Goal: Information Seeking & Learning: Check status

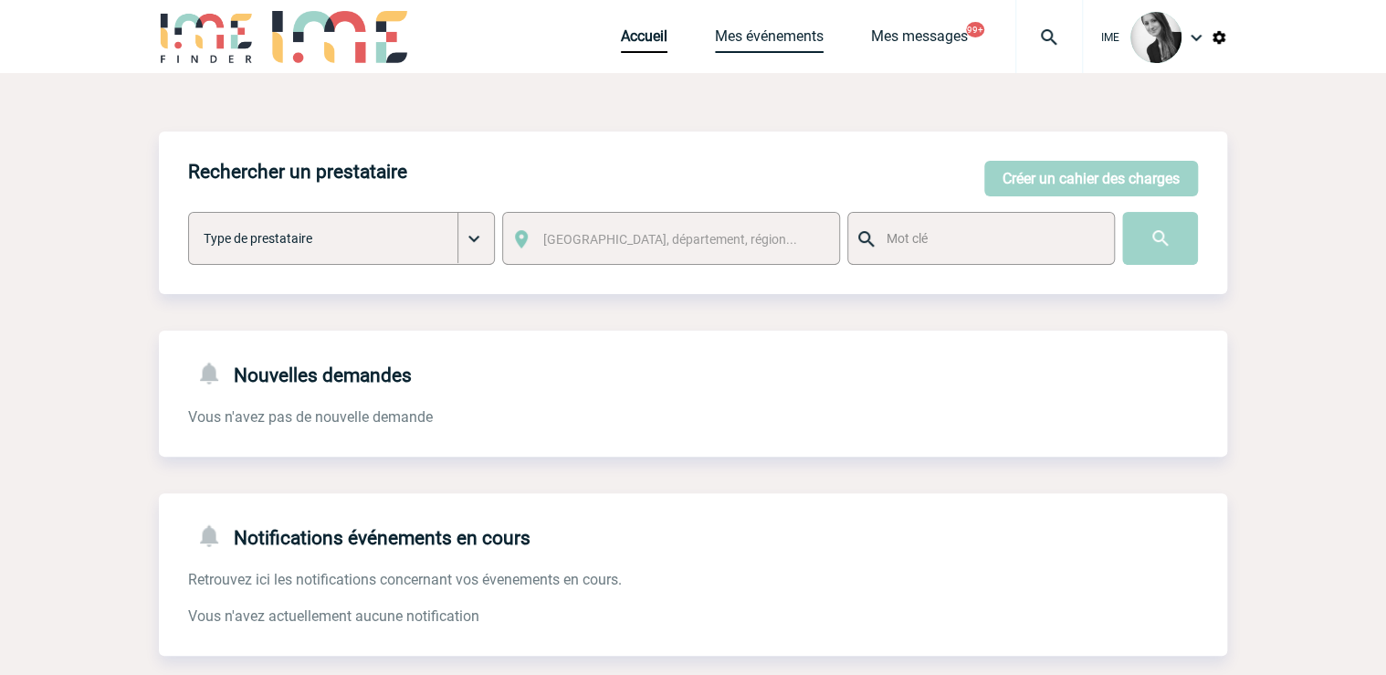
click at [770, 47] on link "Mes événements" at bounding box center [769, 40] width 109 height 26
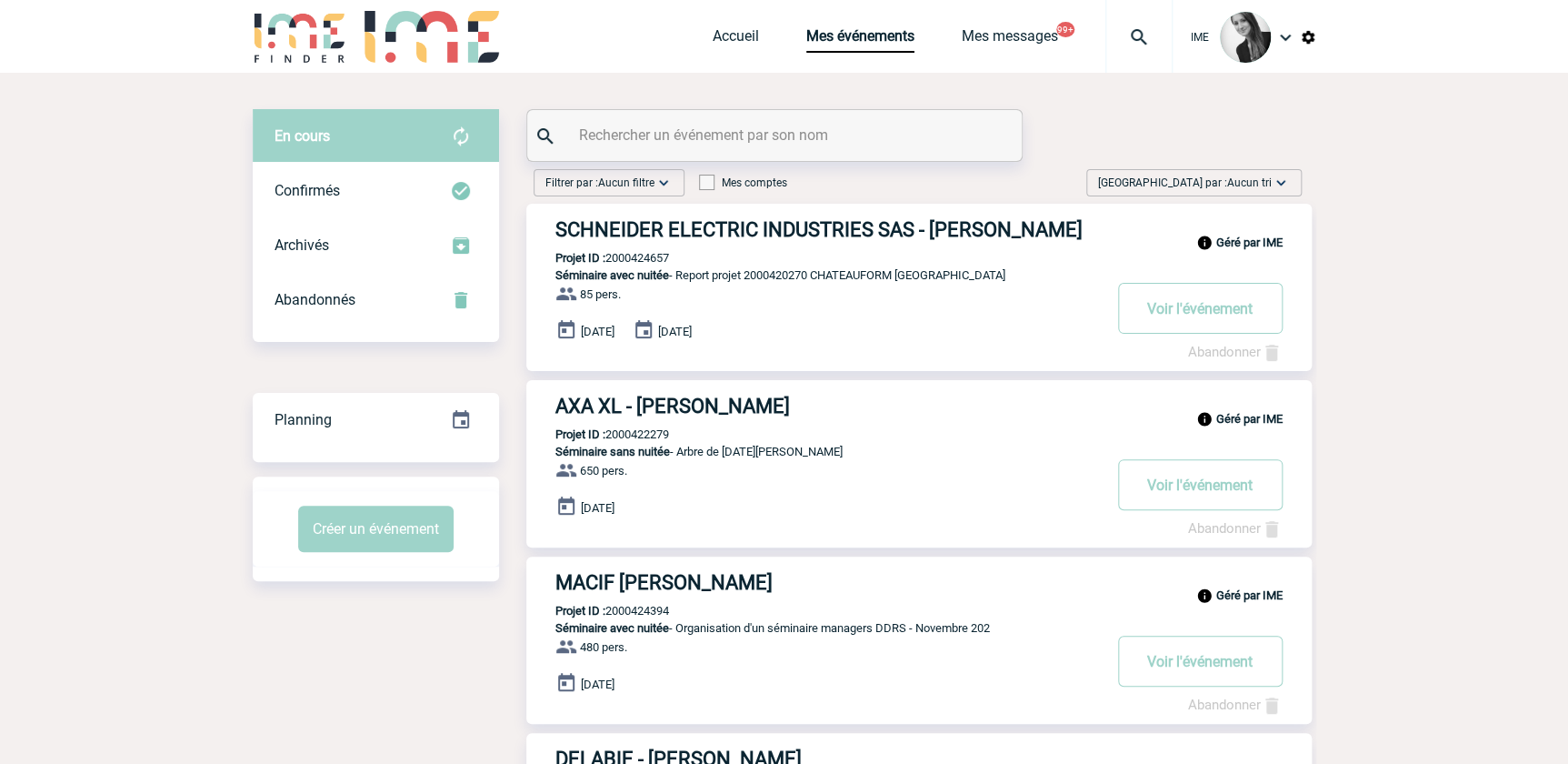
click at [1215, 182] on span "[GEOGRAPHIC_DATA] par : Aucun tri" at bounding box center [1185, 182] width 173 height 18
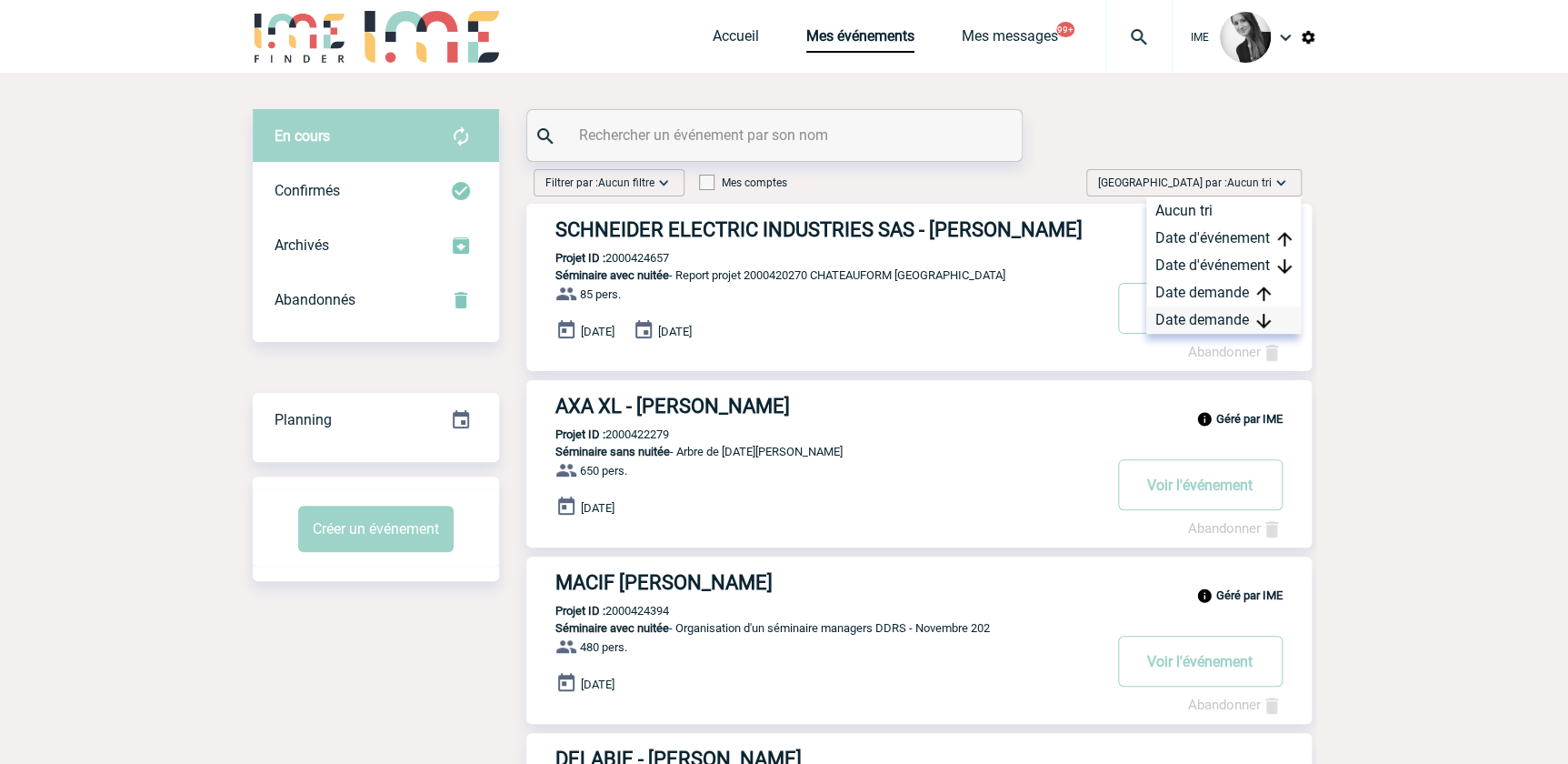
click at [1185, 323] on div "Date demande" at bounding box center [1223, 320] width 154 height 27
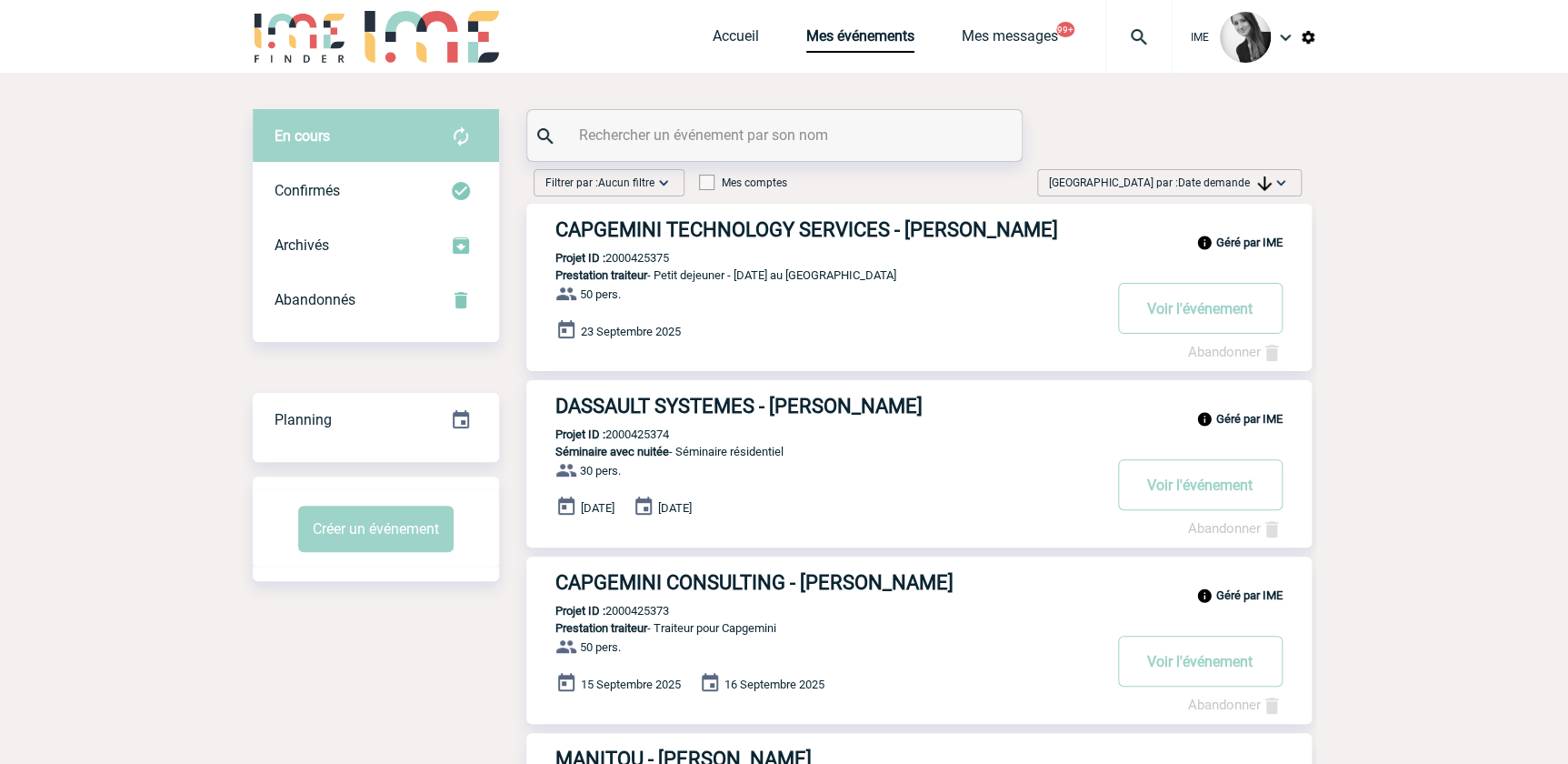
click at [1211, 176] on div "Trier par : Date demande Aucun tri Date d'événement Date d'événement Date deman…" at bounding box center [1170, 182] width 265 height 27
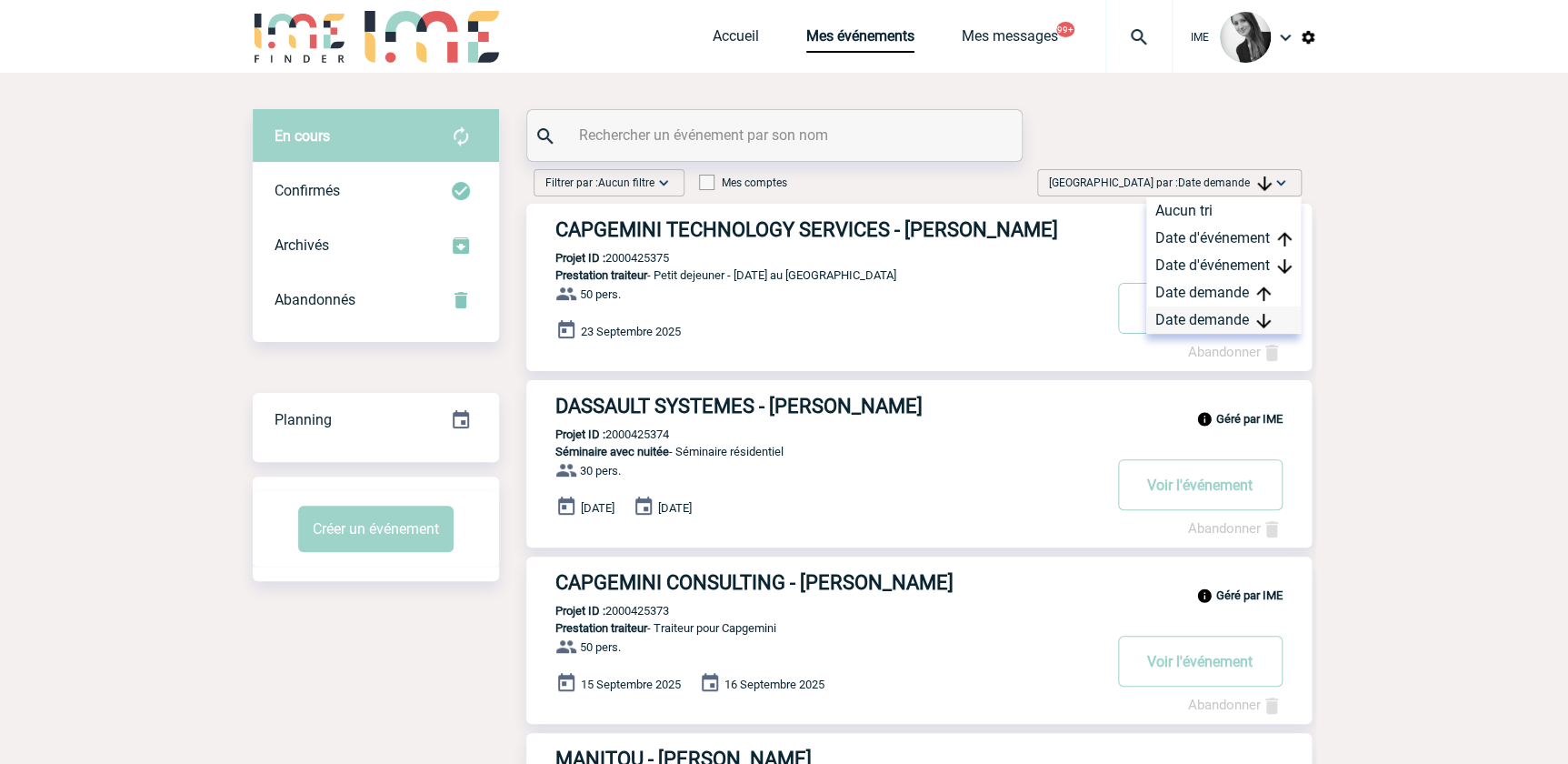
click at [1213, 319] on div "Date demande" at bounding box center [1223, 320] width 154 height 27
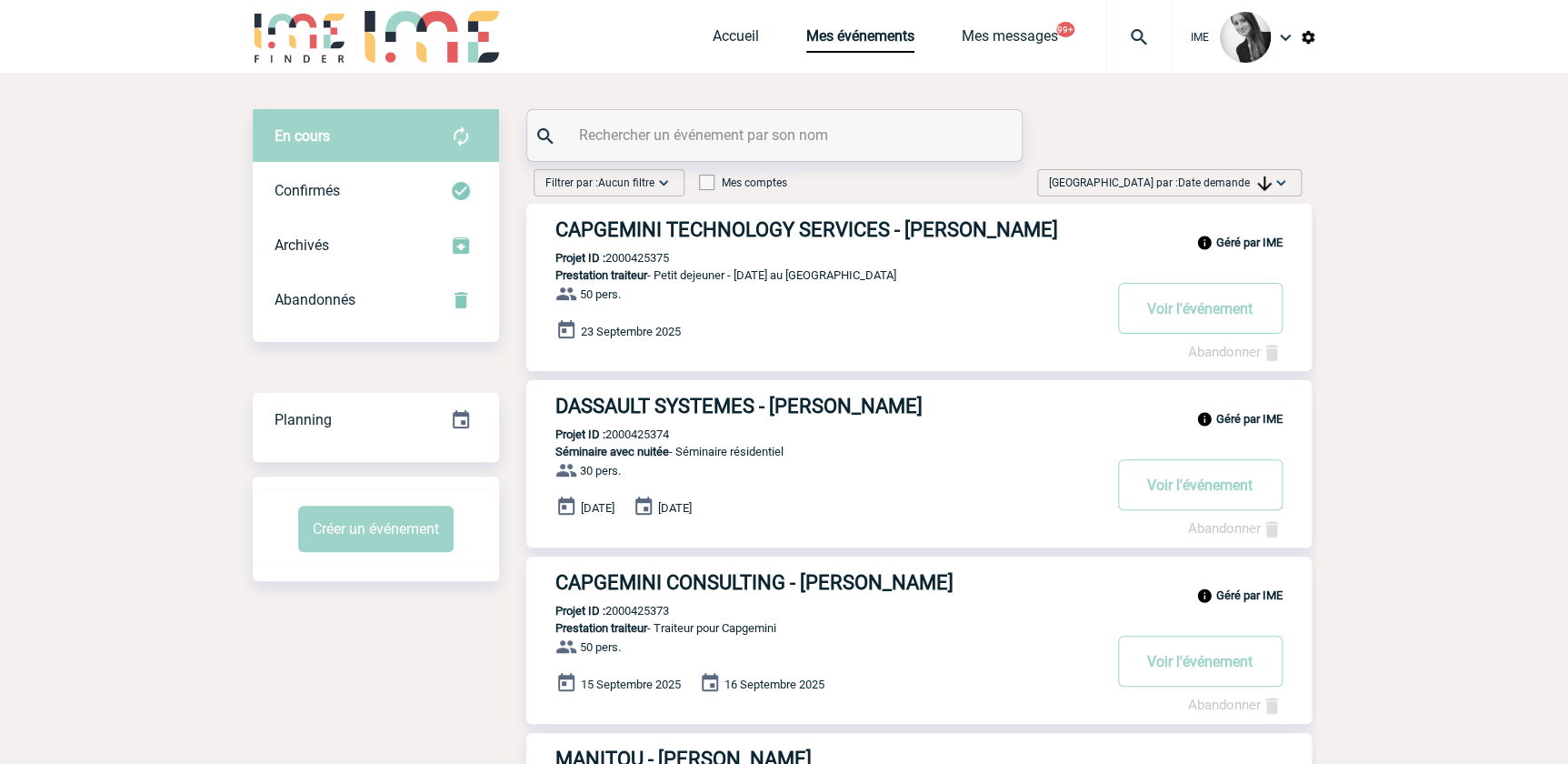
drag, startPoint x: 1408, startPoint y: 412, endPoint x: 1409, endPoint y: 384, distance: 28.0
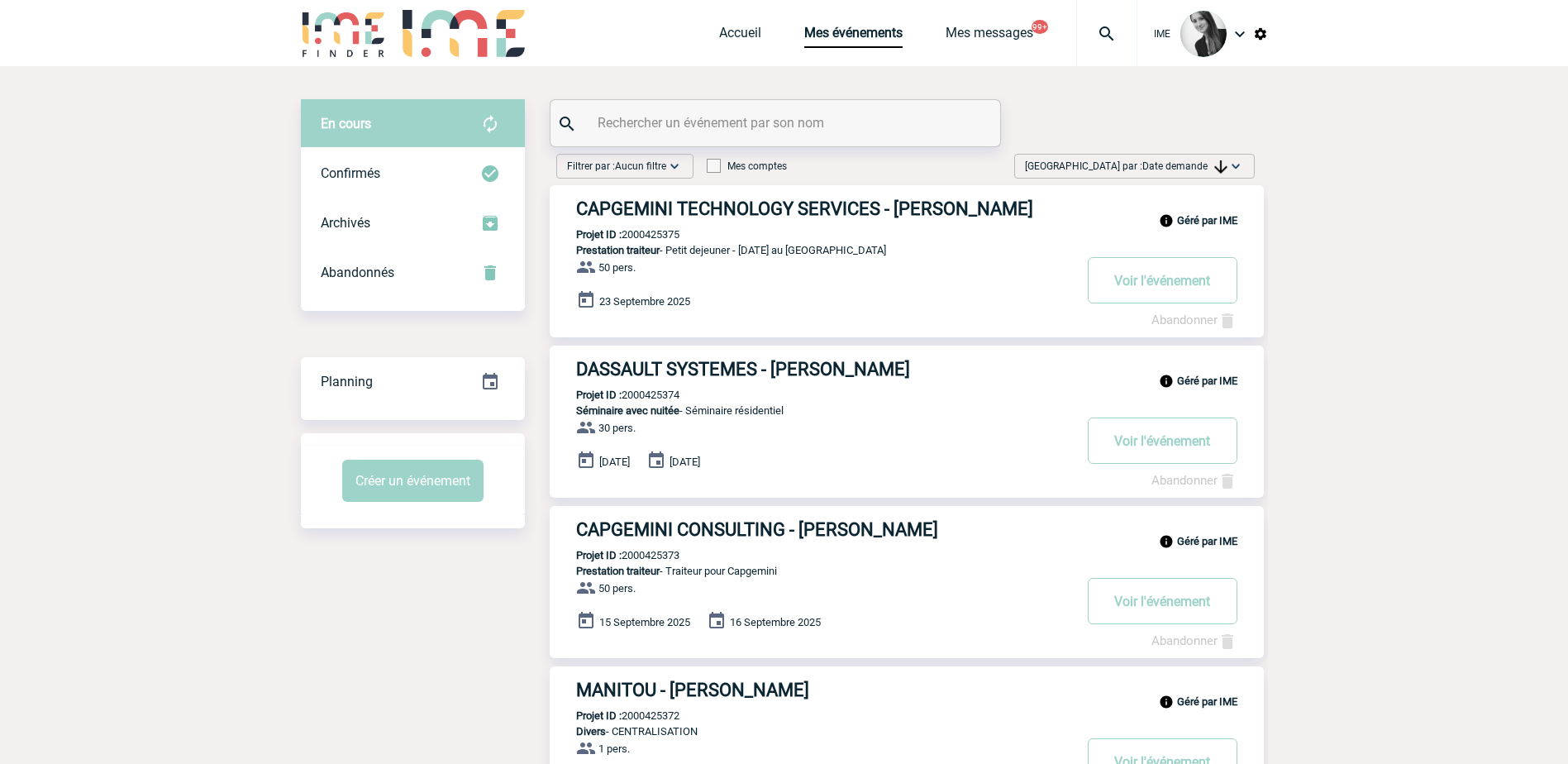
drag, startPoint x: 1185, startPoint y: 159, endPoint x: 1197, endPoint y: 197, distance: 39.8
click at [1185, 159] on span "Trier par : Date demande" at bounding box center [1126, 166] width 203 height 16
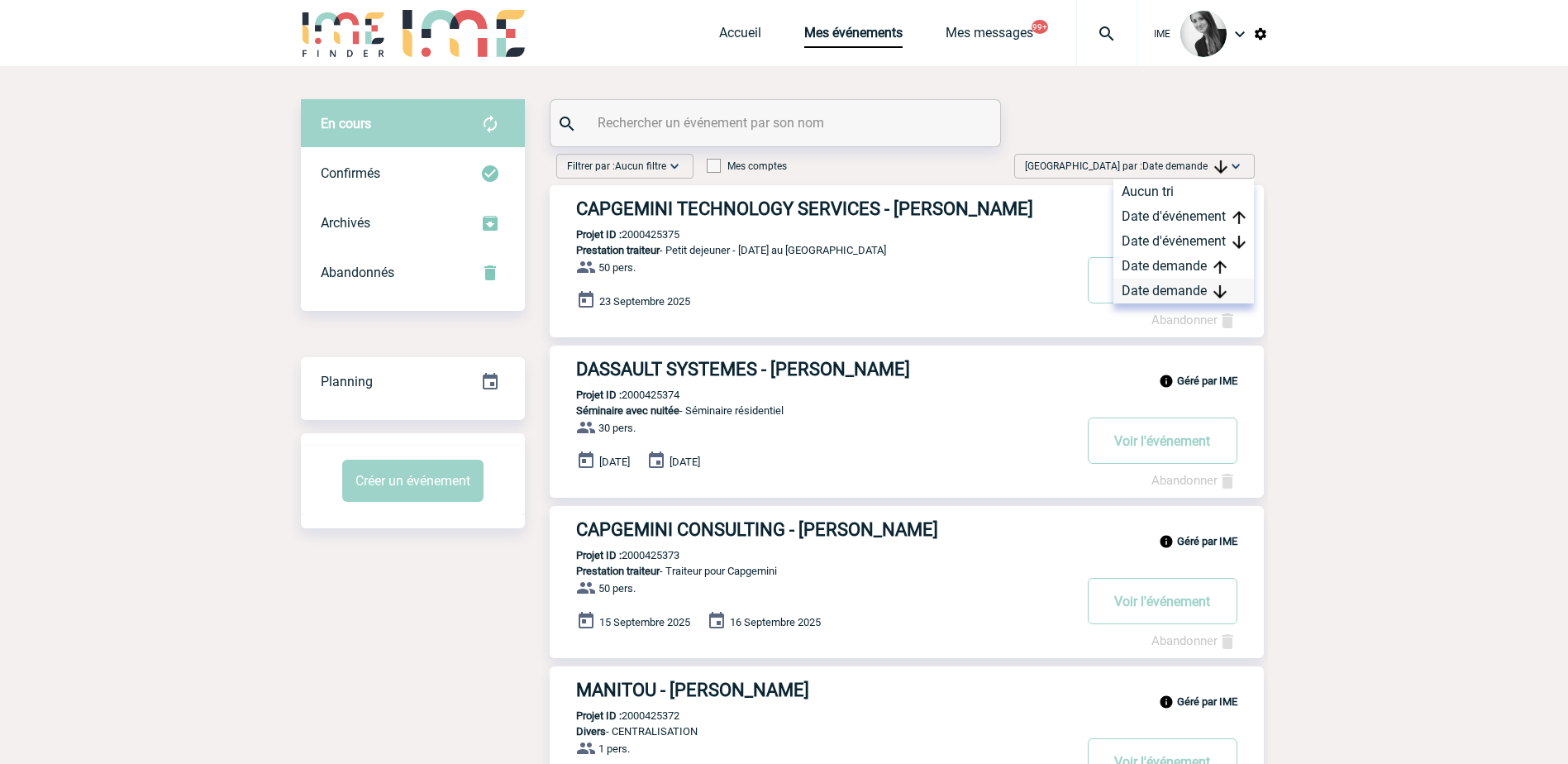
click at [1189, 287] on div "Date demande" at bounding box center [1183, 291] width 140 height 24
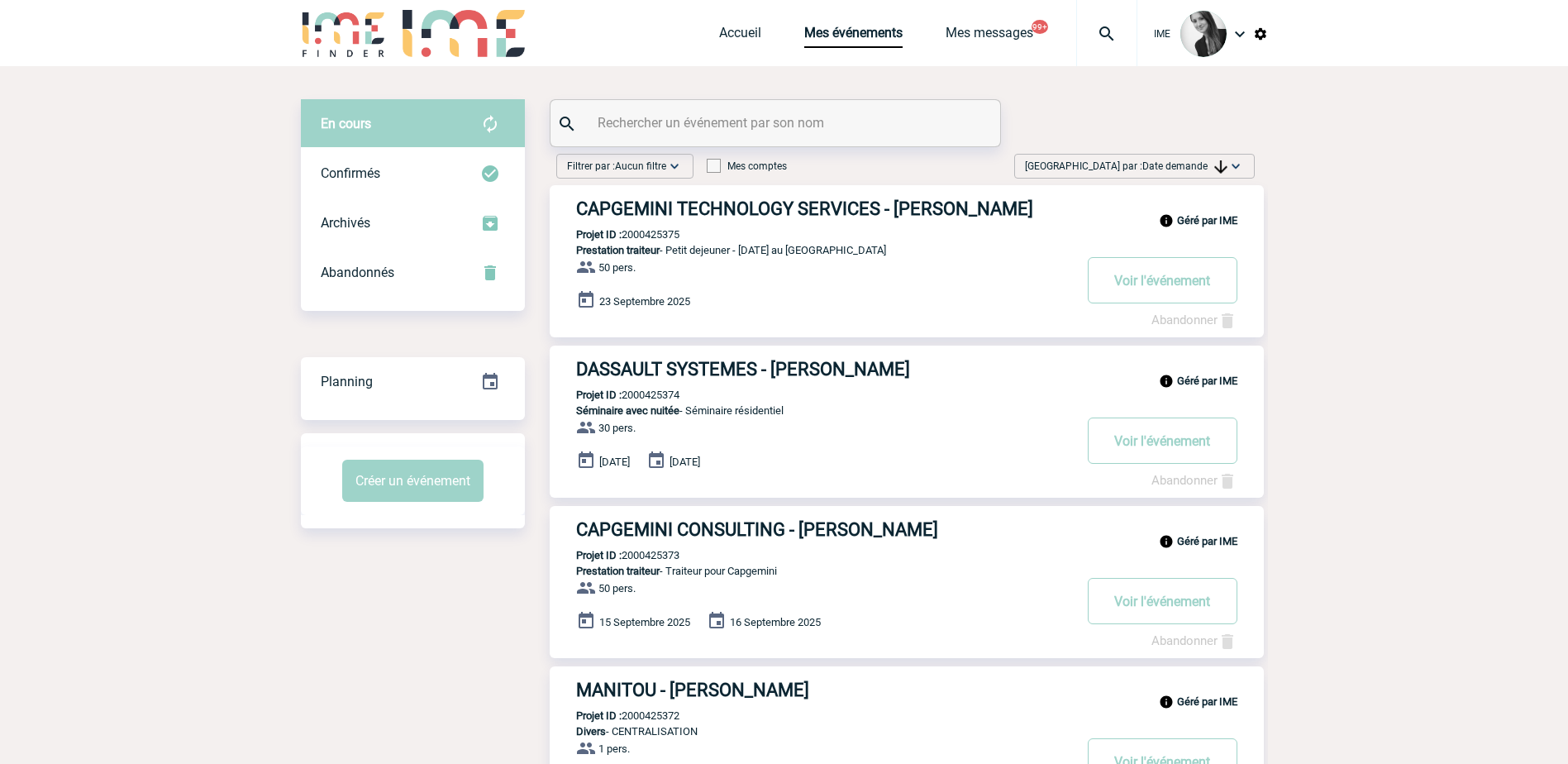
drag, startPoint x: 1182, startPoint y: 168, endPoint x: 1188, endPoint y: 197, distance: 29.6
click at [1182, 169] on span "Date demande" at bounding box center [1185, 166] width 85 height 12
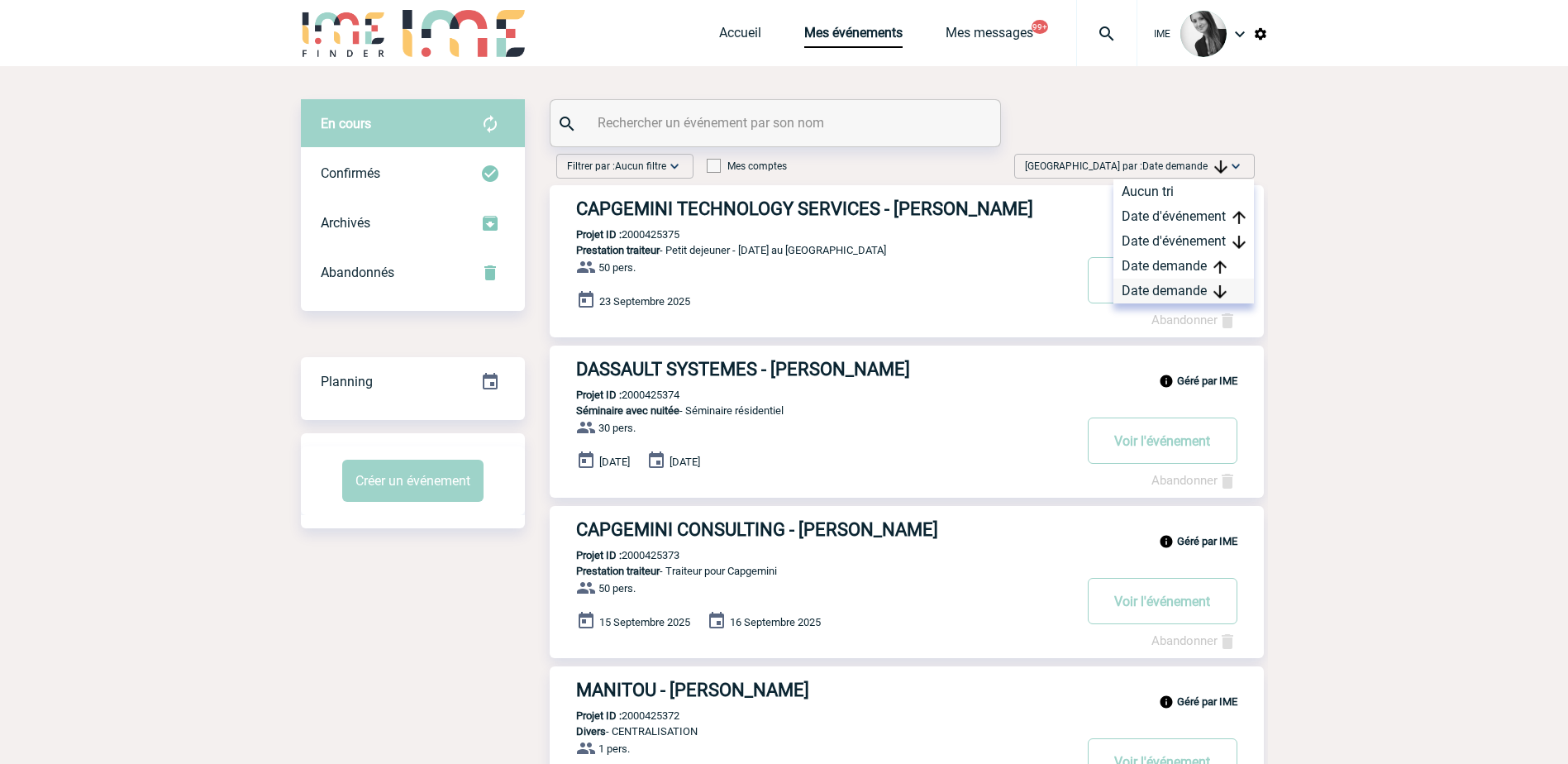
click at [1164, 284] on div "Date demande" at bounding box center [1183, 291] width 140 height 24
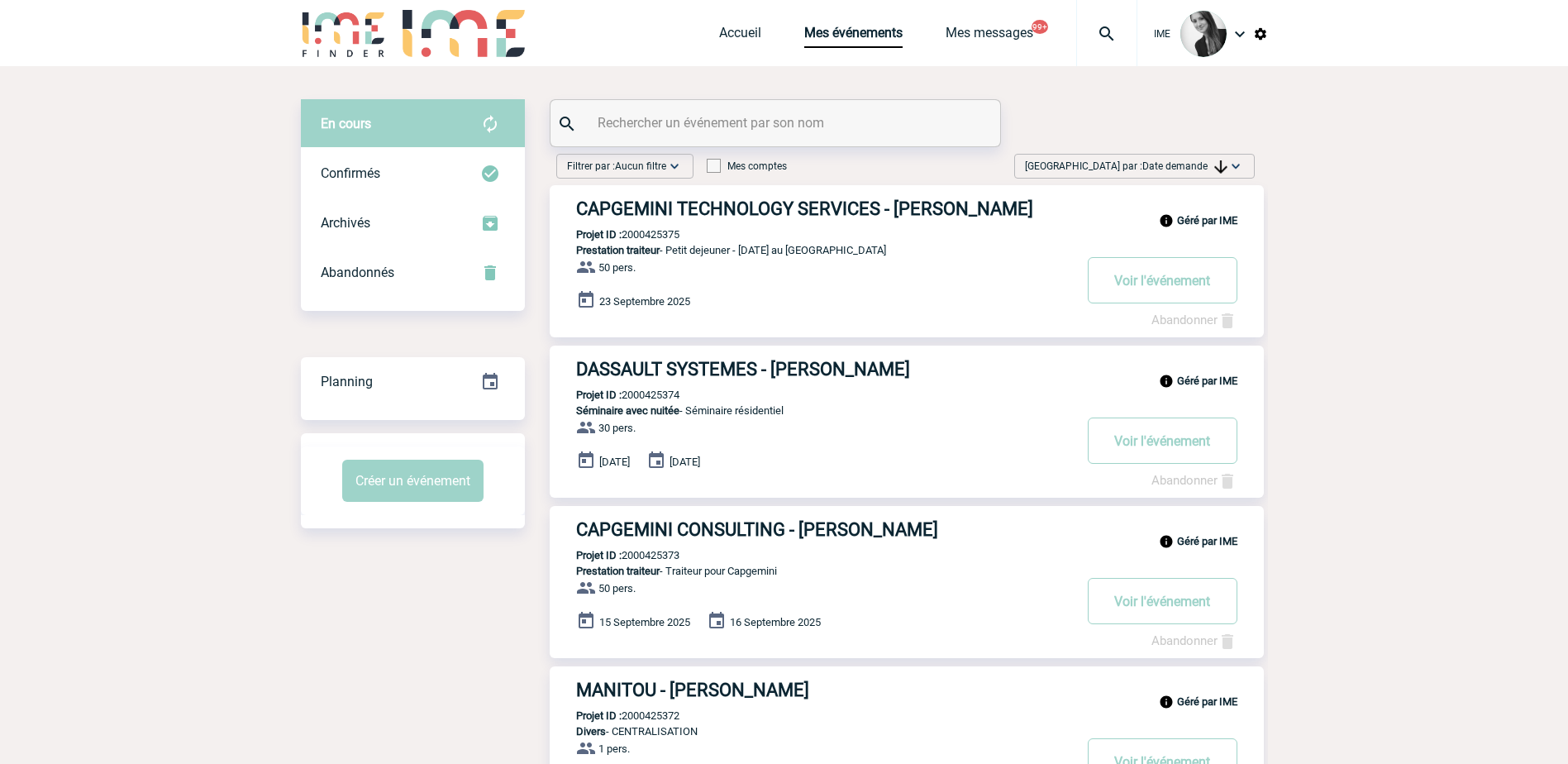
click at [1214, 165] on img at bounding box center [1220, 167] width 14 height 14
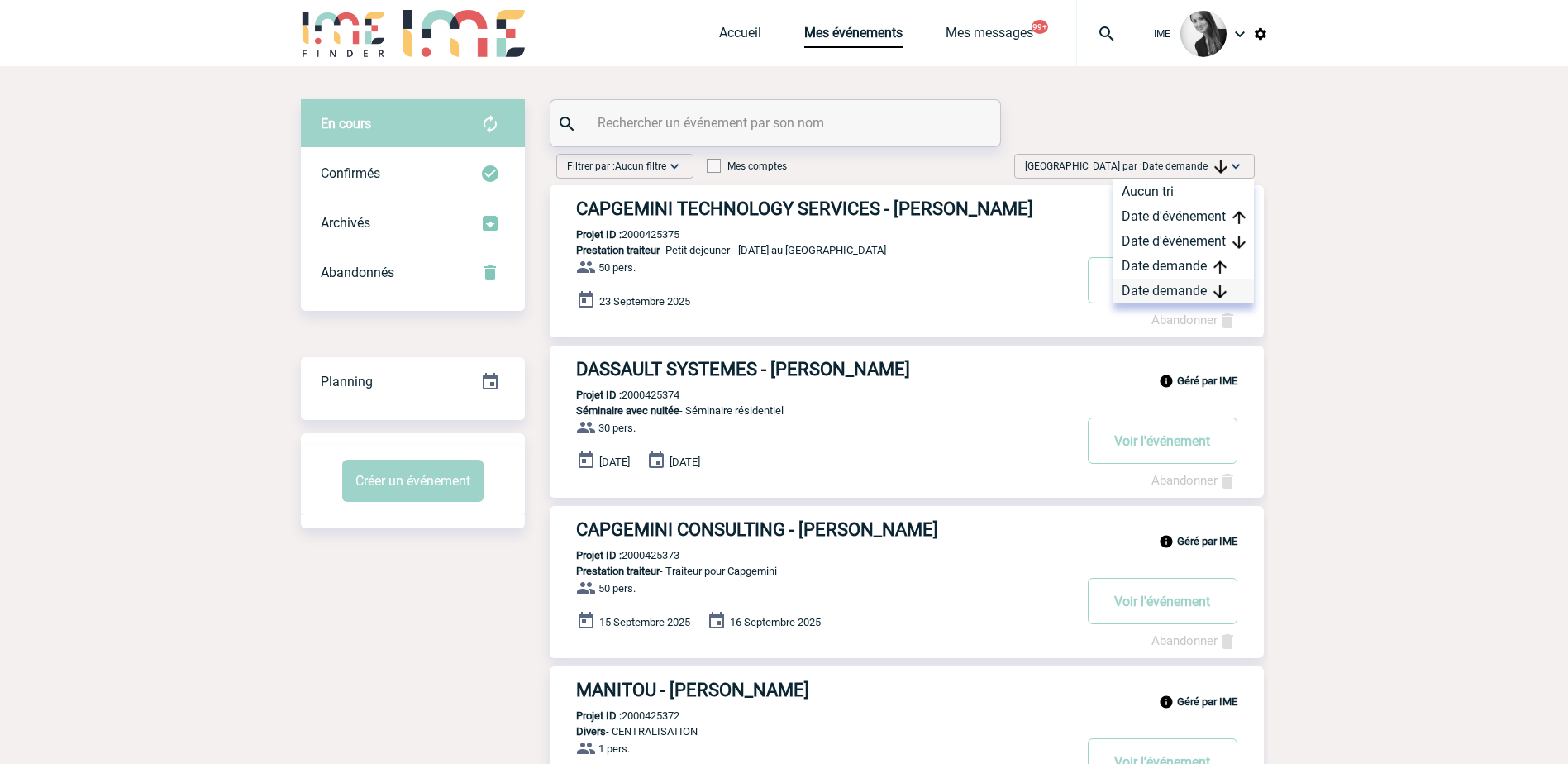
click at [1159, 300] on div "Date demande" at bounding box center [1183, 291] width 140 height 24
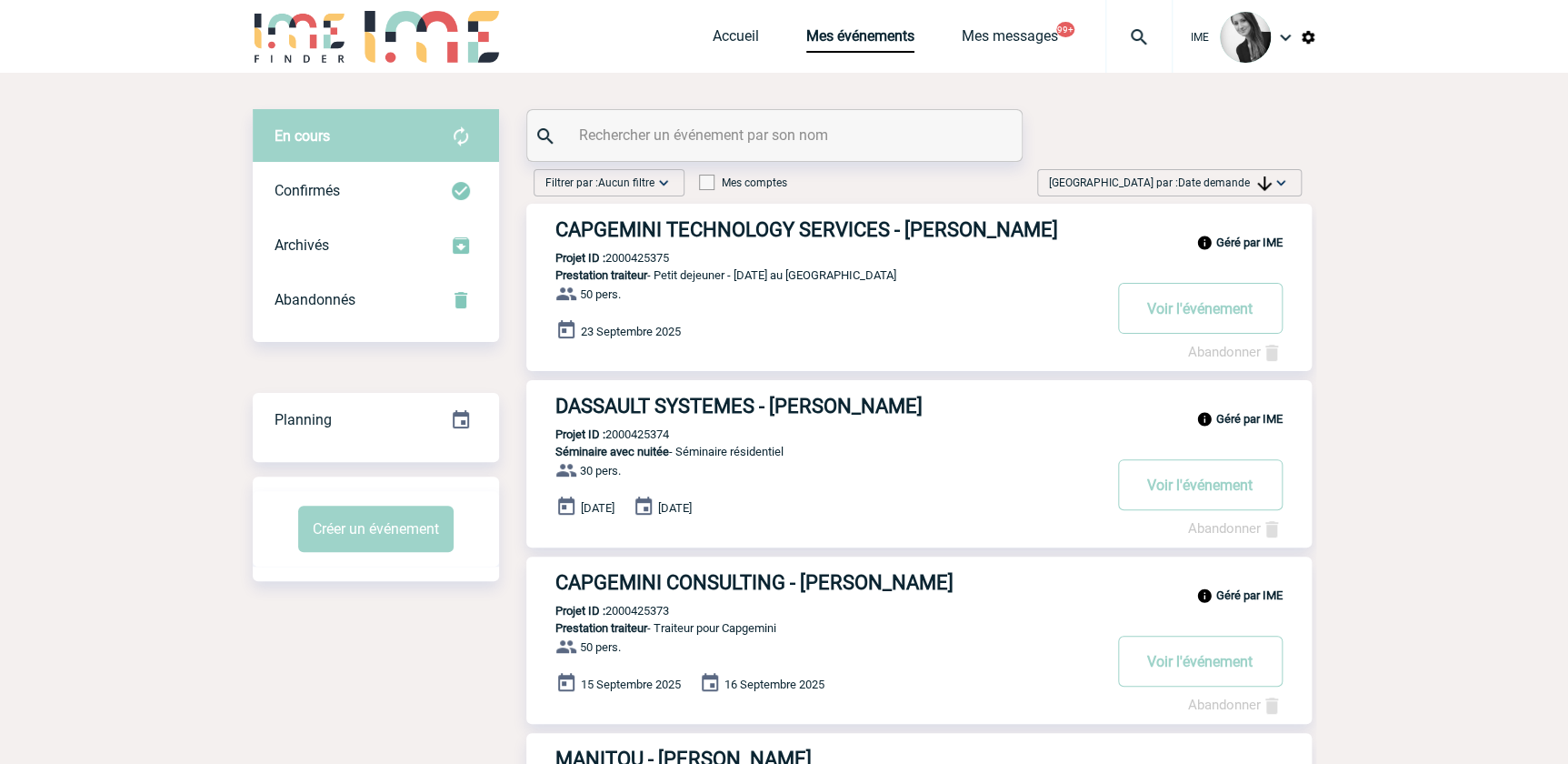
drag, startPoint x: 1257, startPoint y: 182, endPoint x: 1255, endPoint y: 265, distance: 83.0
click at [1257, 182] on img at bounding box center [1264, 183] width 15 height 15
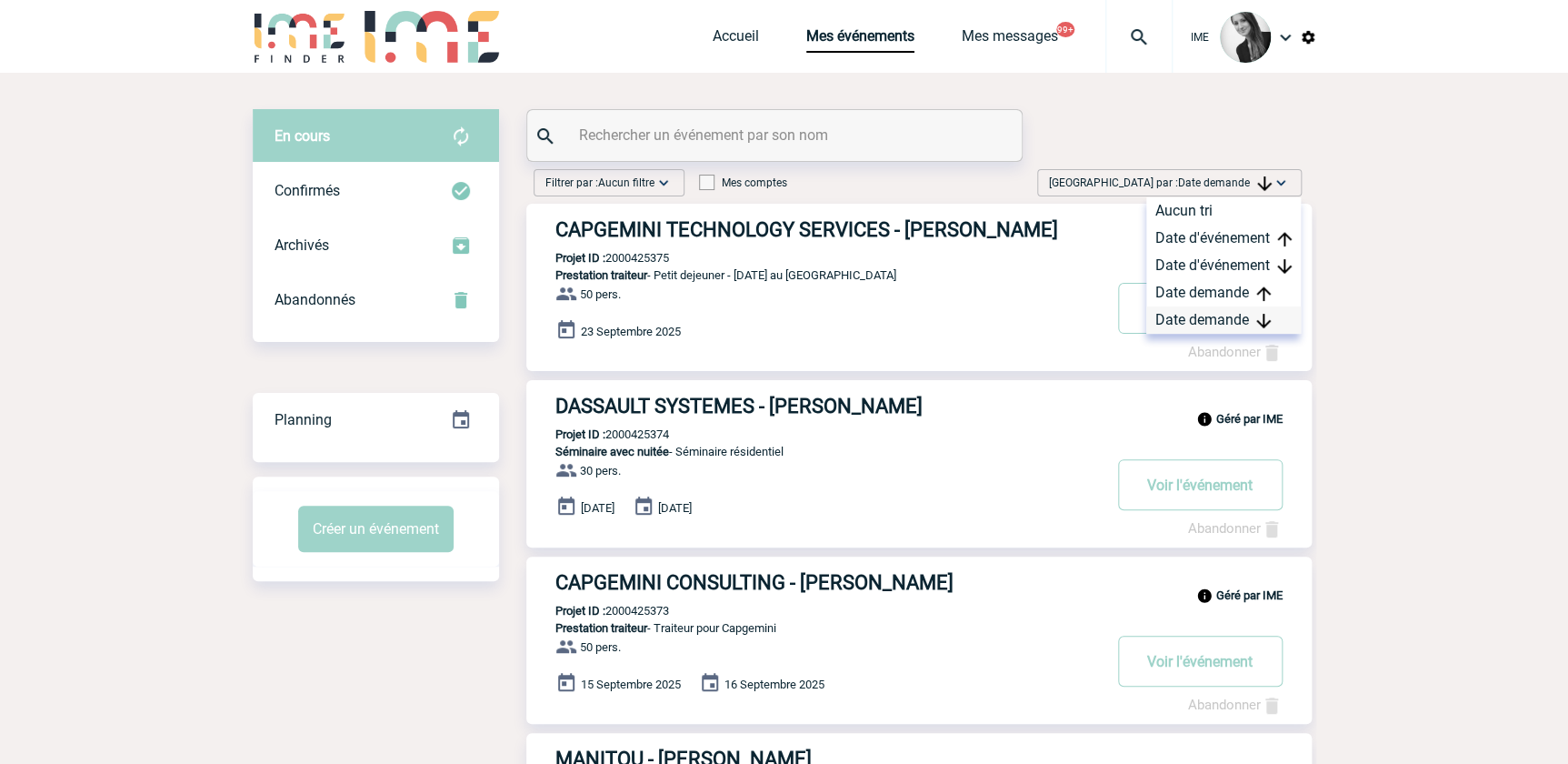
click at [1239, 315] on div "Date demande" at bounding box center [1223, 320] width 154 height 27
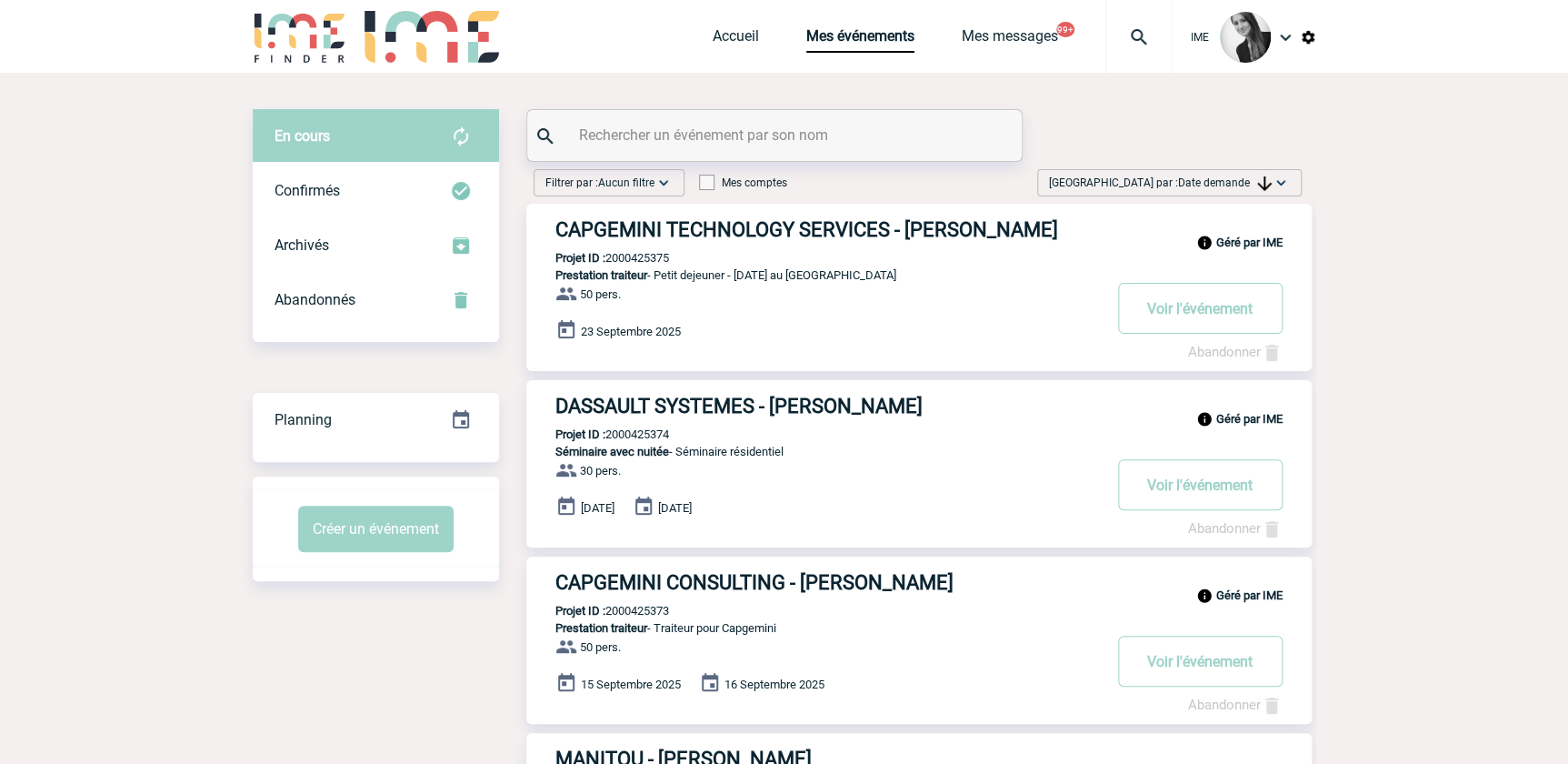
click at [1240, 187] on span "Date demande" at bounding box center [1225, 182] width 94 height 13
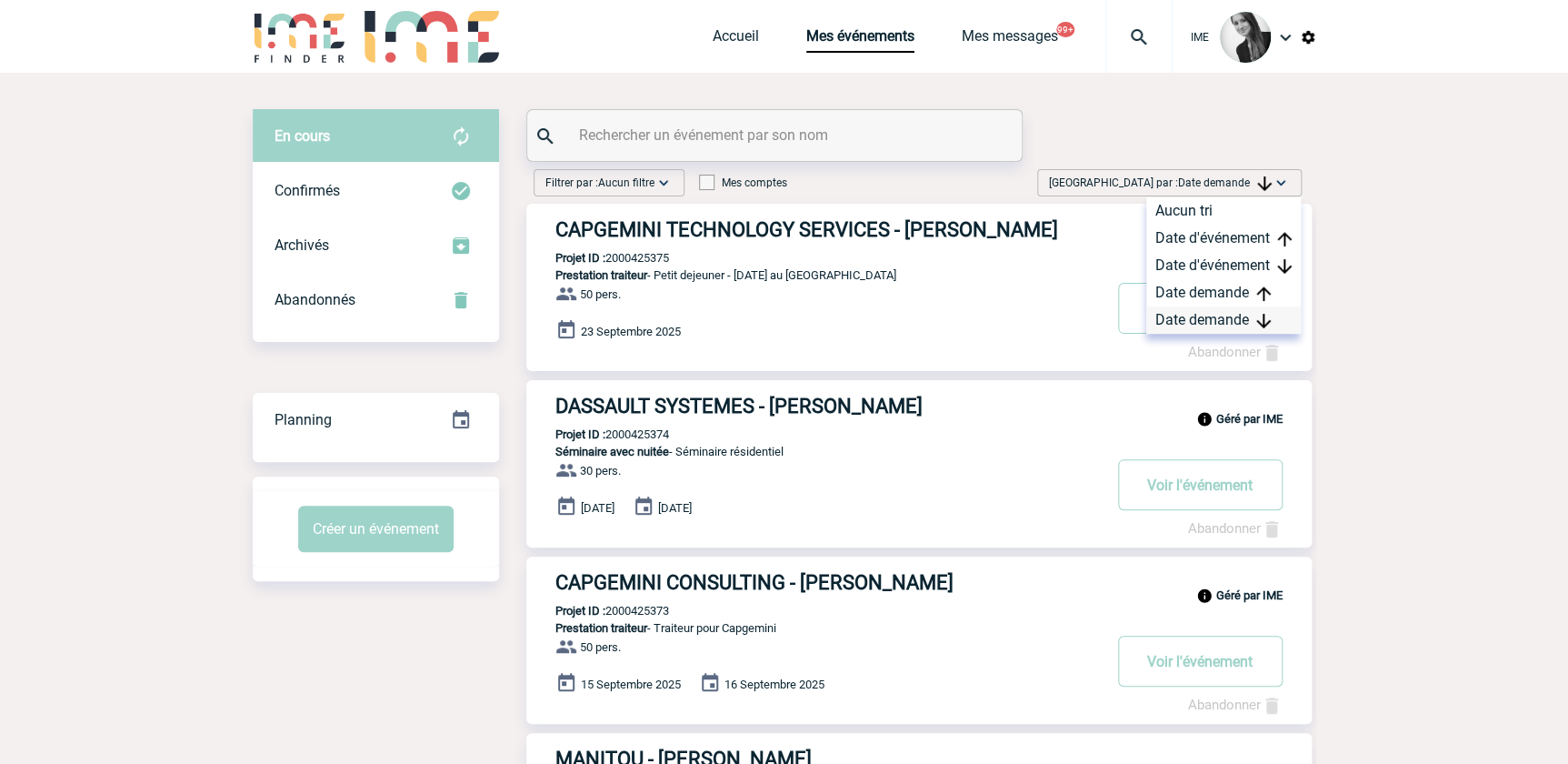
click at [1212, 327] on div "Date demande" at bounding box center [1223, 320] width 154 height 27
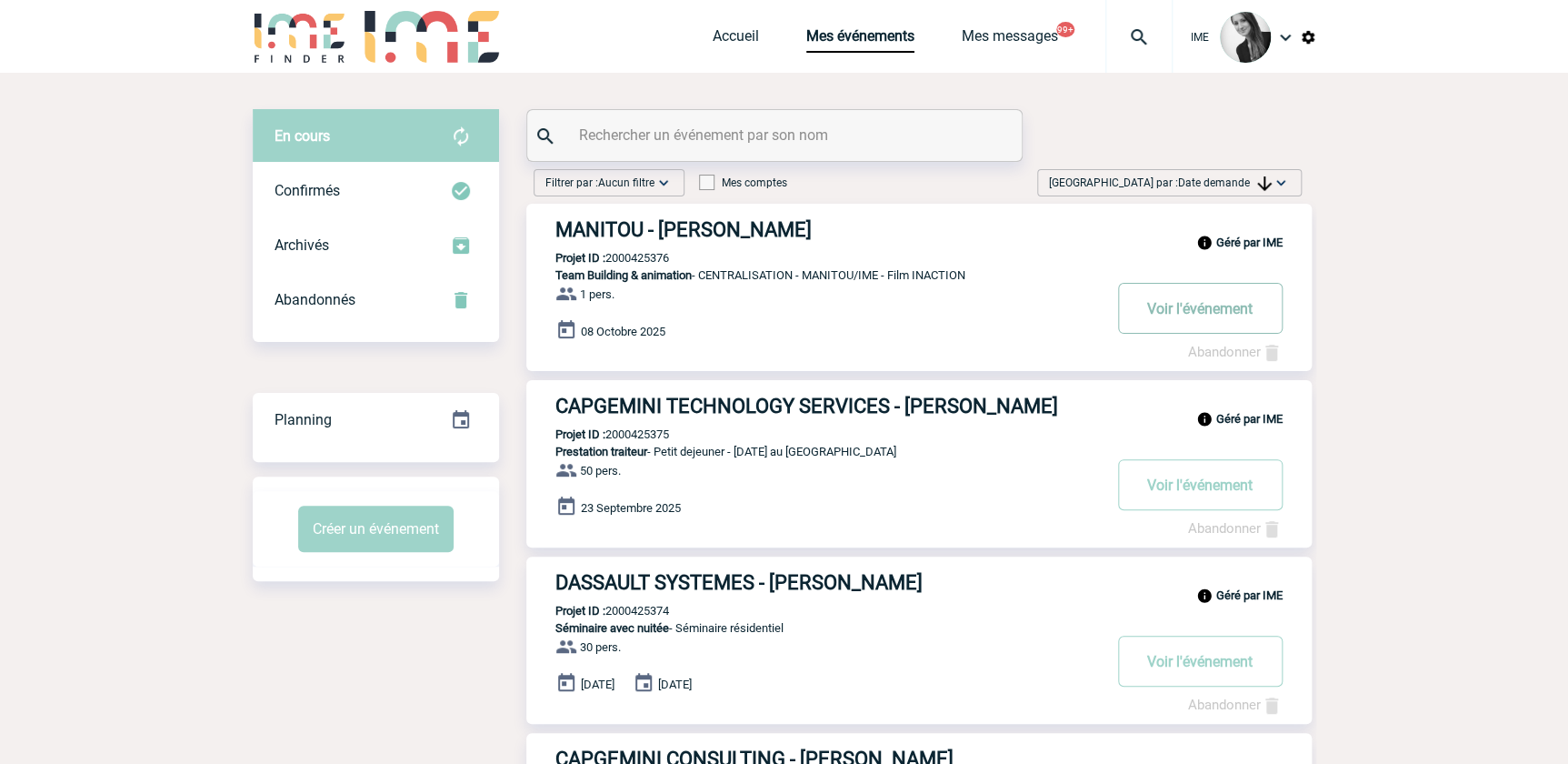
click at [1143, 305] on button "Voir l'événement" at bounding box center [1200, 308] width 164 height 51
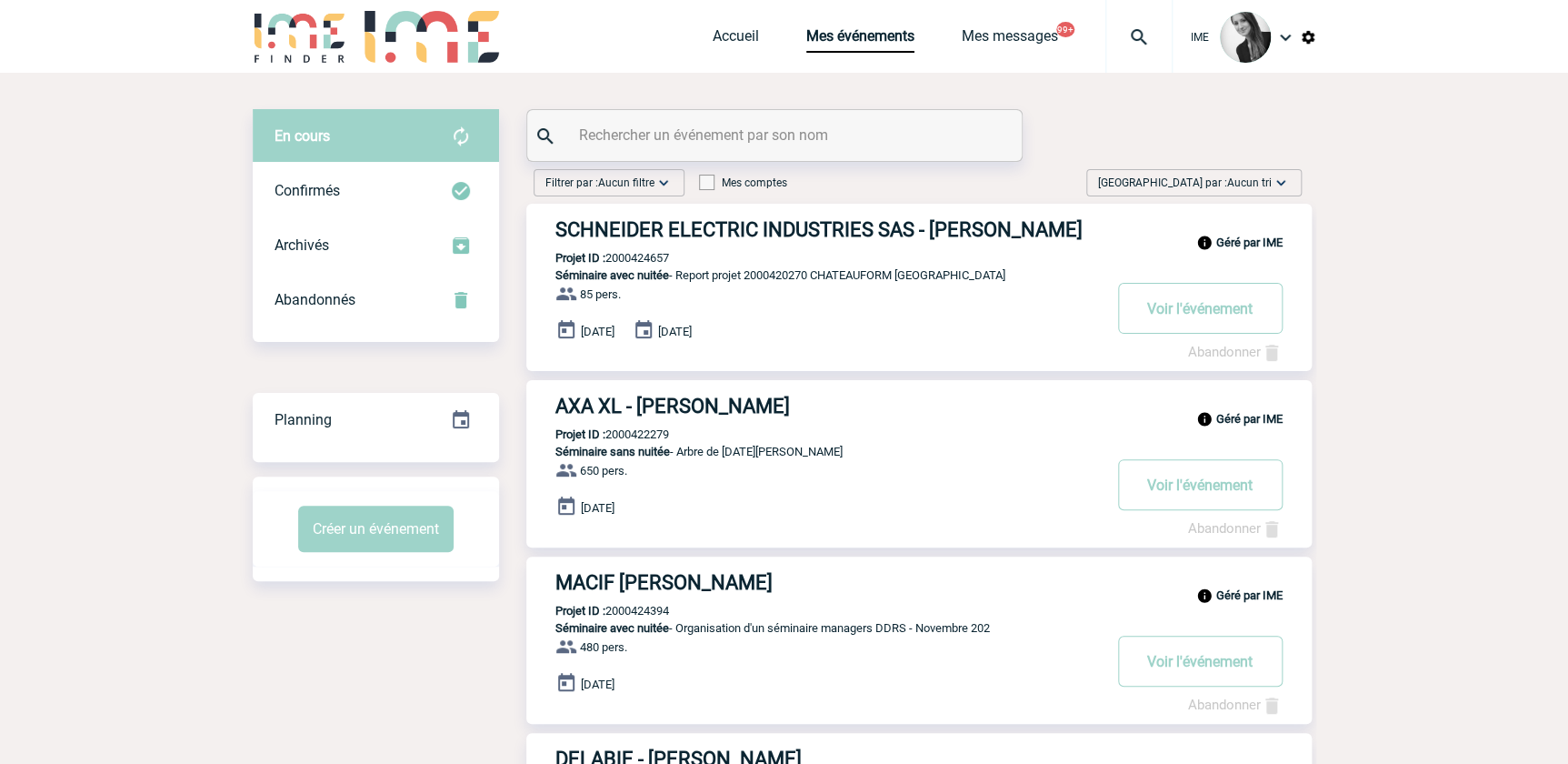
click at [664, 139] on input "text" at bounding box center [777, 134] width 404 height 26
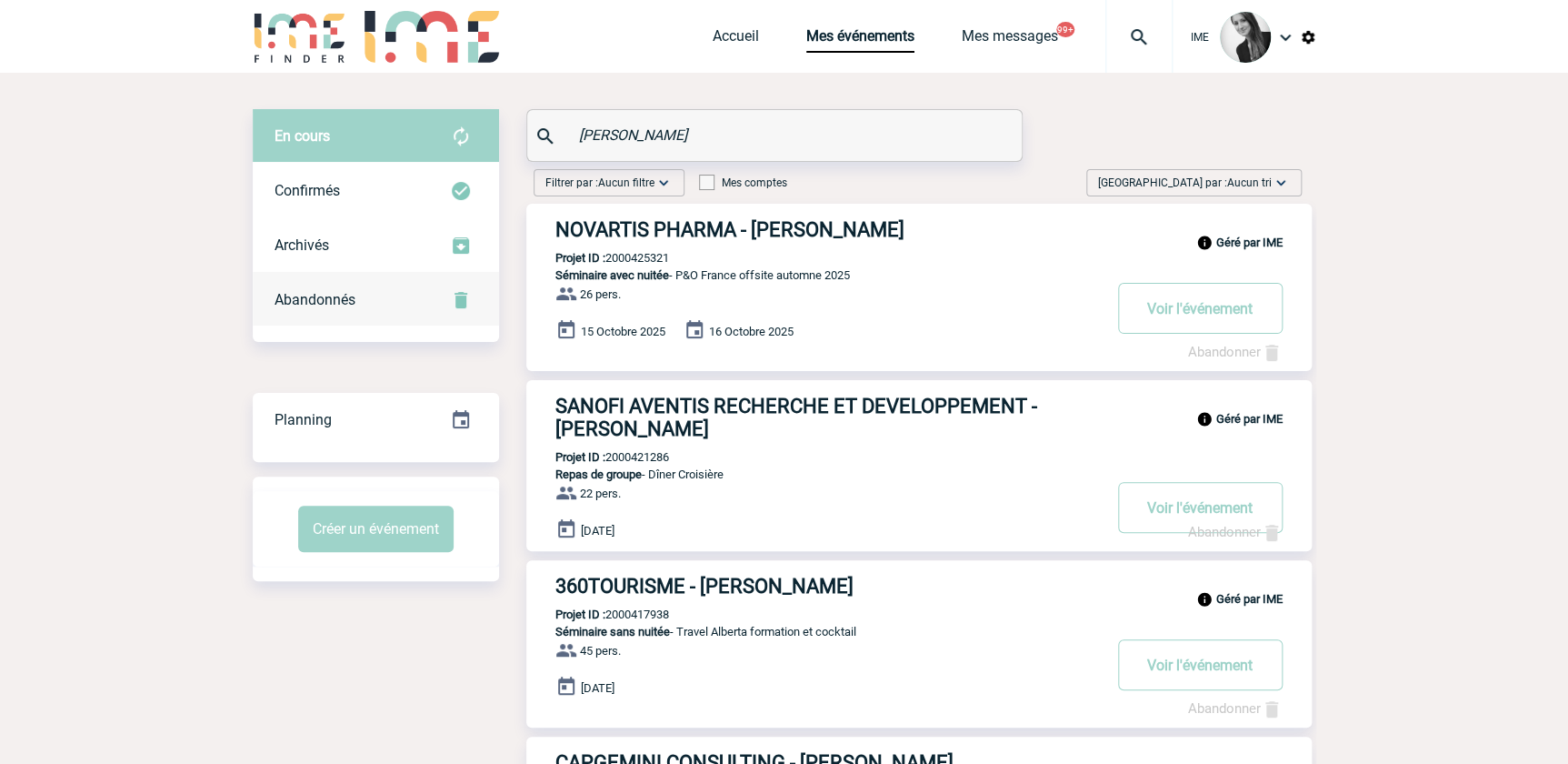
type input "albert"
click at [372, 314] on div "Abandonnés" at bounding box center [375, 300] width 246 height 55
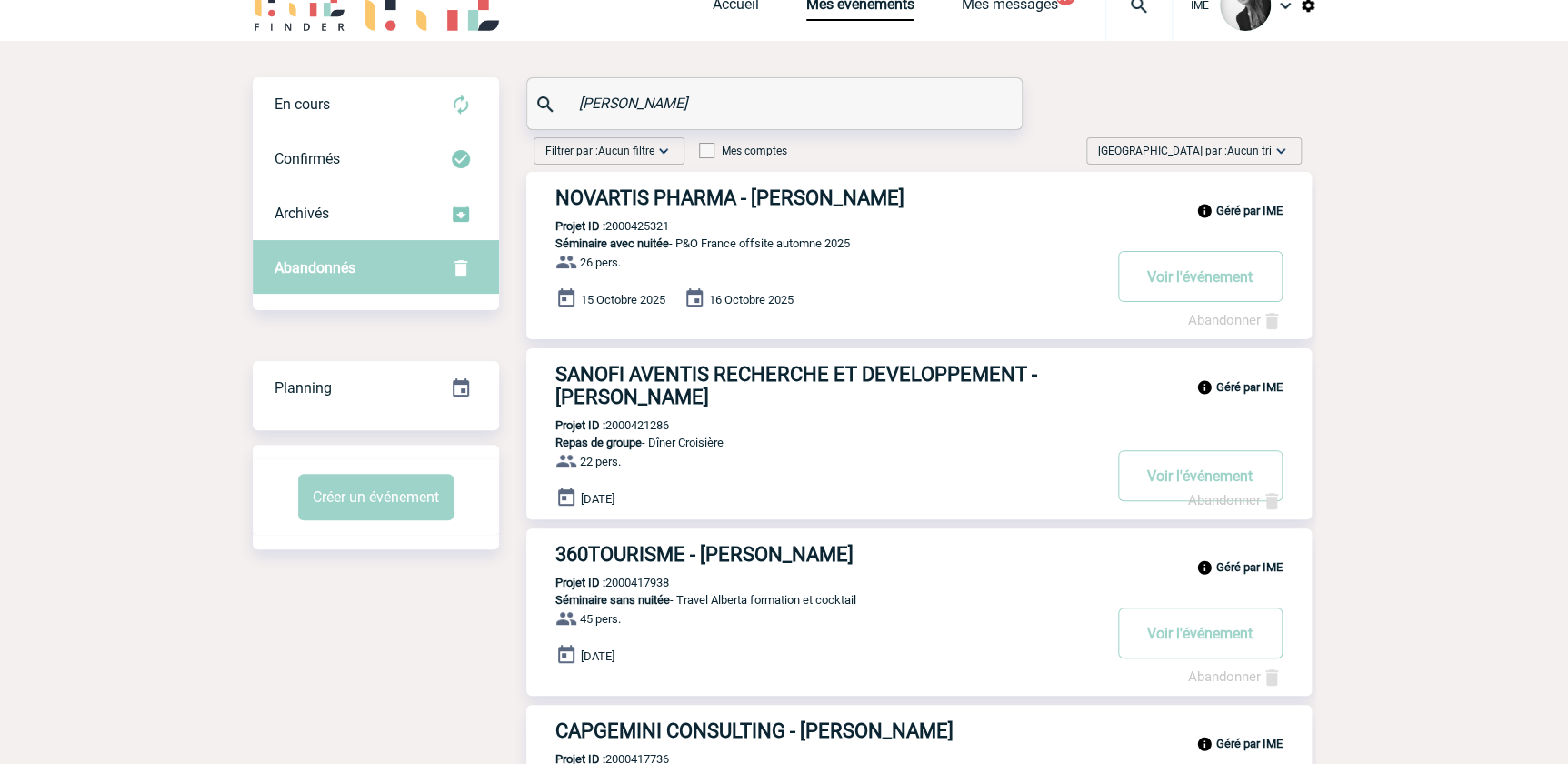
scroll to position [34, 0]
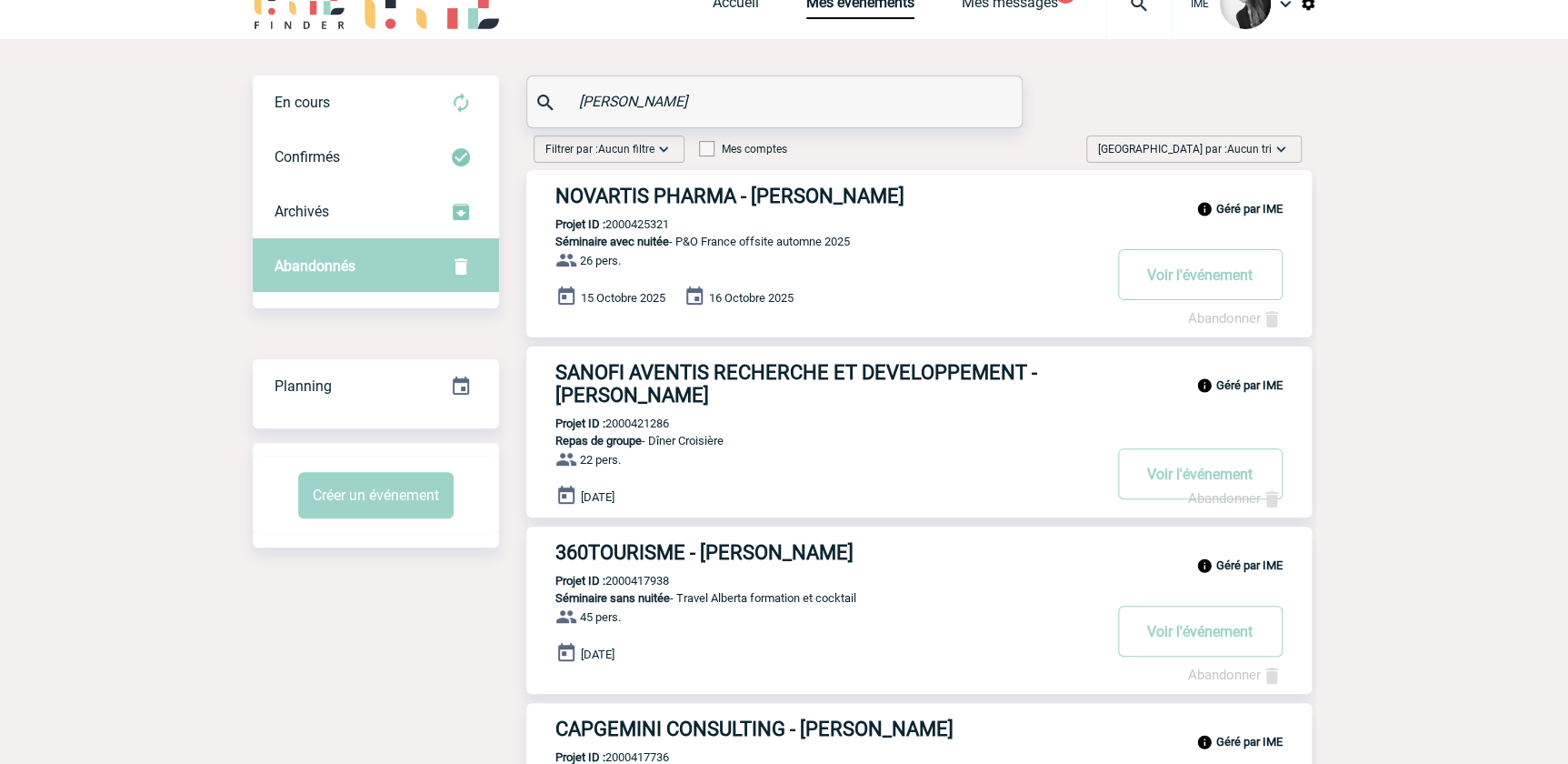
click at [653, 225] on p "Projet ID : 2000425321" at bounding box center [597, 224] width 142 height 14
copy p "2000425321"
click at [645, 225] on p "Projet ID : 2000425321" at bounding box center [597, 224] width 142 height 14
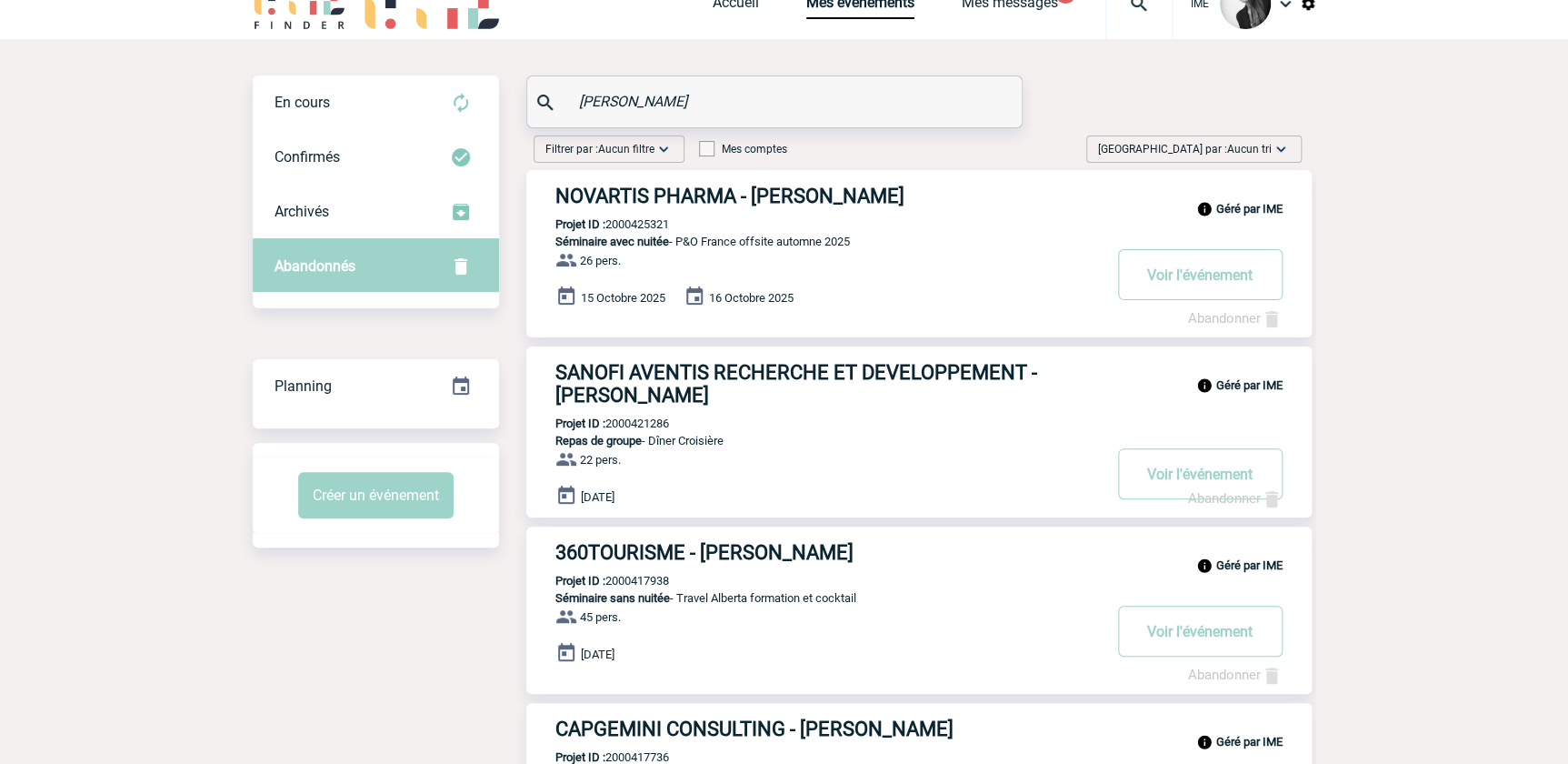
click at [645, 225] on p "Projet ID : 2000425321" at bounding box center [597, 224] width 142 height 14
copy p "2000425321"
click at [325, 107] on span "En cours" at bounding box center [303, 102] width 56 height 17
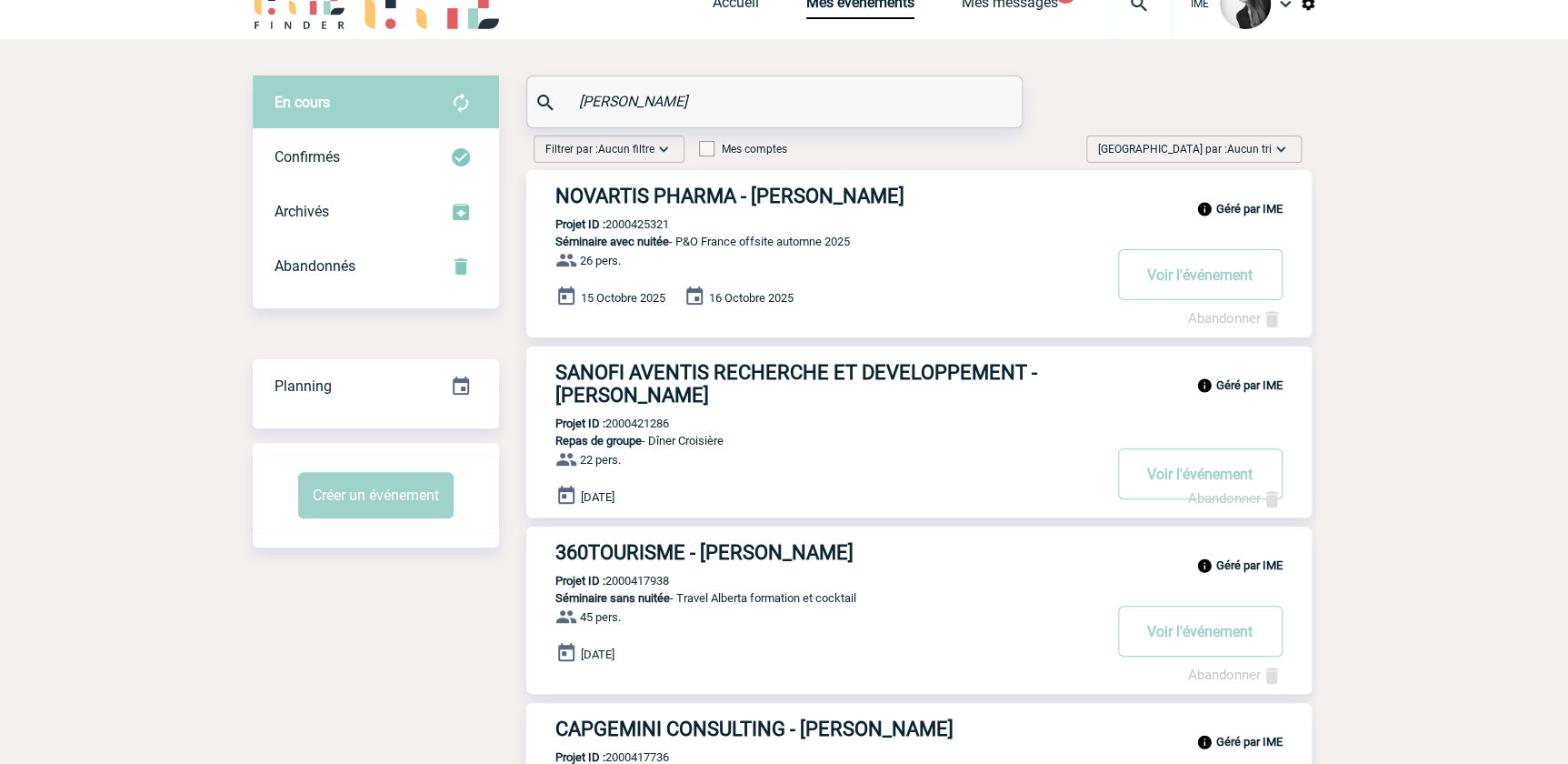
drag, startPoint x: 660, startPoint y: 95, endPoint x: 565, endPoint y: 112, distance: 96.5
click at [565, 112] on div "albert" at bounding box center [774, 102] width 495 height 51
click at [385, 155] on div "Confirmés" at bounding box center [375, 157] width 246 height 55
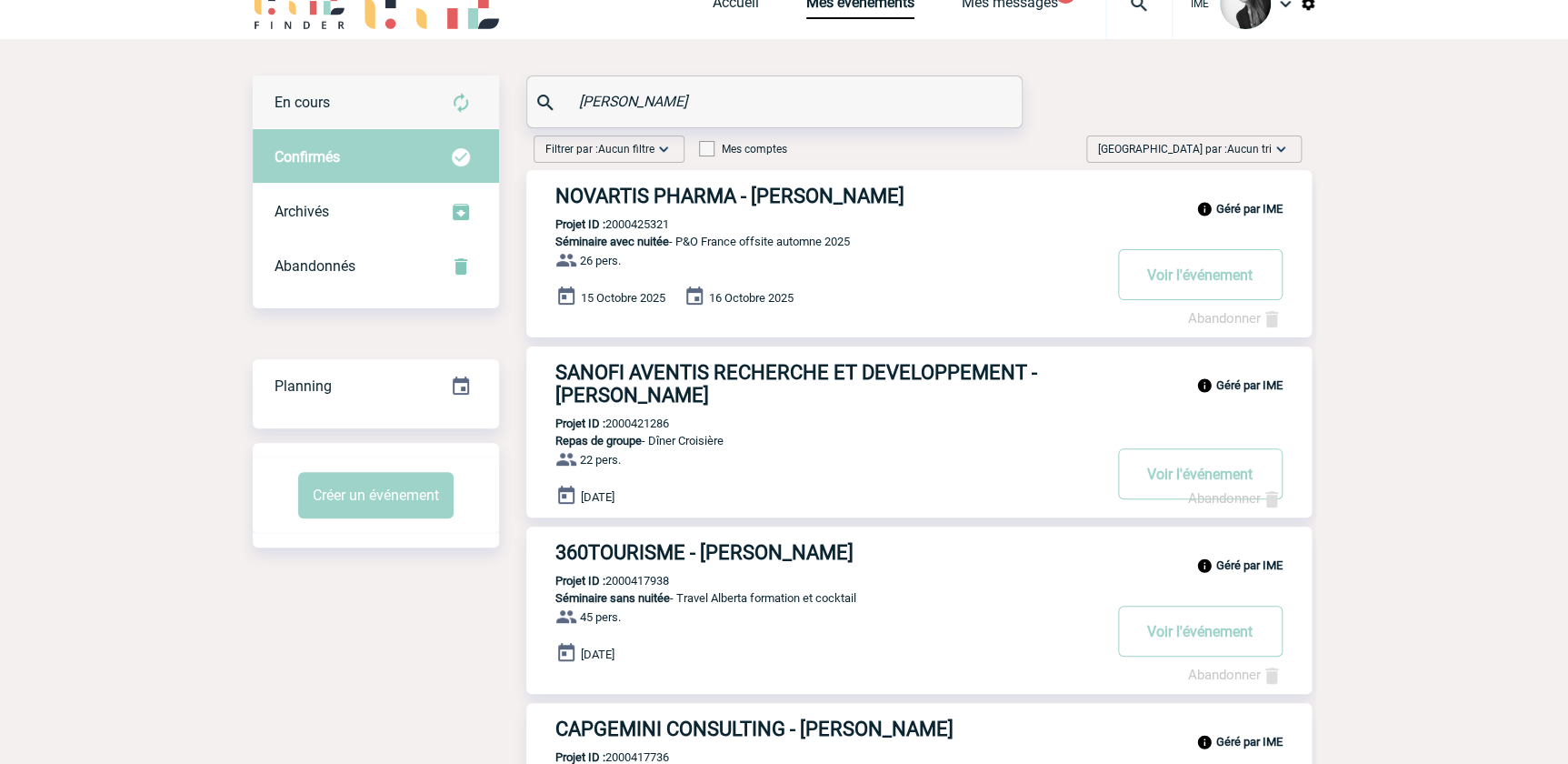
click at [392, 108] on div "En cours" at bounding box center [375, 103] width 246 height 55
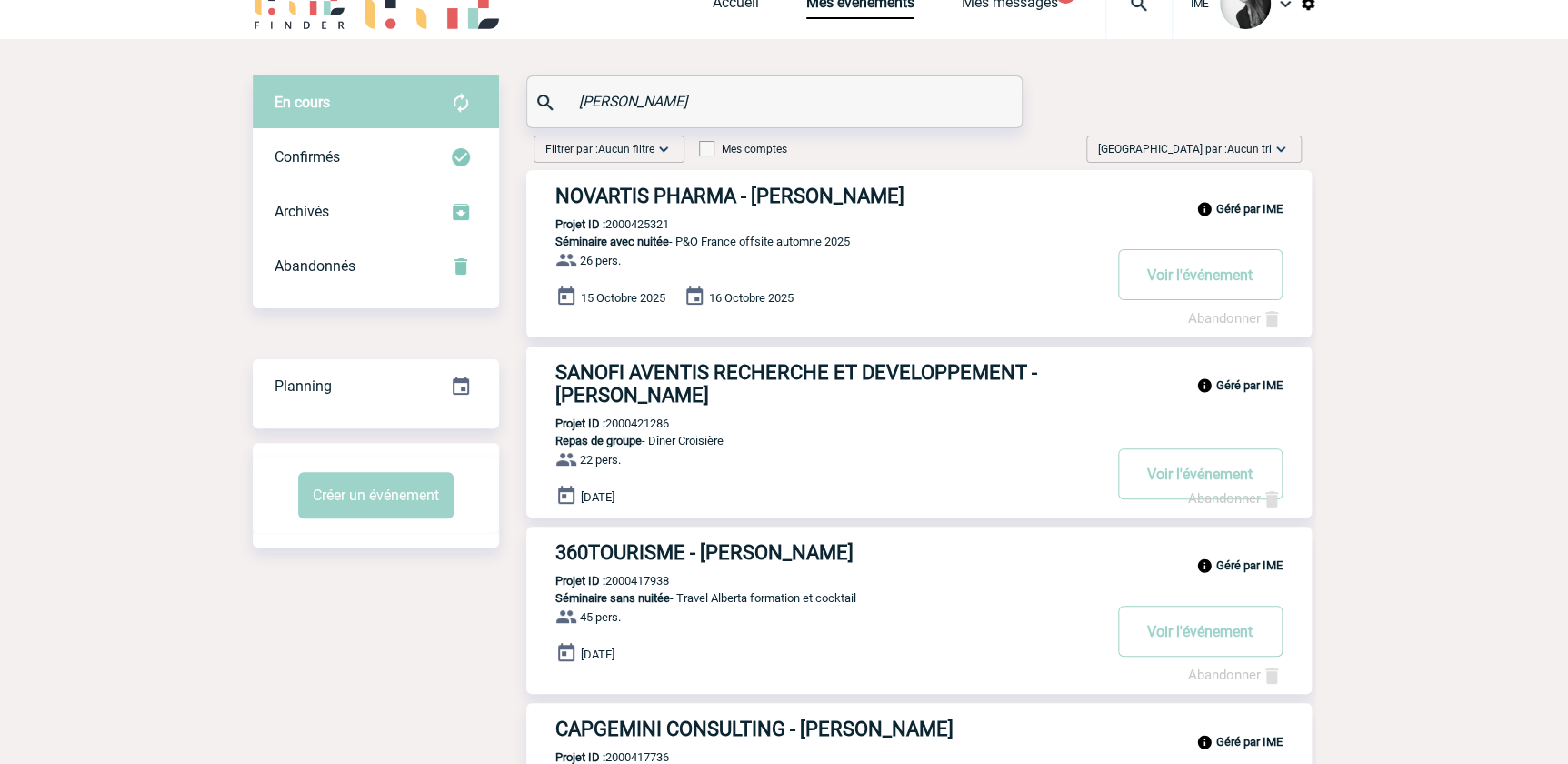
click at [642, 226] on p "Projet ID : 2000425321" at bounding box center [597, 224] width 142 height 14
copy p "2000425321"
click at [364, 262] on div "Abandonnés" at bounding box center [375, 266] width 246 height 55
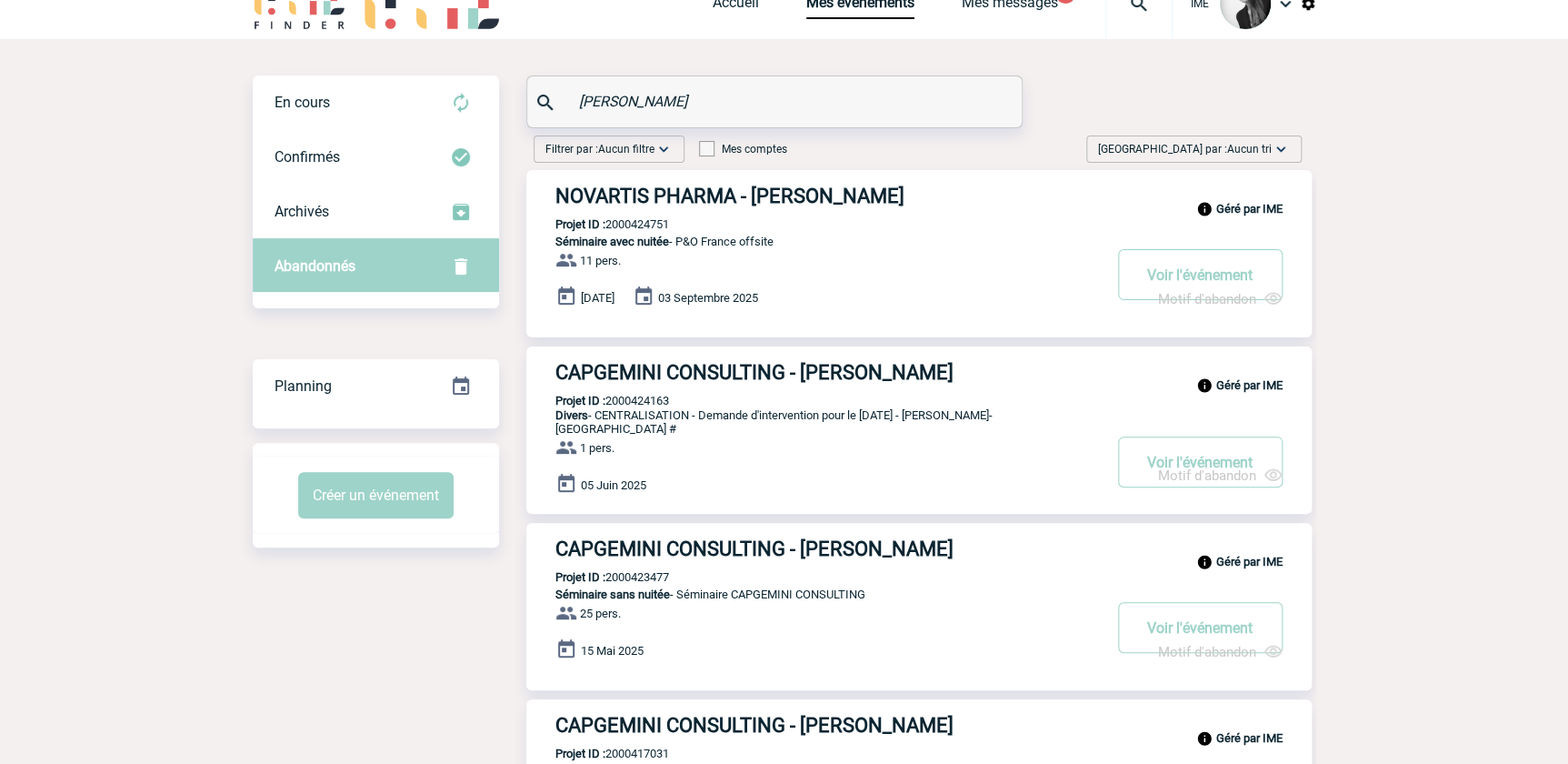
click at [627, 227] on p "Projet ID : 2000424751" at bounding box center [597, 224] width 142 height 14
copy p "2000424751"
click at [1165, 275] on button "Voir l'événement" at bounding box center [1200, 274] width 164 height 51
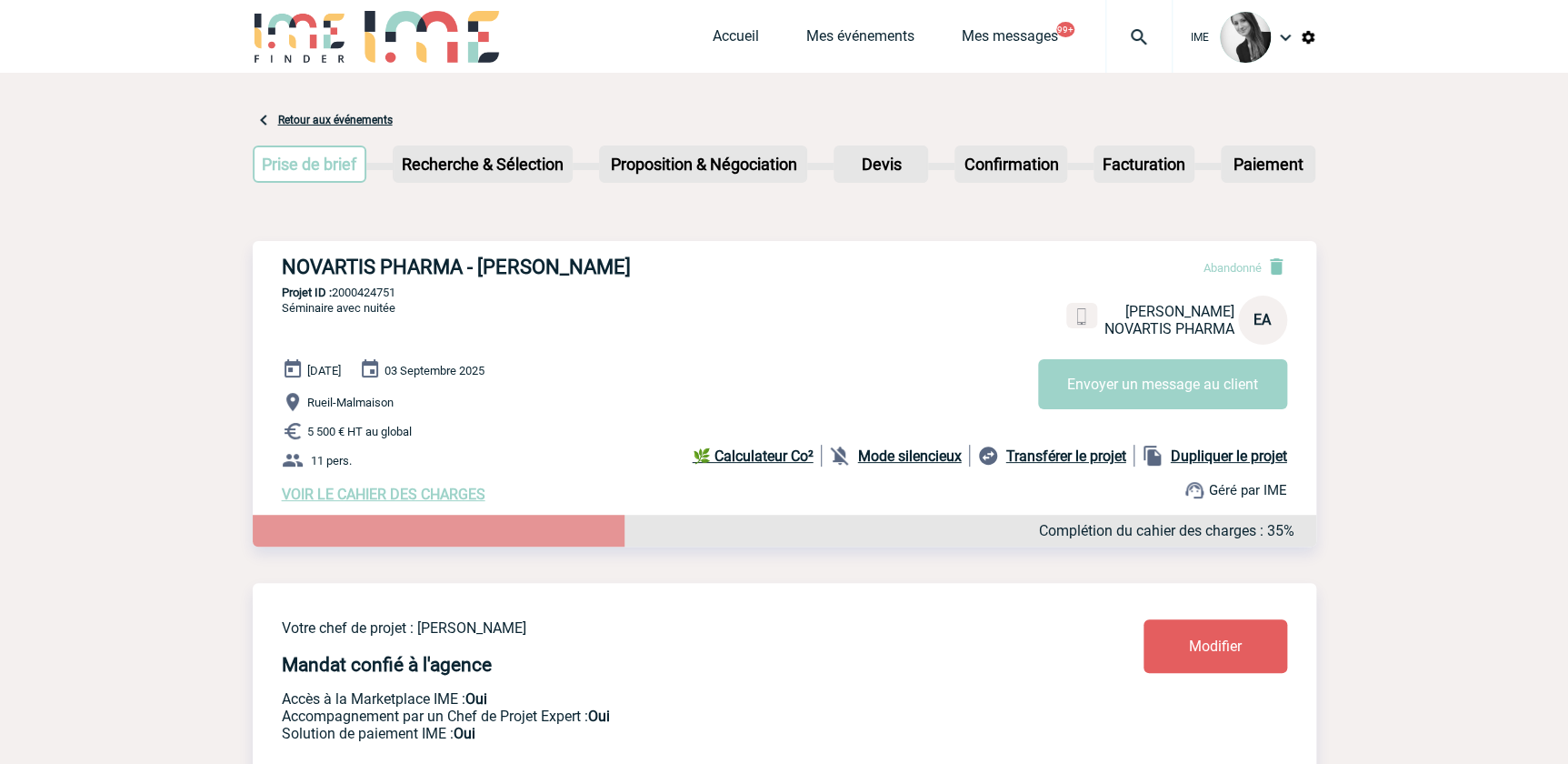
click at [298, 121] on link "Retour aux événements" at bounding box center [335, 120] width 114 height 13
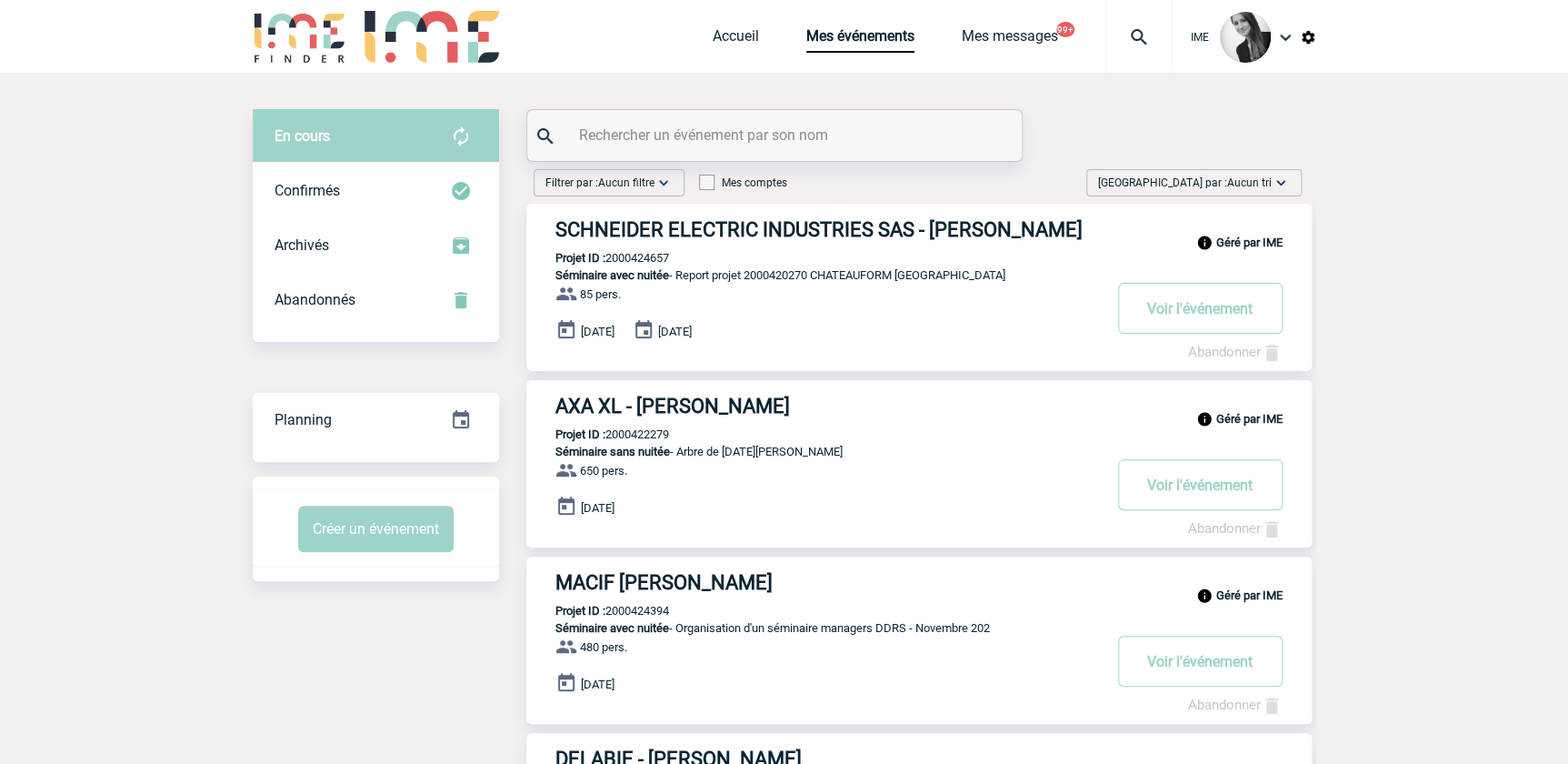
click at [793, 136] on input "text" at bounding box center [777, 134] width 404 height 26
paste input "2000424751"
type input "2000424751"
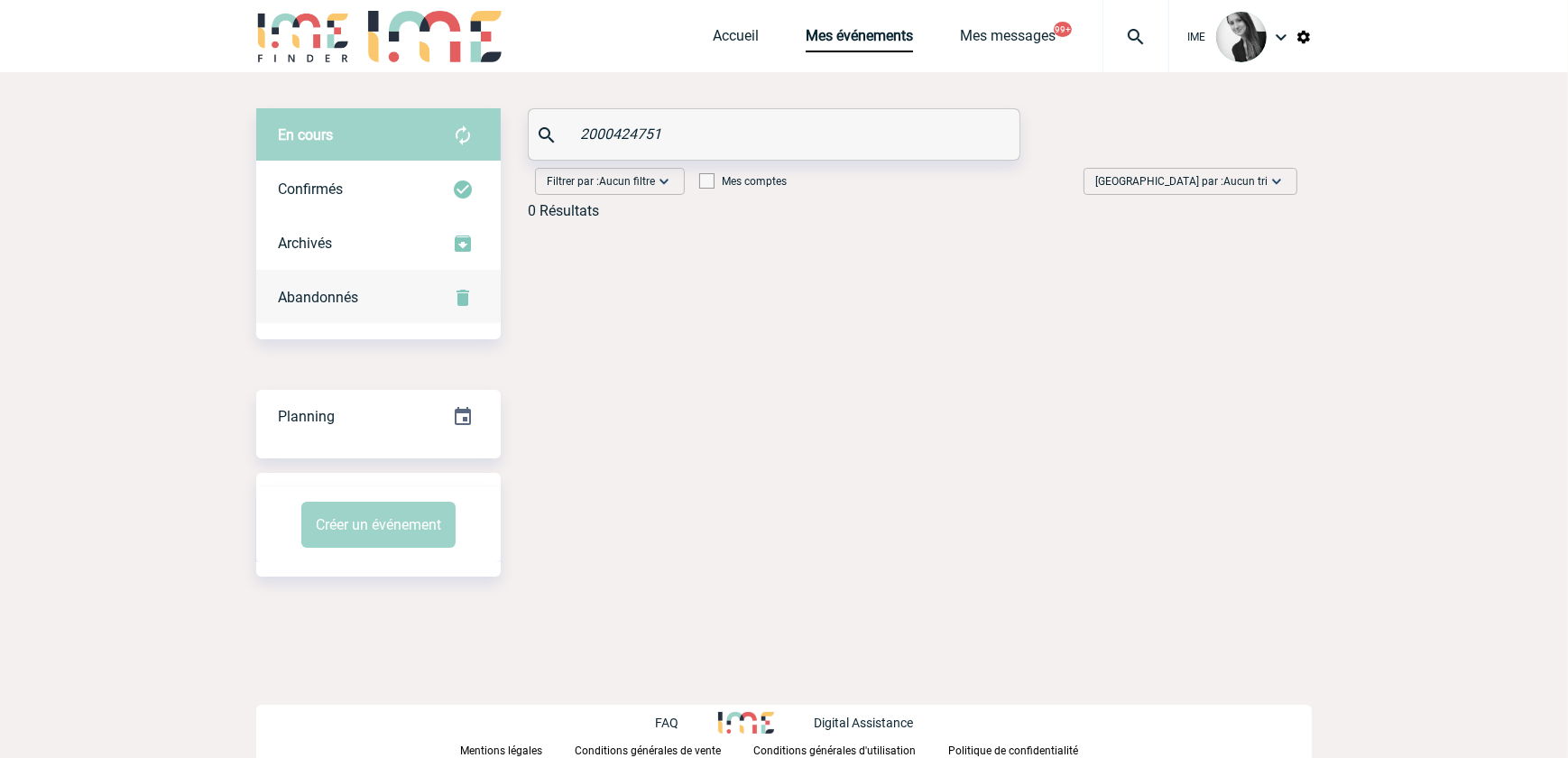
click at [402, 291] on div "Abandonnés" at bounding box center [377, 297] width 244 height 54
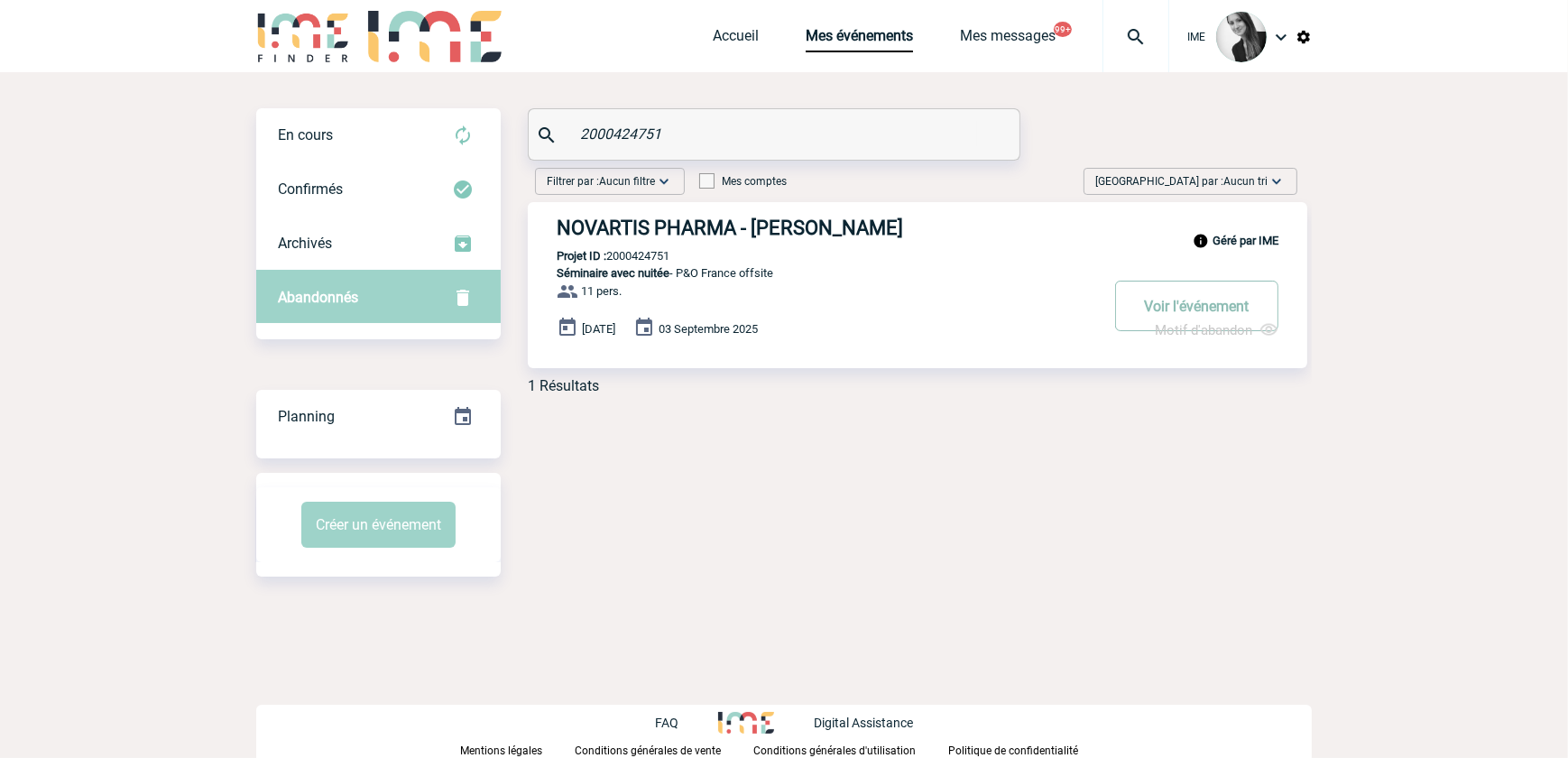
click at [1210, 302] on button "Voir l'événement" at bounding box center [1196, 305] width 163 height 50
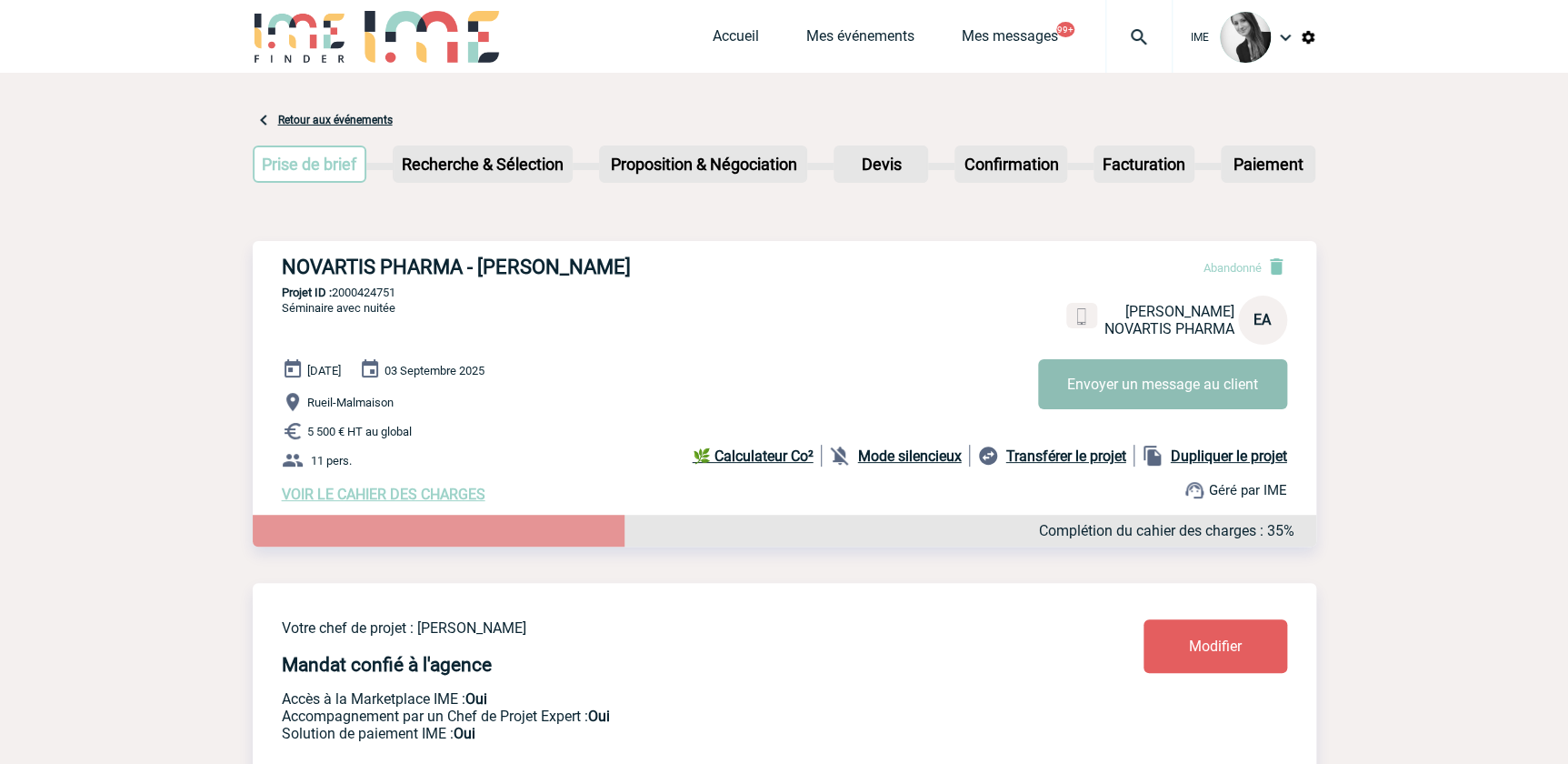
click at [1082, 387] on button "Envoyer un message au client" at bounding box center [1163, 384] width 249 height 50
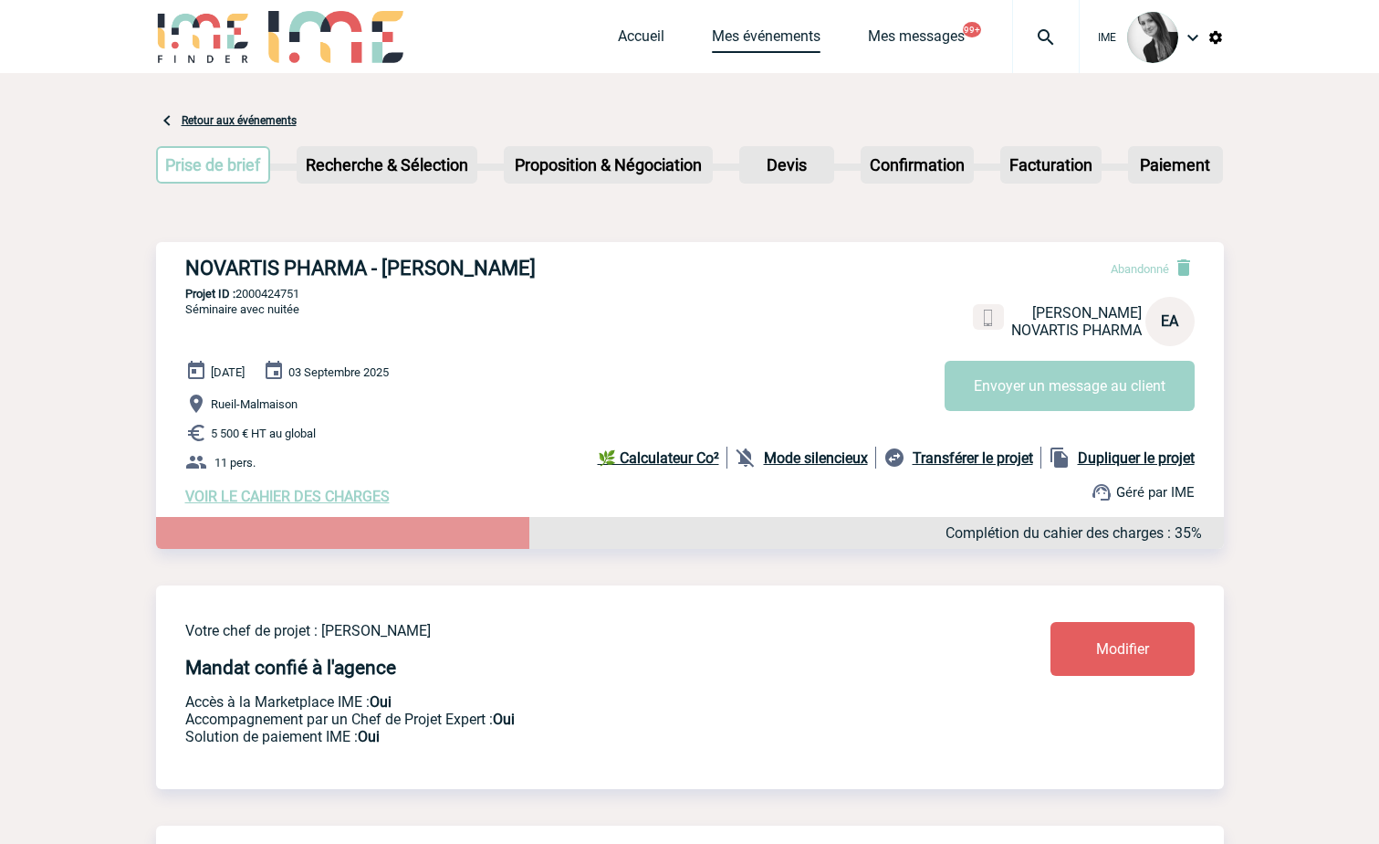
click at [784, 34] on link "Mes événements" at bounding box center [766, 40] width 109 height 26
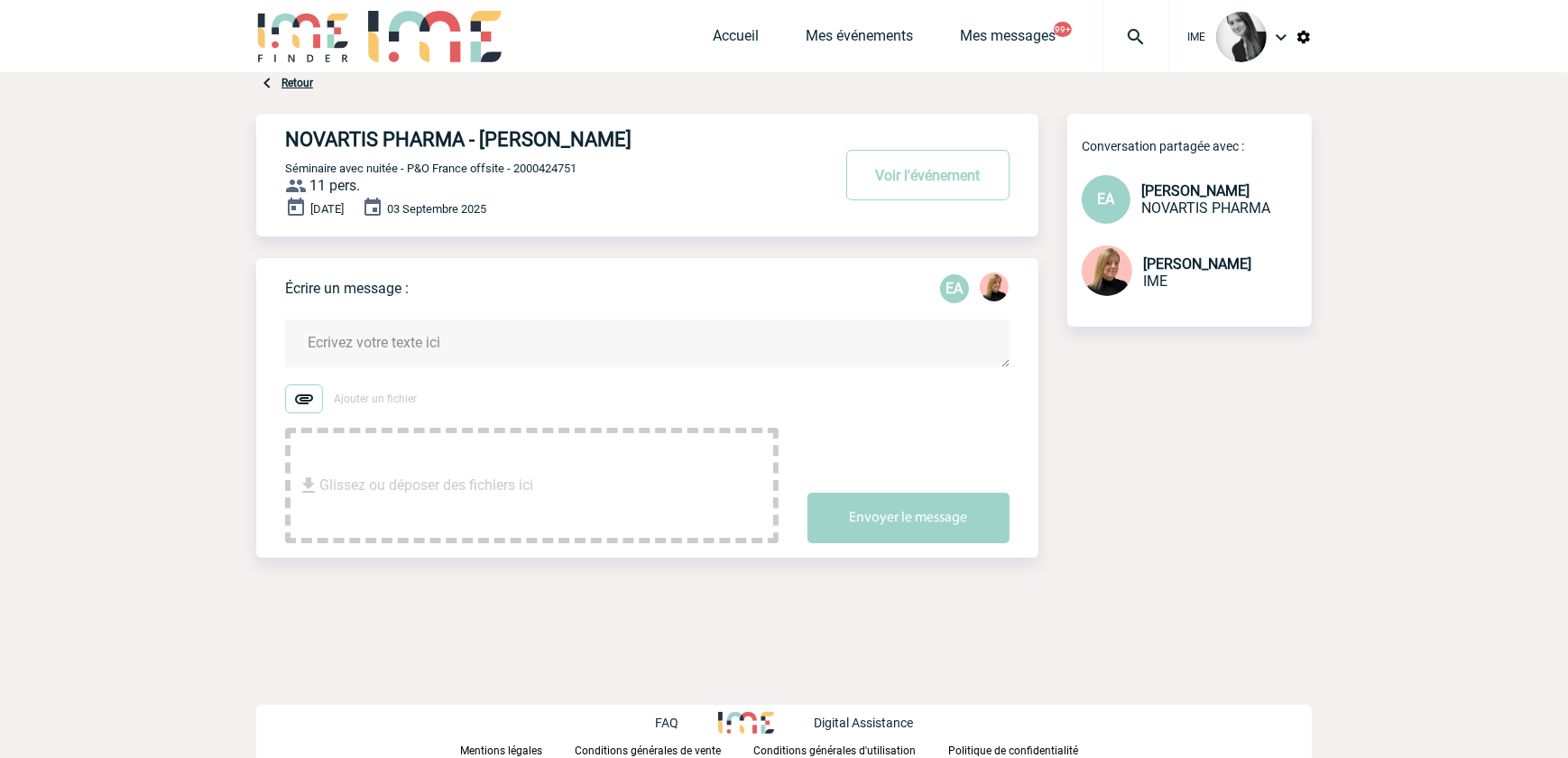
click at [564, 168] on span "Séminaire avec nuitée - P&O France offsite - 2000424751" at bounding box center [430, 168] width 291 height 14
copy span "2000424751"
click at [487, 175] on span "Séminaire avec nuitée - P&O France offsite - 2000424751" at bounding box center [430, 168] width 291 height 14
click at [554, 167] on span "Séminaire avec nuitée - P&O France offsite - 2000424751" at bounding box center [430, 168] width 291 height 14
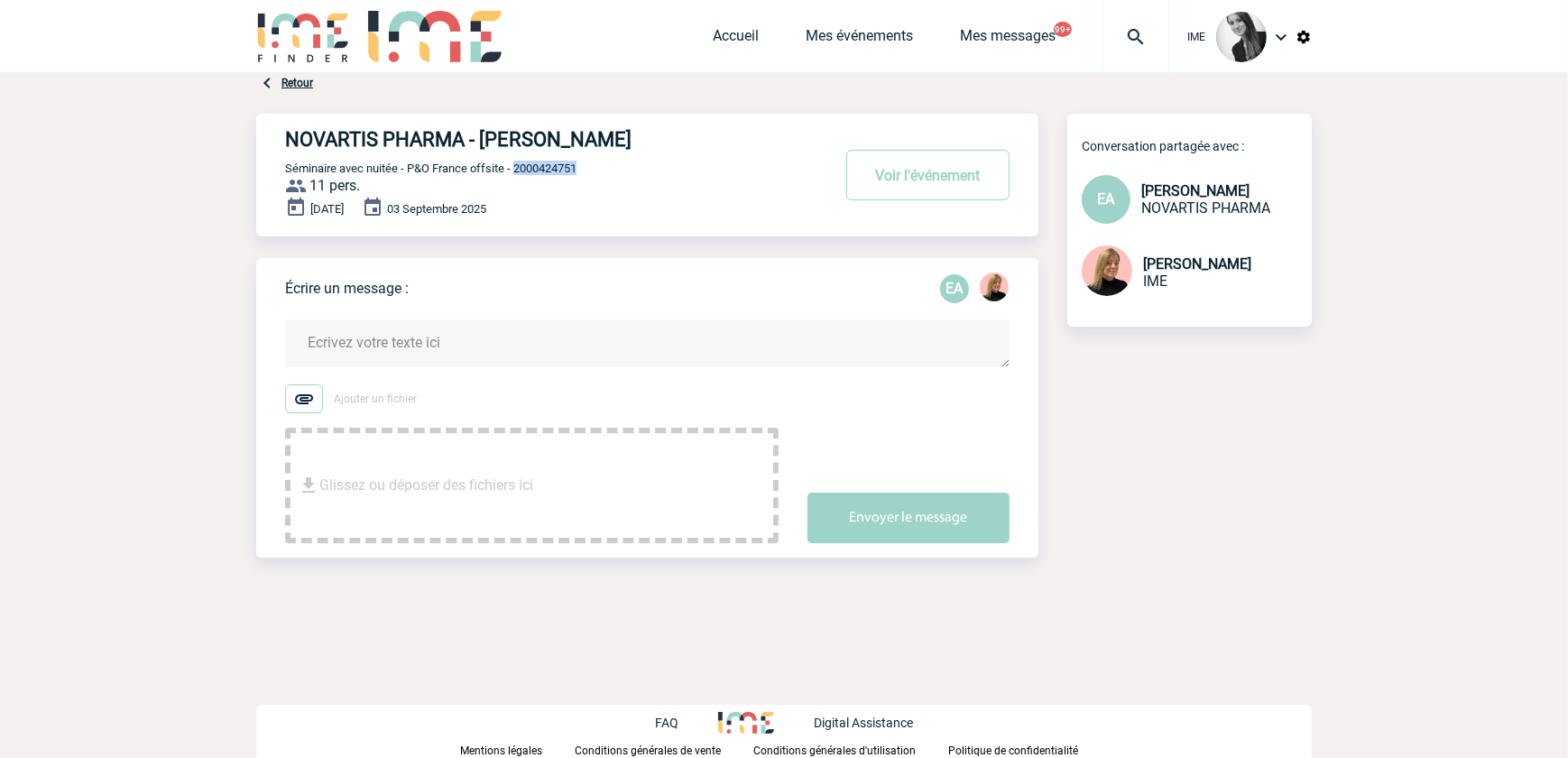
click at [554, 167] on span "Séminaire avec nuitée - P&O France offsite - 2000424751" at bounding box center [430, 168] width 291 height 14
copy span "2000424751"
click at [847, 38] on link "Mes événements" at bounding box center [859, 40] width 108 height 26
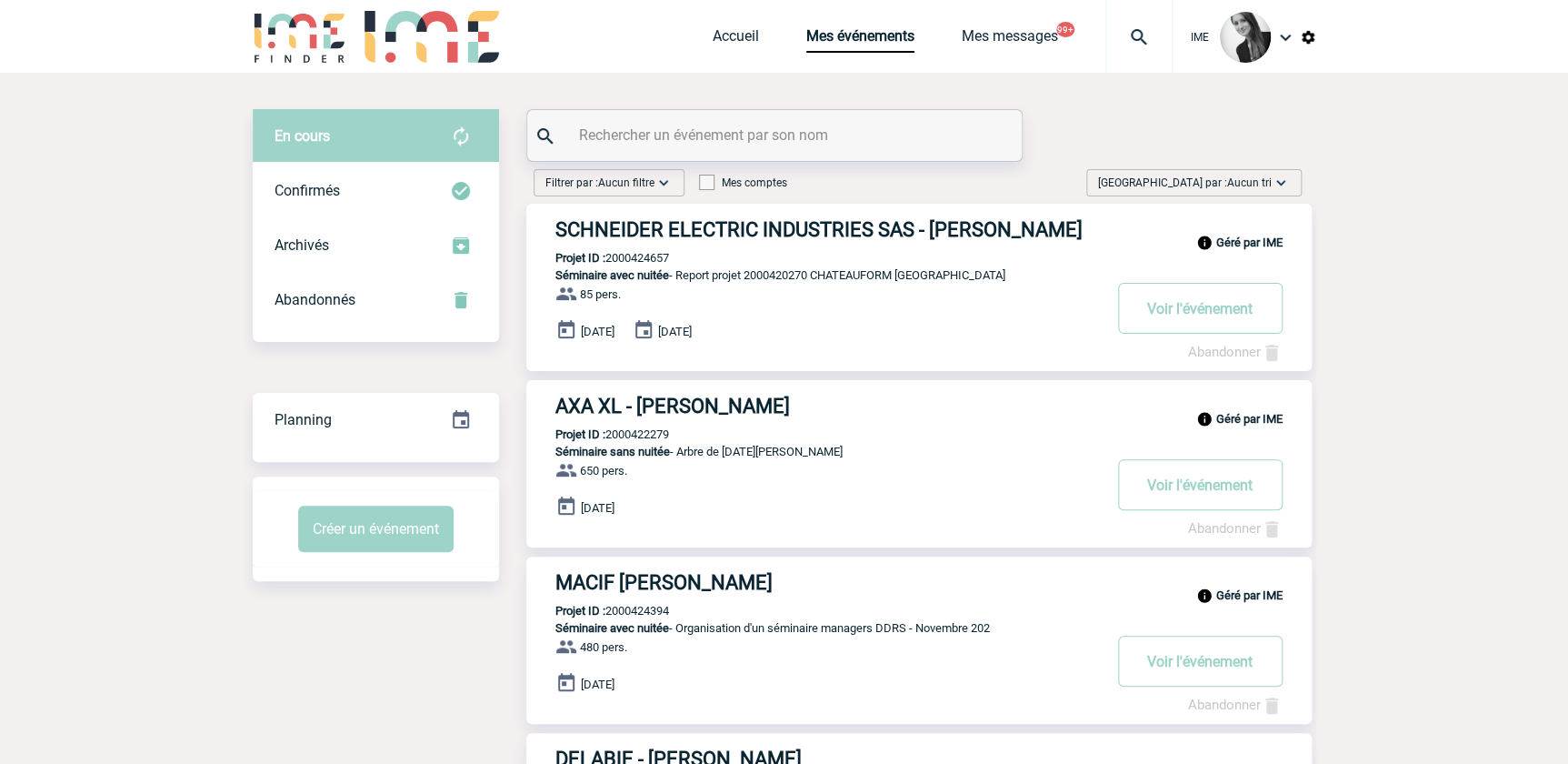
click at [1242, 181] on span "Aucun tri" at bounding box center [1248, 182] width 45 height 13
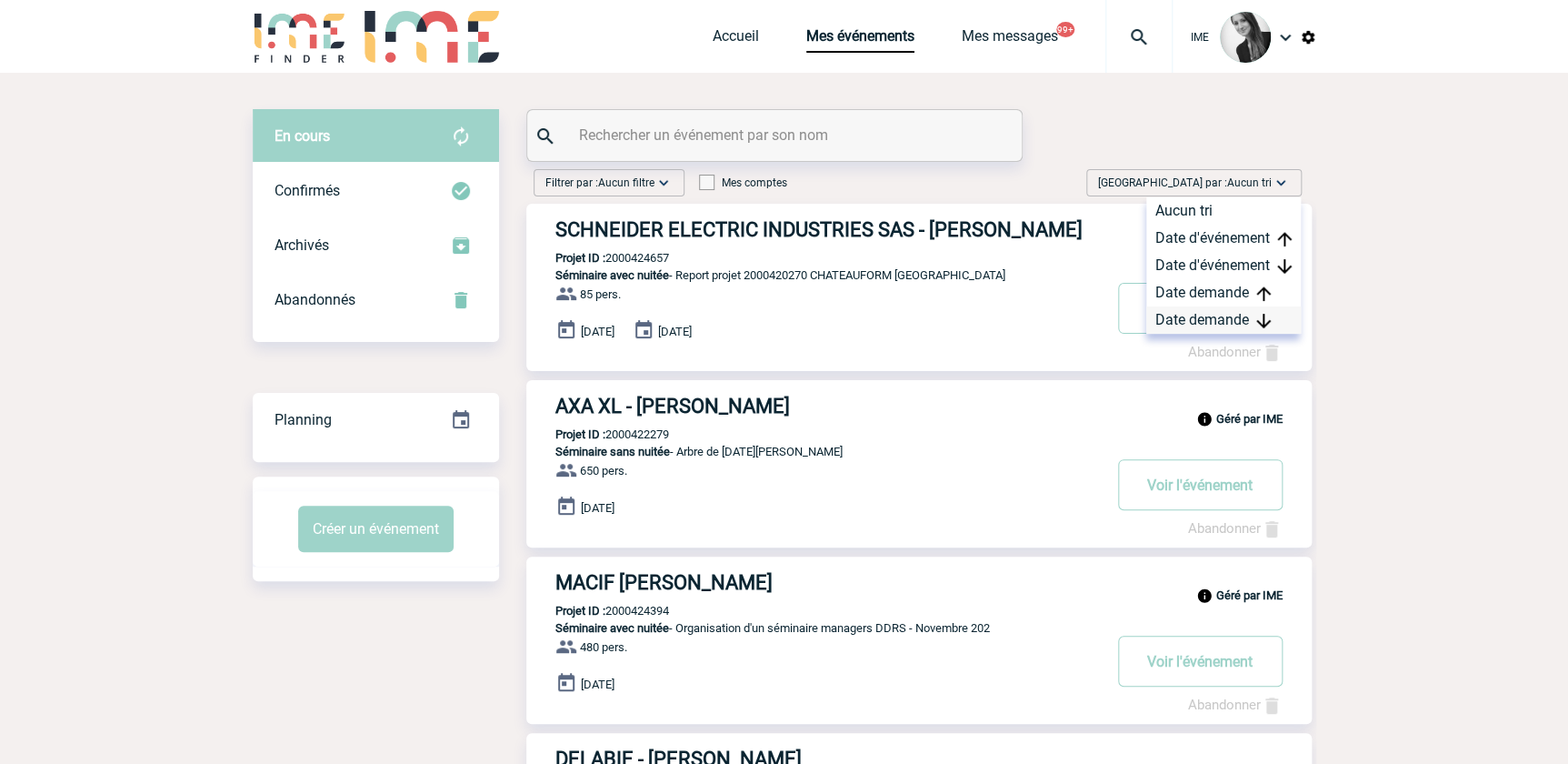
click at [1216, 325] on div "Date demande" at bounding box center [1223, 320] width 154 height 27
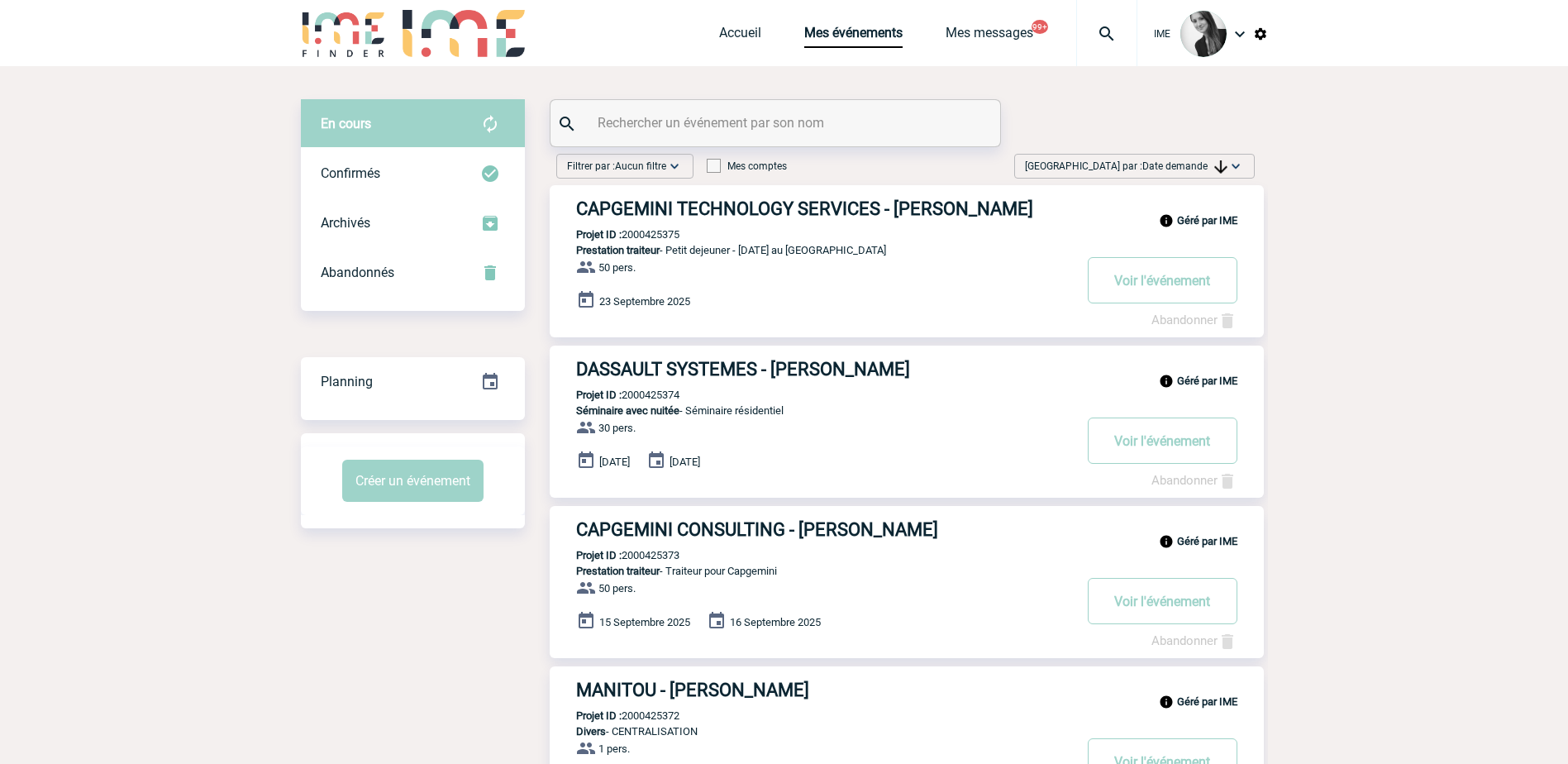
drag, startPoint x: 1202, startPoint y: 167, endPoint x: 1194, endPoint y: 196, distance: 30.1
click at [1202, 166] on span "Date demande" at bounding box center [1185, 166] width 85 height 12
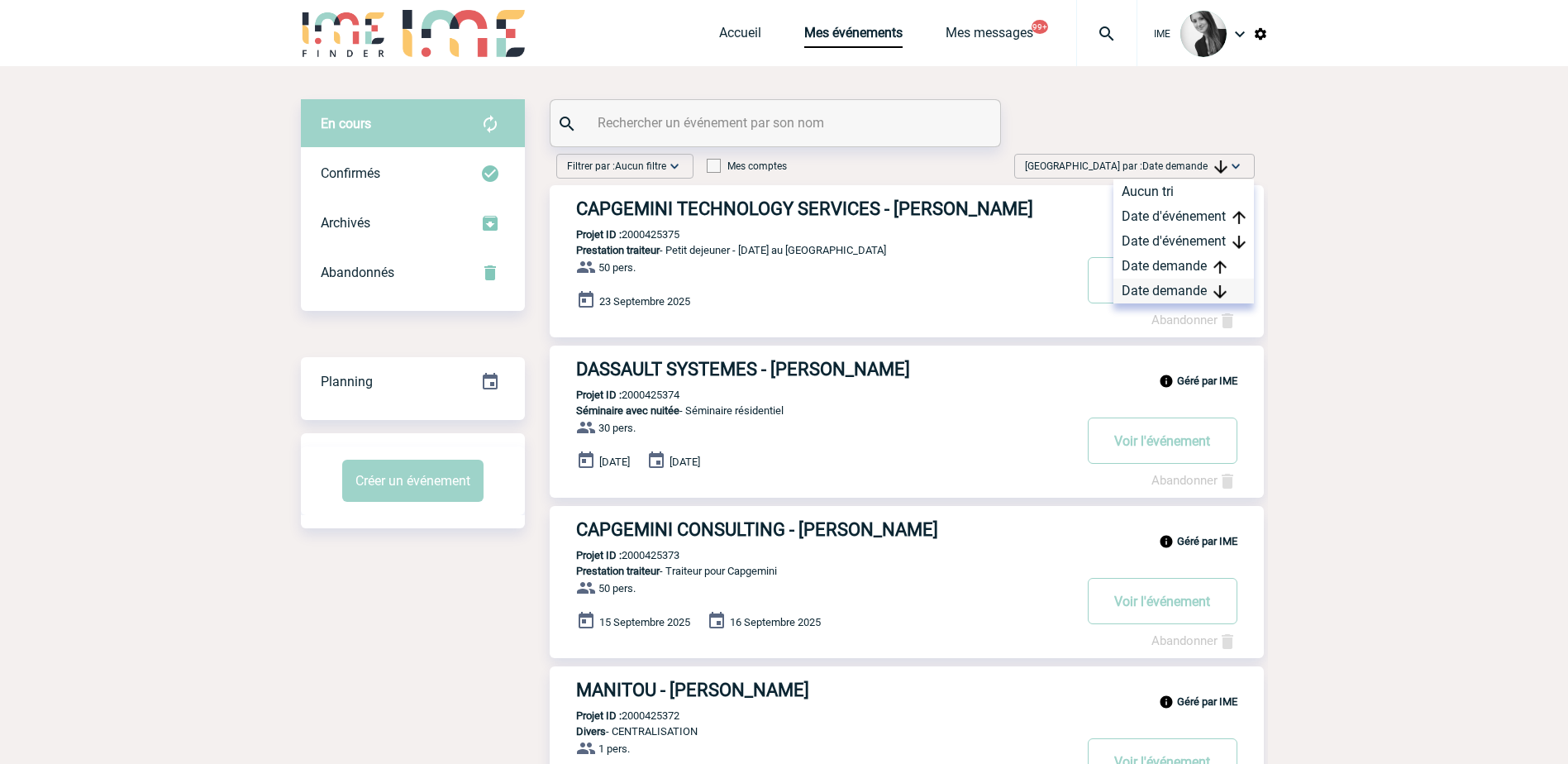
click at [1176, 300] on div "Date demande" at bounding box center [1183, 291] width 140 height 24
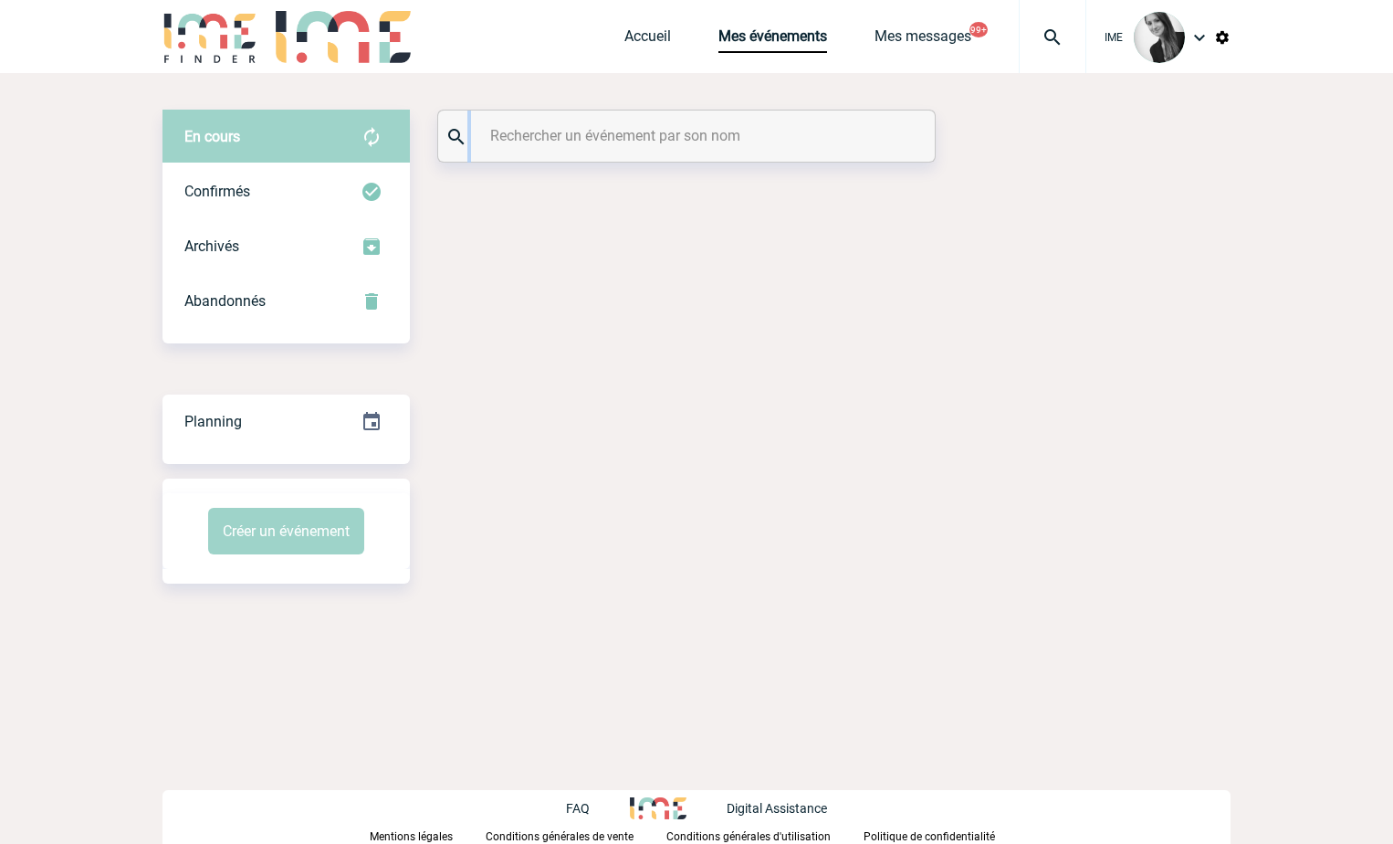
click at [604, 148] on div at bounding box center [686, 135] width 497 height 51
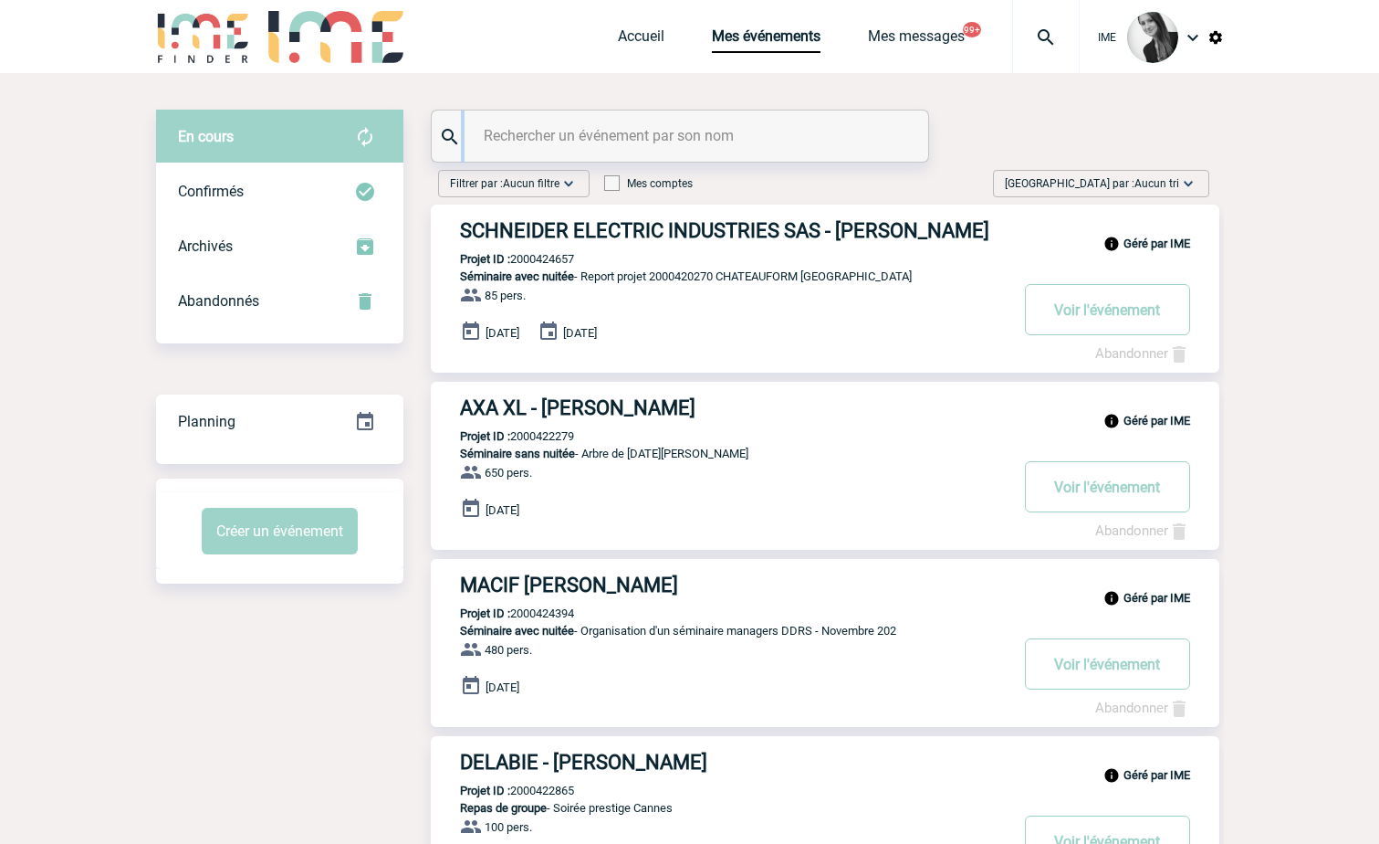
click at [610, 130] on input "text" at bounding box center [682, 135] width 406 height 26
click at [613, 130] on input "text" at bounding box center [682, 135] width 406 height 26
paste input "[PERSON_NAME][EMAIL_ADDRESS][DOMAIN_NAME]"
type input "[PERSON_NAME][EMAIL_ADDRESS][DOMAIN_NAME]"
drag, startPoint x: 336, startPoint y: 138, endPoint x: 195, endPoint y: 131, distance: 140.7
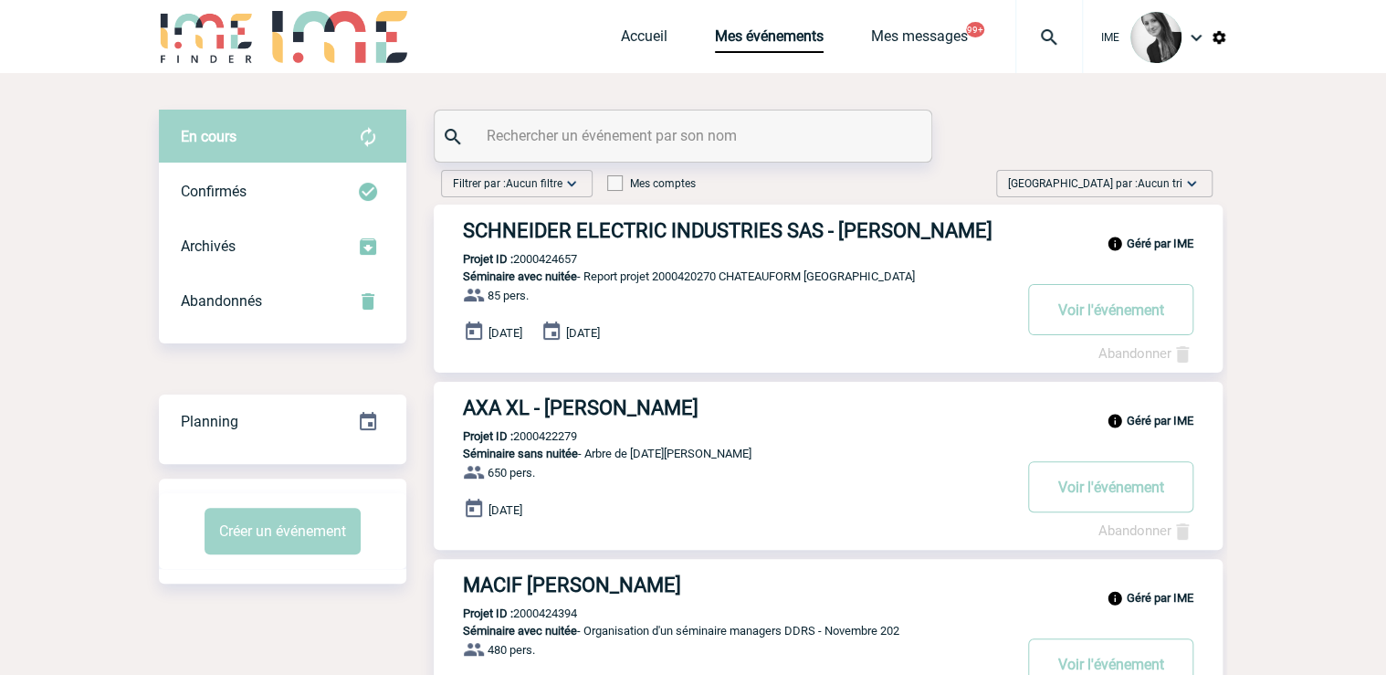
drag, startPoint x: 1136, startPoint y: 183, endPoint x: 1129, endPoint y: 257, distance: 75.1
click at [1137, 183] on span "[GEOGRAPHIC_DATA] par : Aucun tri" at bounding box center [1095, 183] width 174 height 18
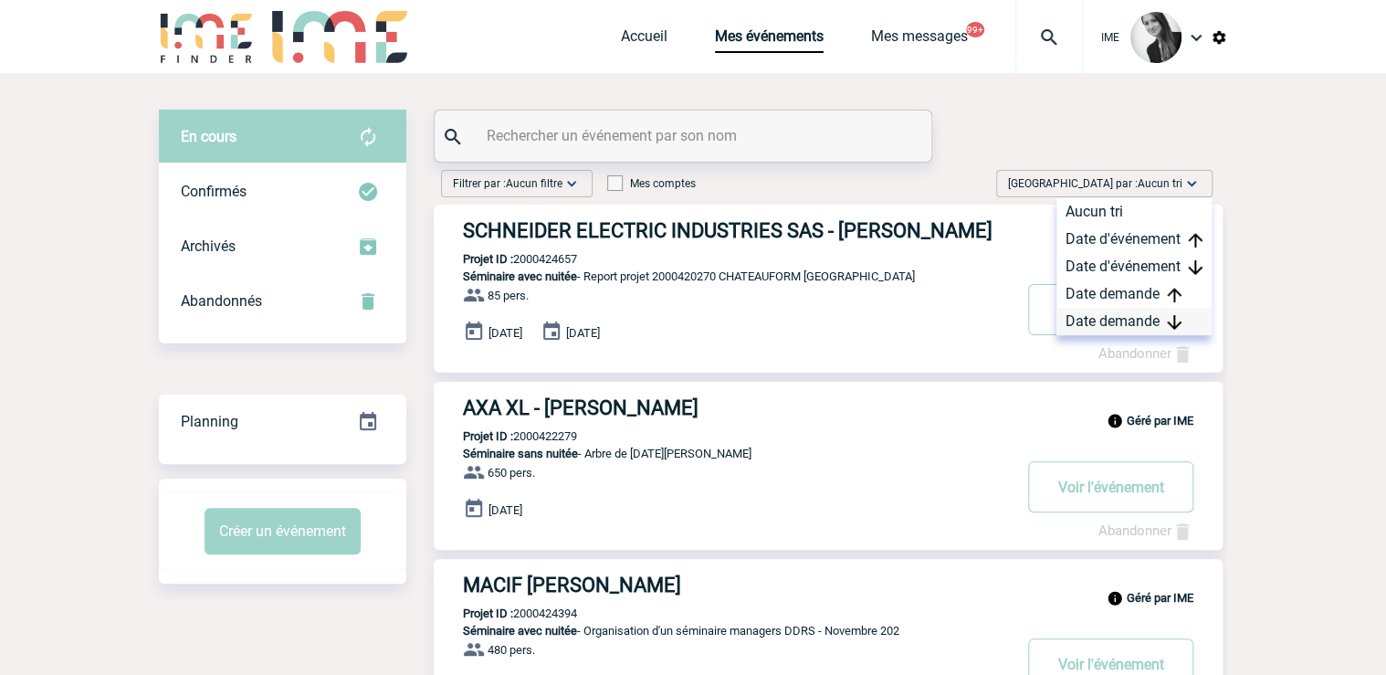
click at [1115, 312] on div "Date demande" at bounding box center [1133, 321] width 155 height 27
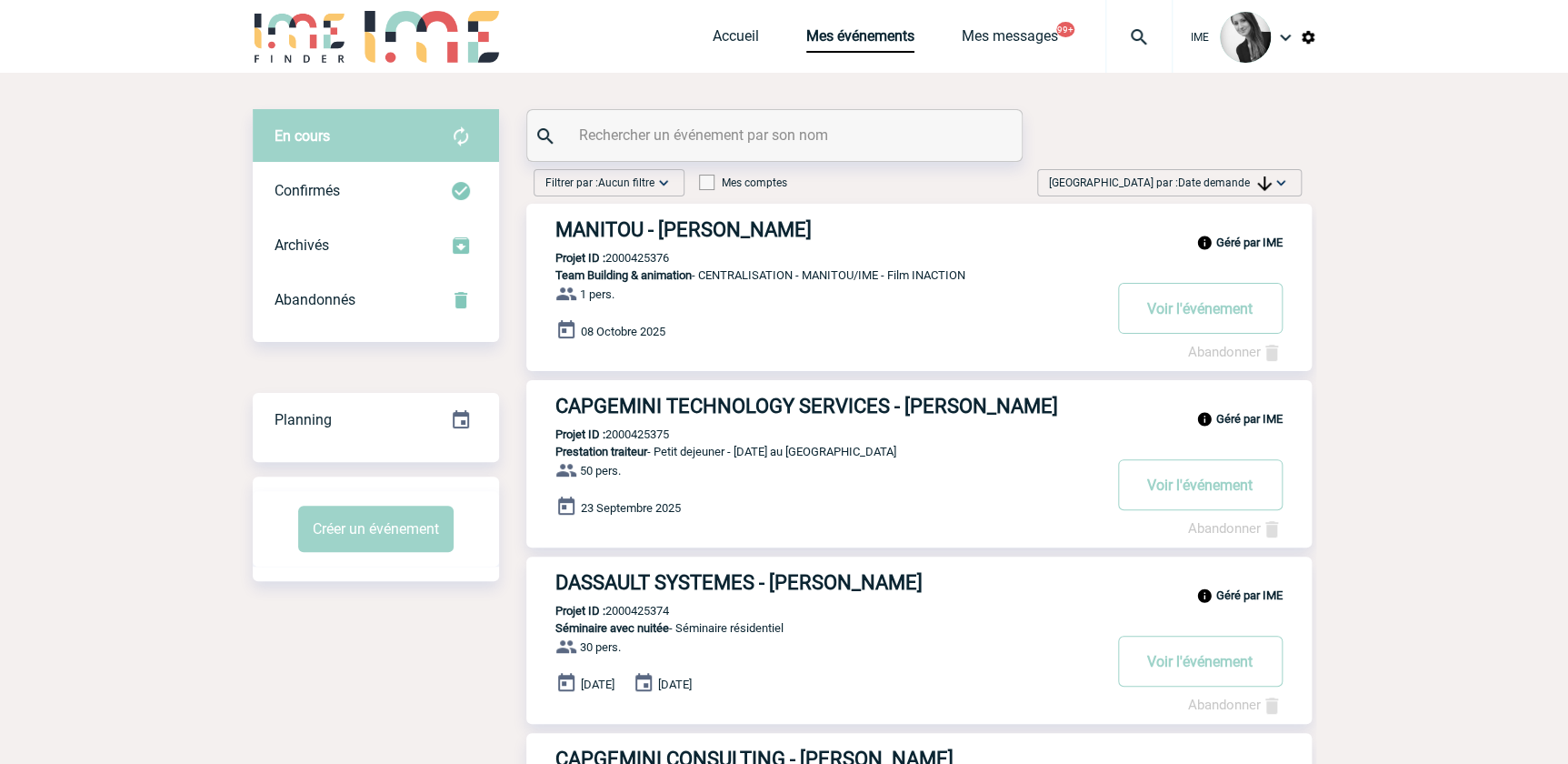
drag, startPoint x: 1212, startPoint y: 176, endPoint x: 1220, endPoint y: 270, distance: 94.3
click at [1213, 178] on span "Date demande" at bounding box center [1225, 182] width 94 height 13
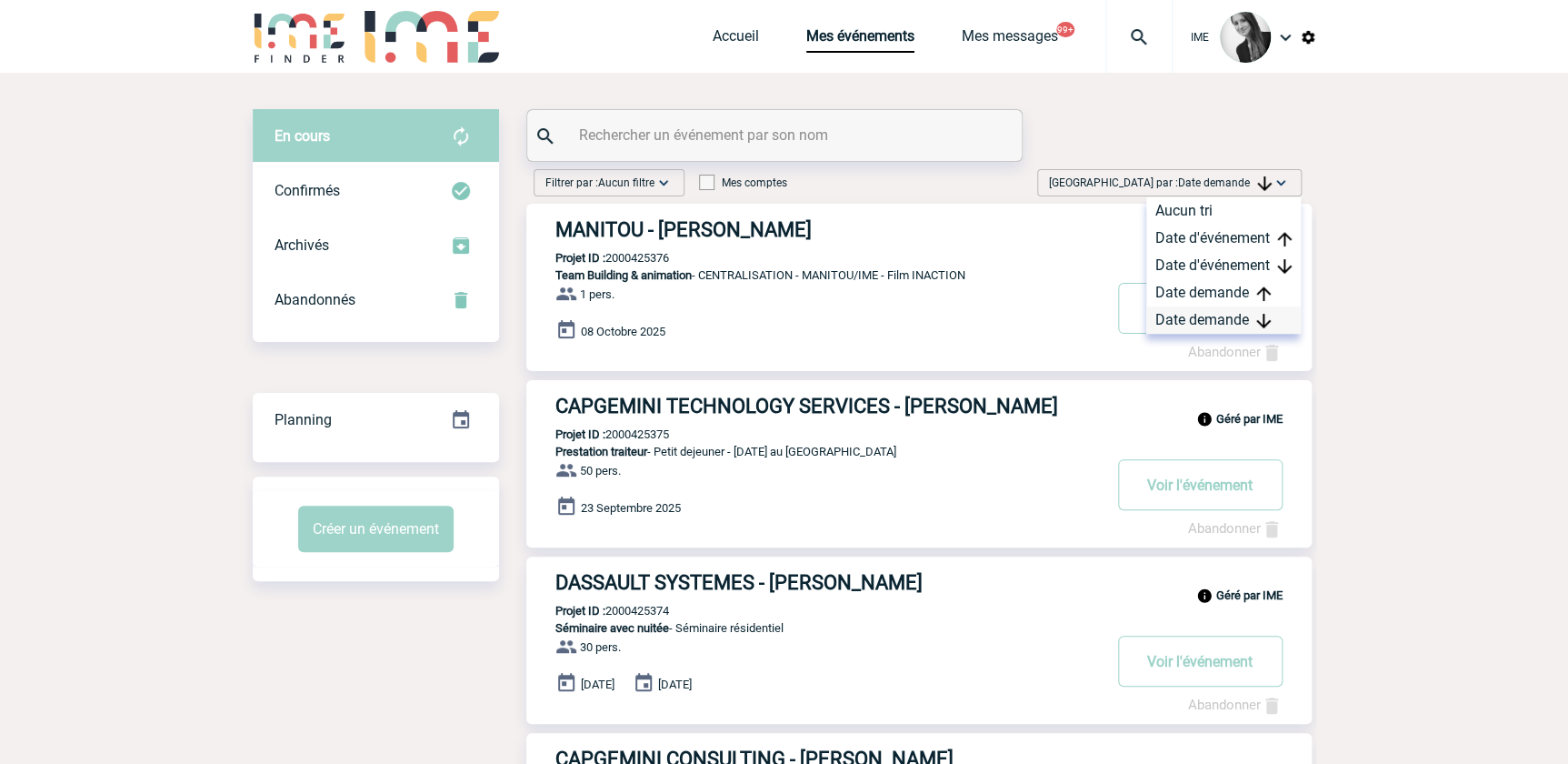
click at [1225, 316] on div "Date demande" at bounding box center [1223, 320] width 154 height 27
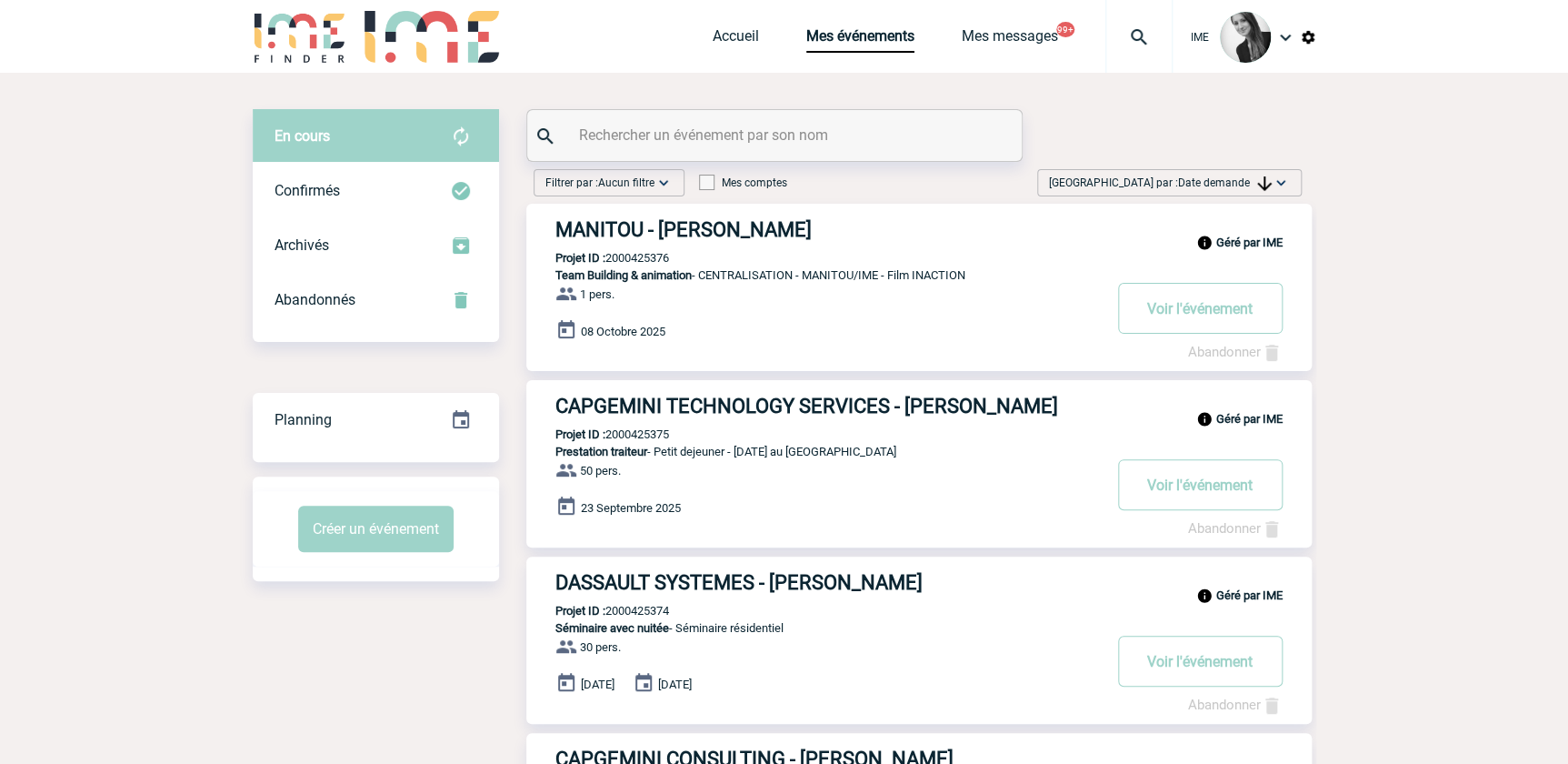
click at [1228, 185] on span "Date demande" at bounding box center [1225, 182] width 94 height 13
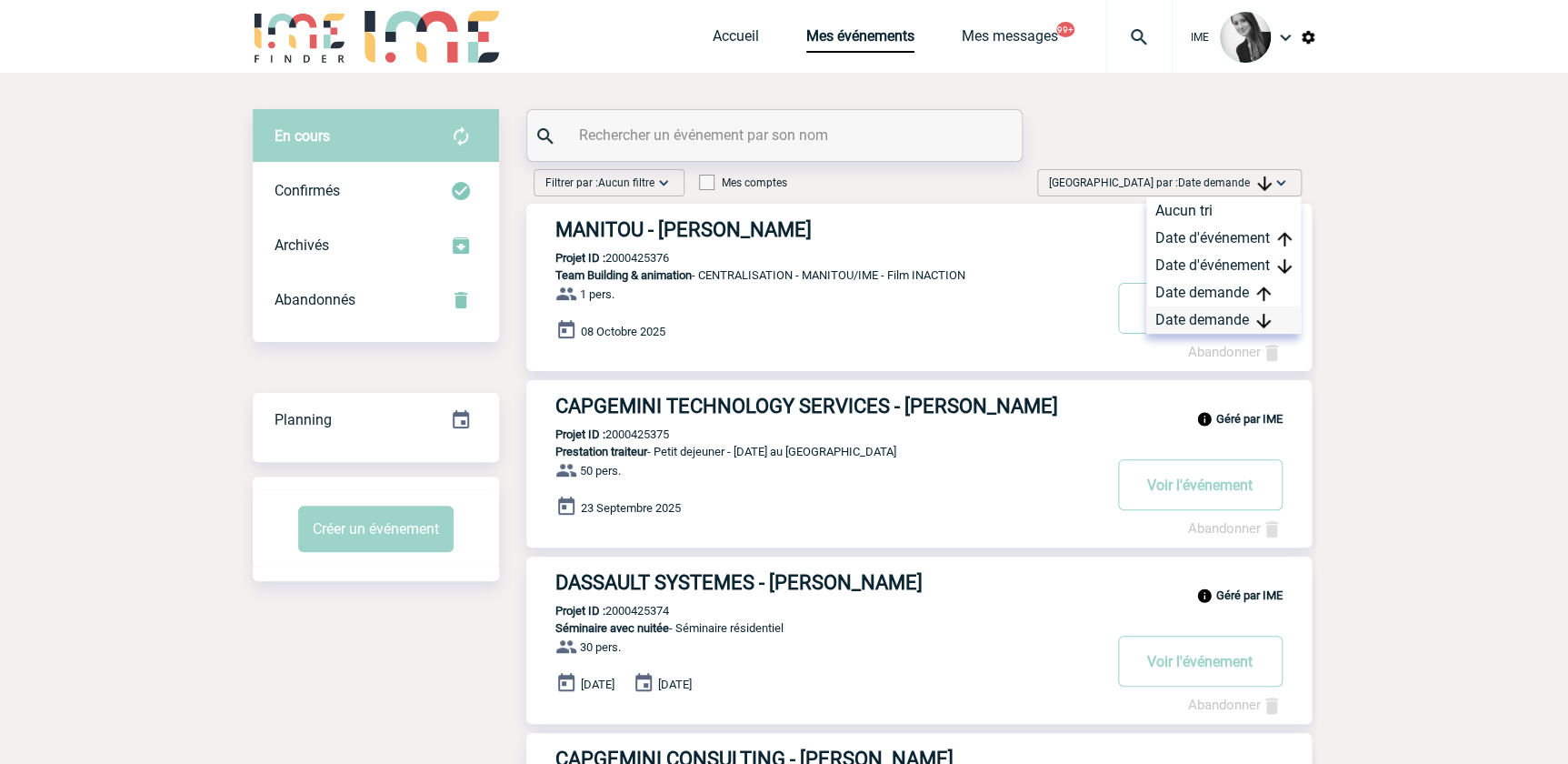
click at [1185, 318] on div "Date demande" at bounding box center [1223, 320] width 154 height 27
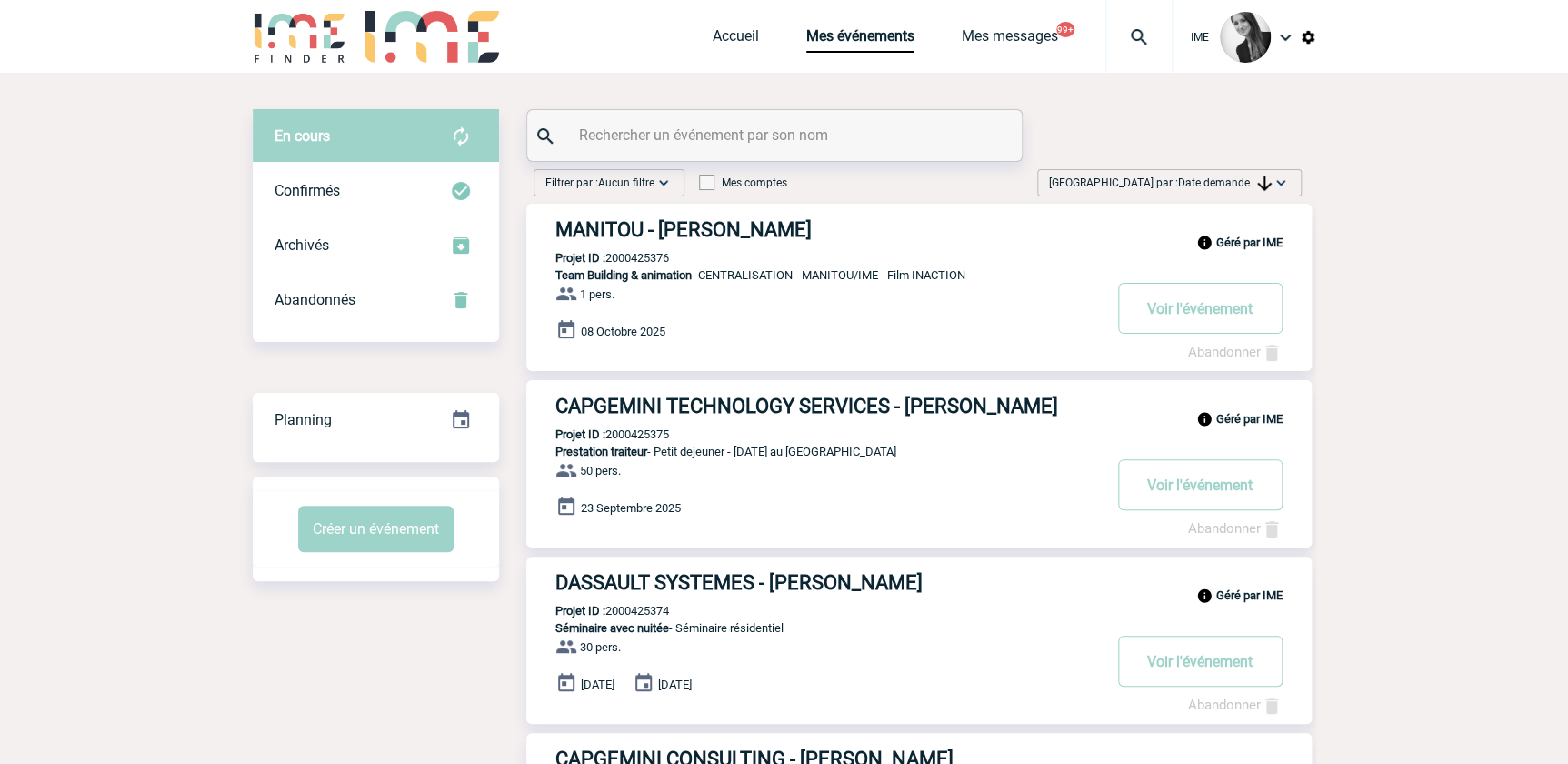
drag, startPoint x: 1220, startPoint y: 172, endPoint x: 1222, endPoint y: 190, distance: 18.1
click at [1221, 173] on span "Trier par : Date demande" at bounding box center [1161, 182] width 223 height 18
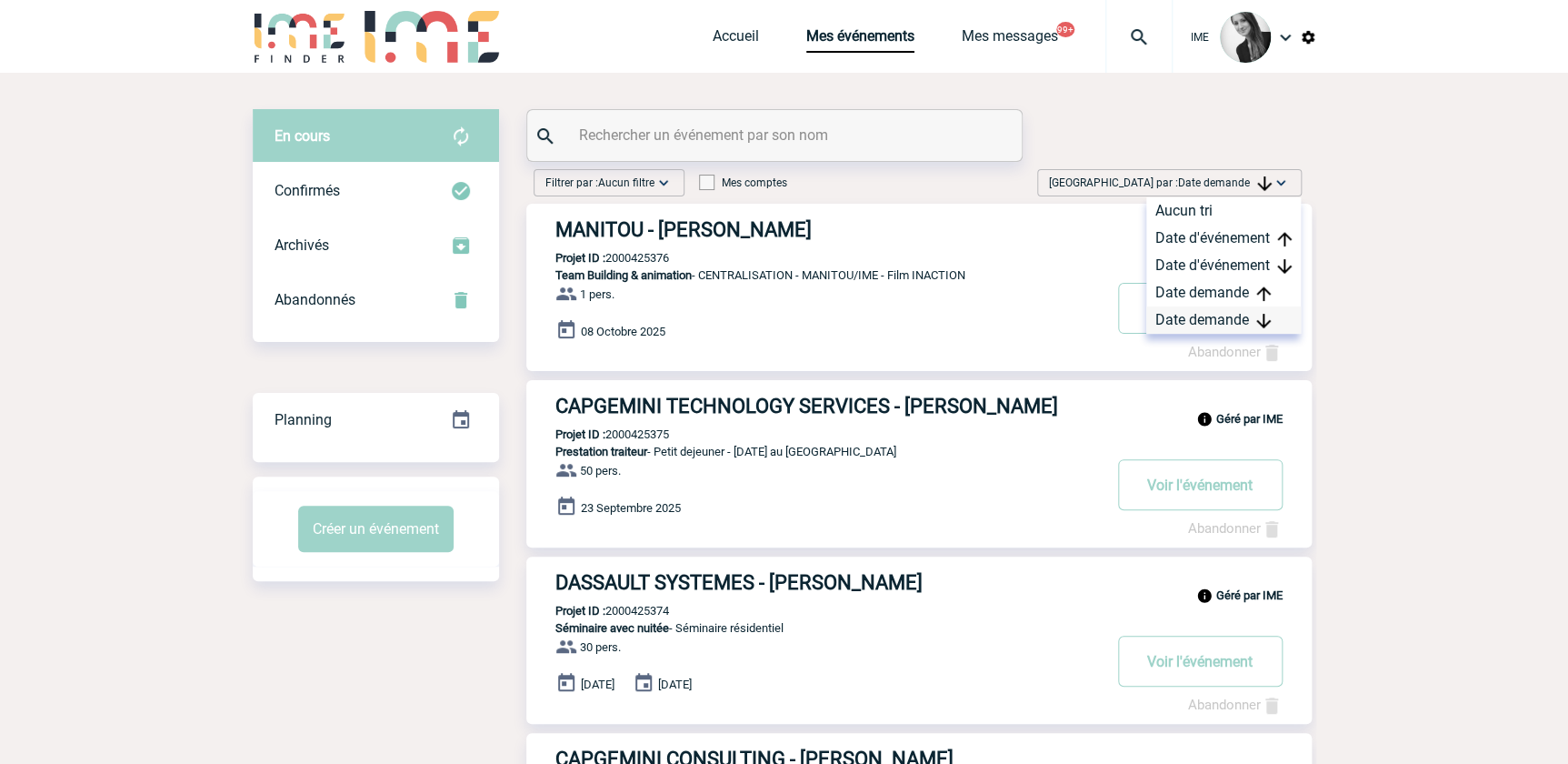
click at [1174, 319] on div "Date demande" at bounding box center [1223, 320] width 154 height 27
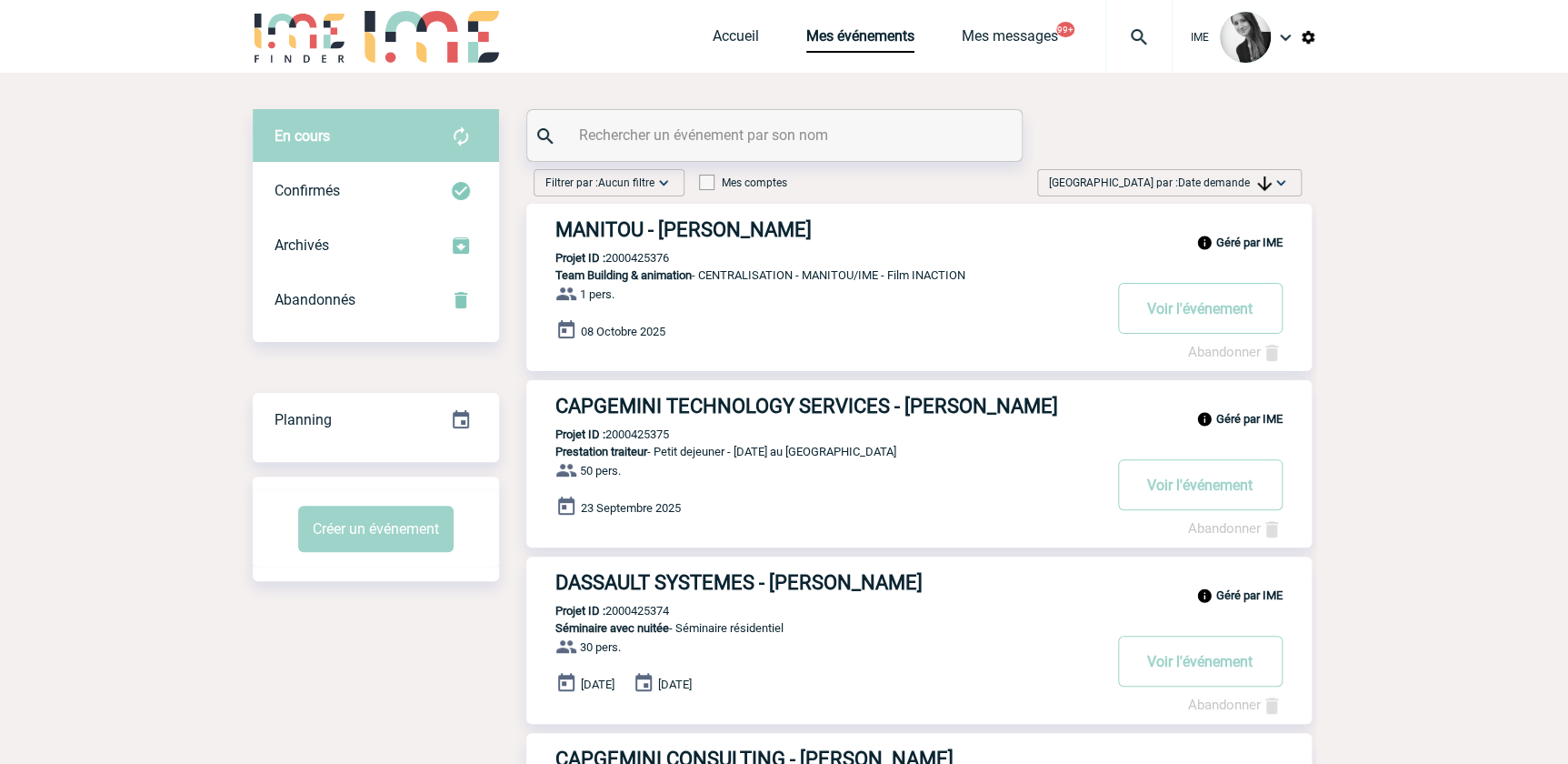
click at [1222, 176] on span "Date demande" at bounding box center [1225, 182] width 94 height 13
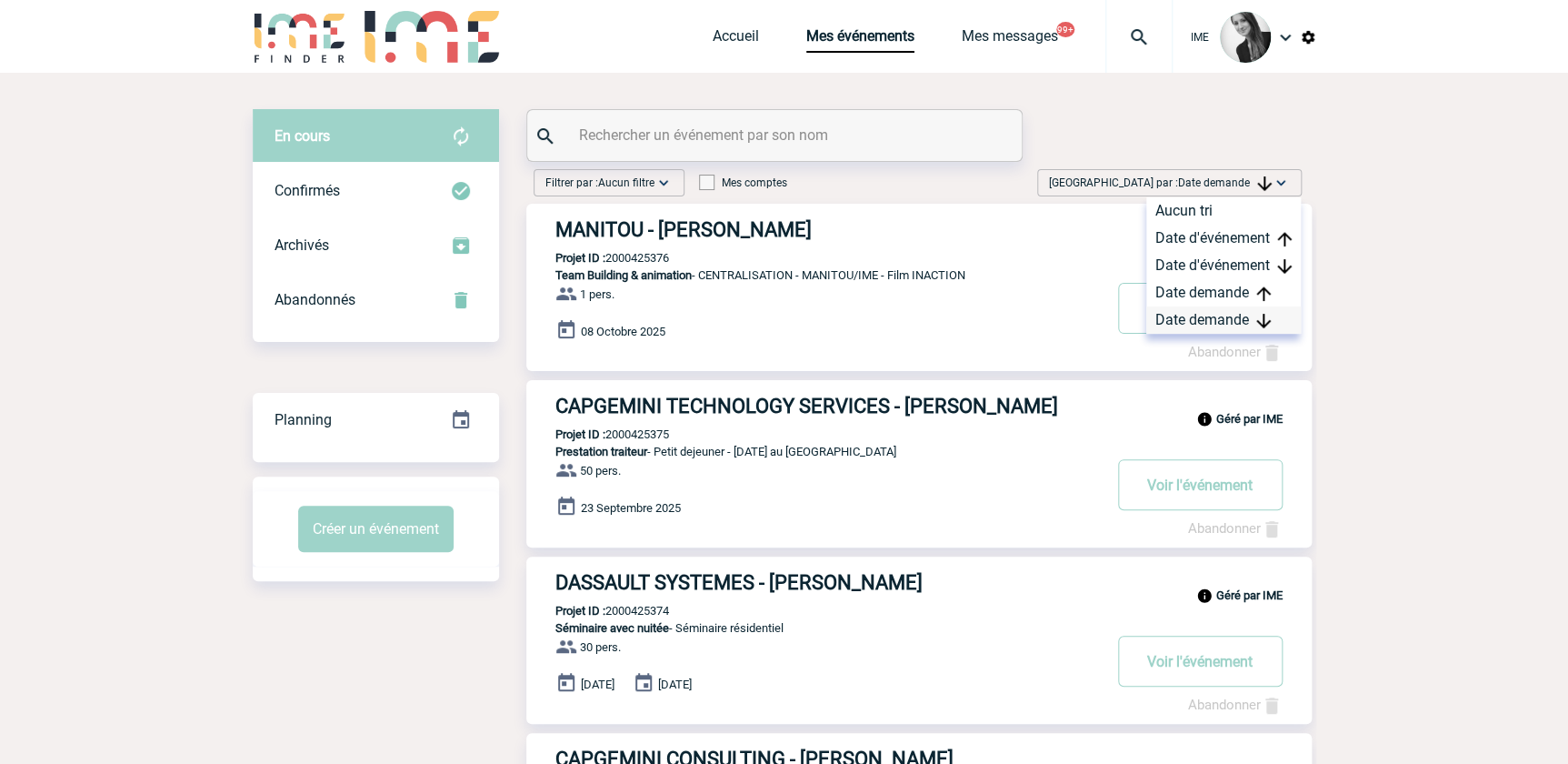
click at [1189, 318] on div "Date demande" at bounding box center [1223, 320] width 154 height 27
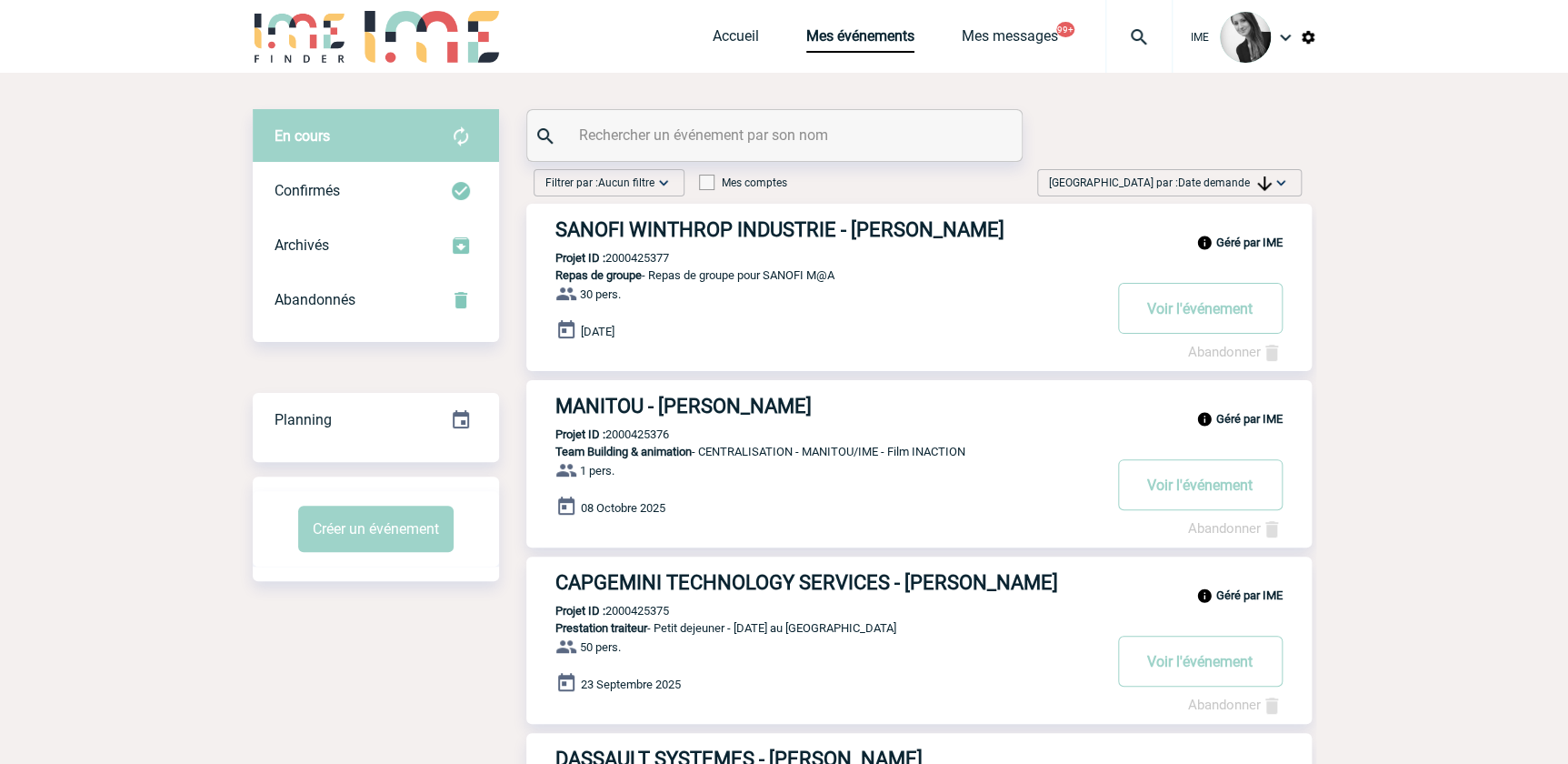
click at [1247, 178] on span "Date demande" at bounding box center [1225, 182] width 94 height 13
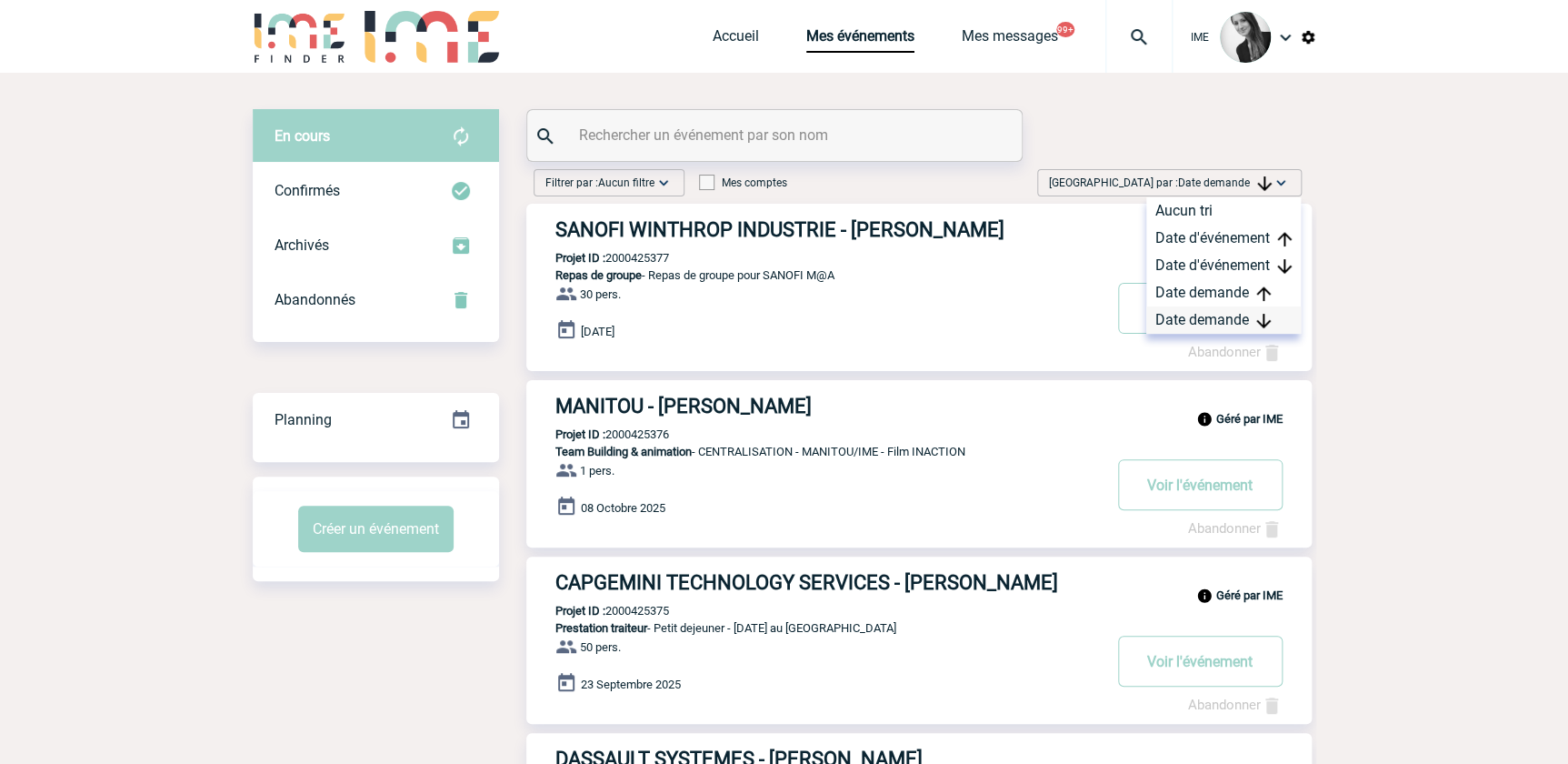
click at [1200, 319] on div "Date demande" at bounding box center [1223, 320] width 154 height 27
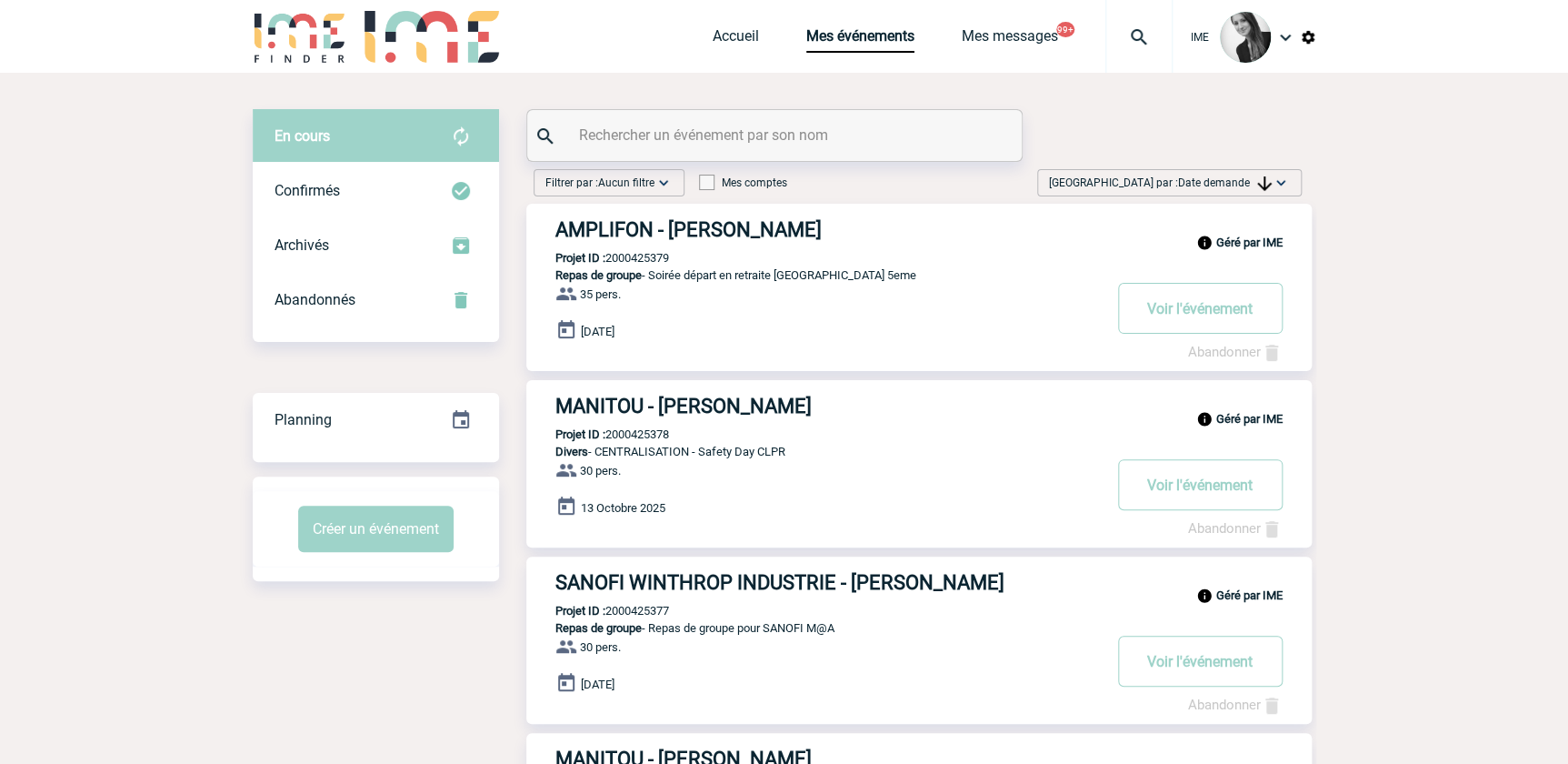
drag, startPoint x: 742, startPoint y: 454, endPoint x: 819, endPoint y: 454, distance: 77.0
click at [819, 454] on p "Divers - CENTRALISATION - Safety Day CLPR" at bounding box center [813, 451] width 574 height 14
click at [1197, 309] on button "Voir l'événement" at bounding box center [1200, 308] width 164 height 51
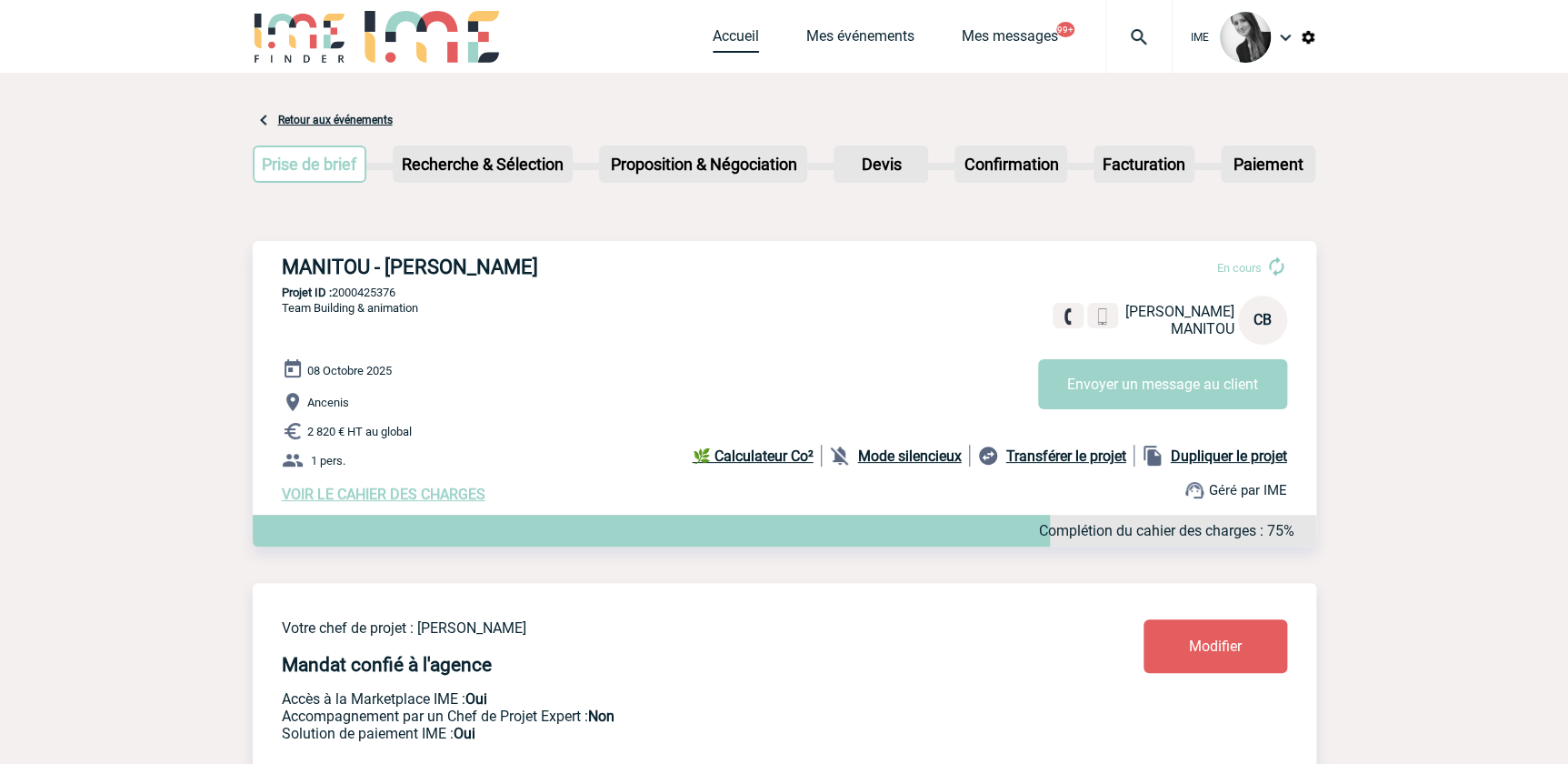
click at [727, 42] on link "Accueil" at bounding box center [736, 40] width 47 height 26
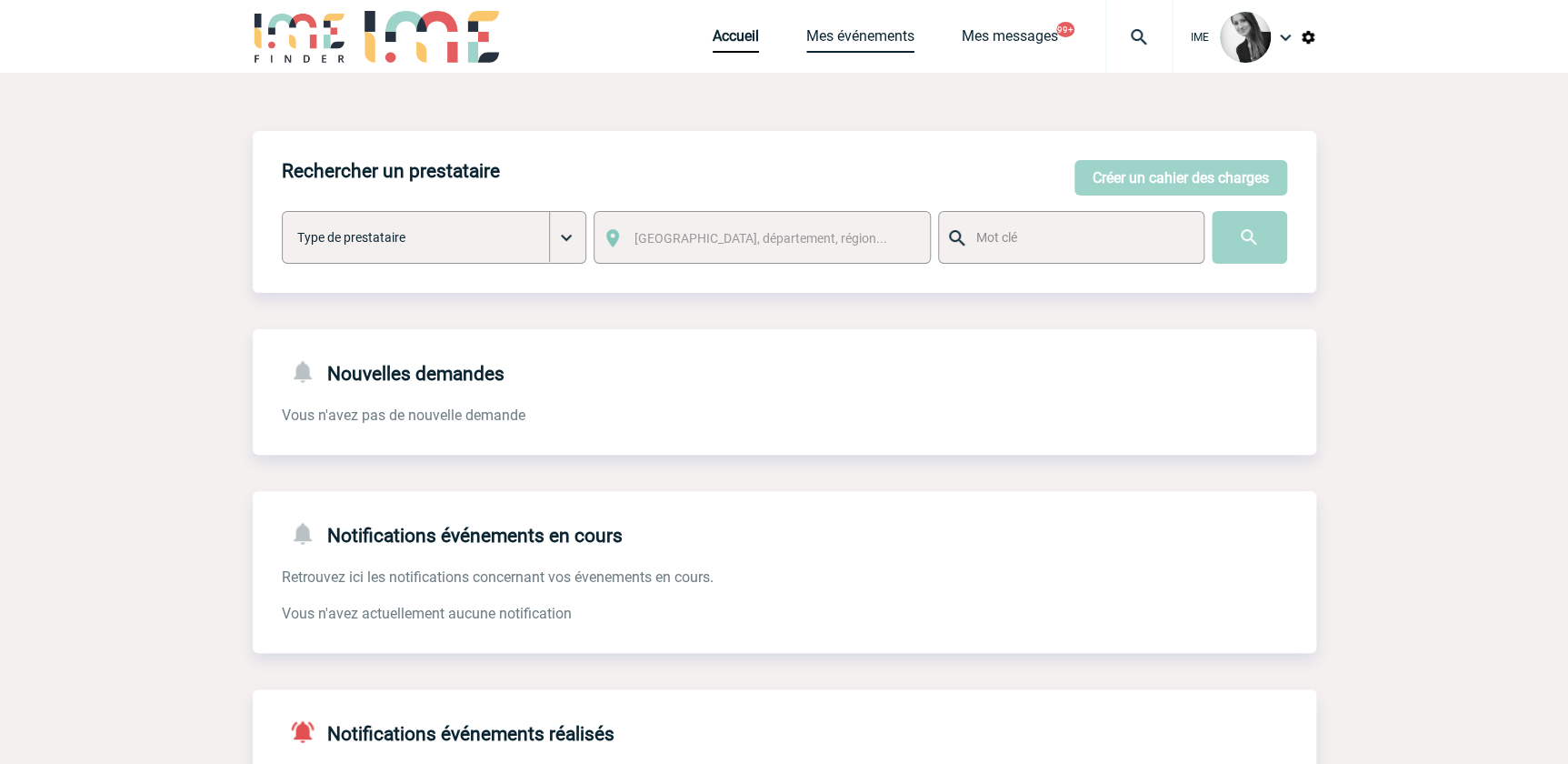
click at [865, 37] on link "Mes événements" at bounding box center [860, 40] width 109 height 26
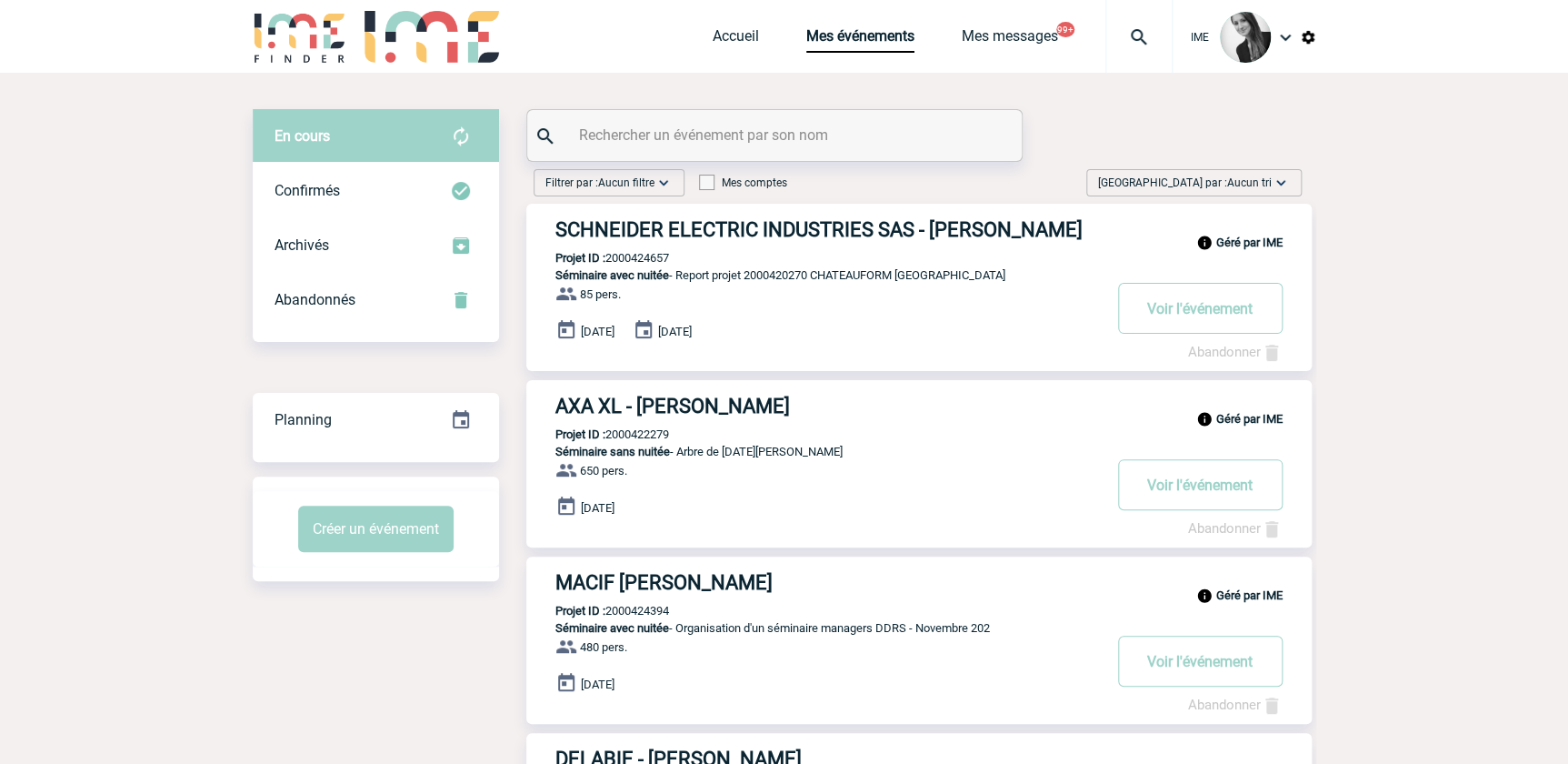
click at [1224, 191] on div "Trier par : Aucun tri Aucun tri Date d'événement Date d'événement Date demande …" at bounding box center [1194, 182] width 215 height 27
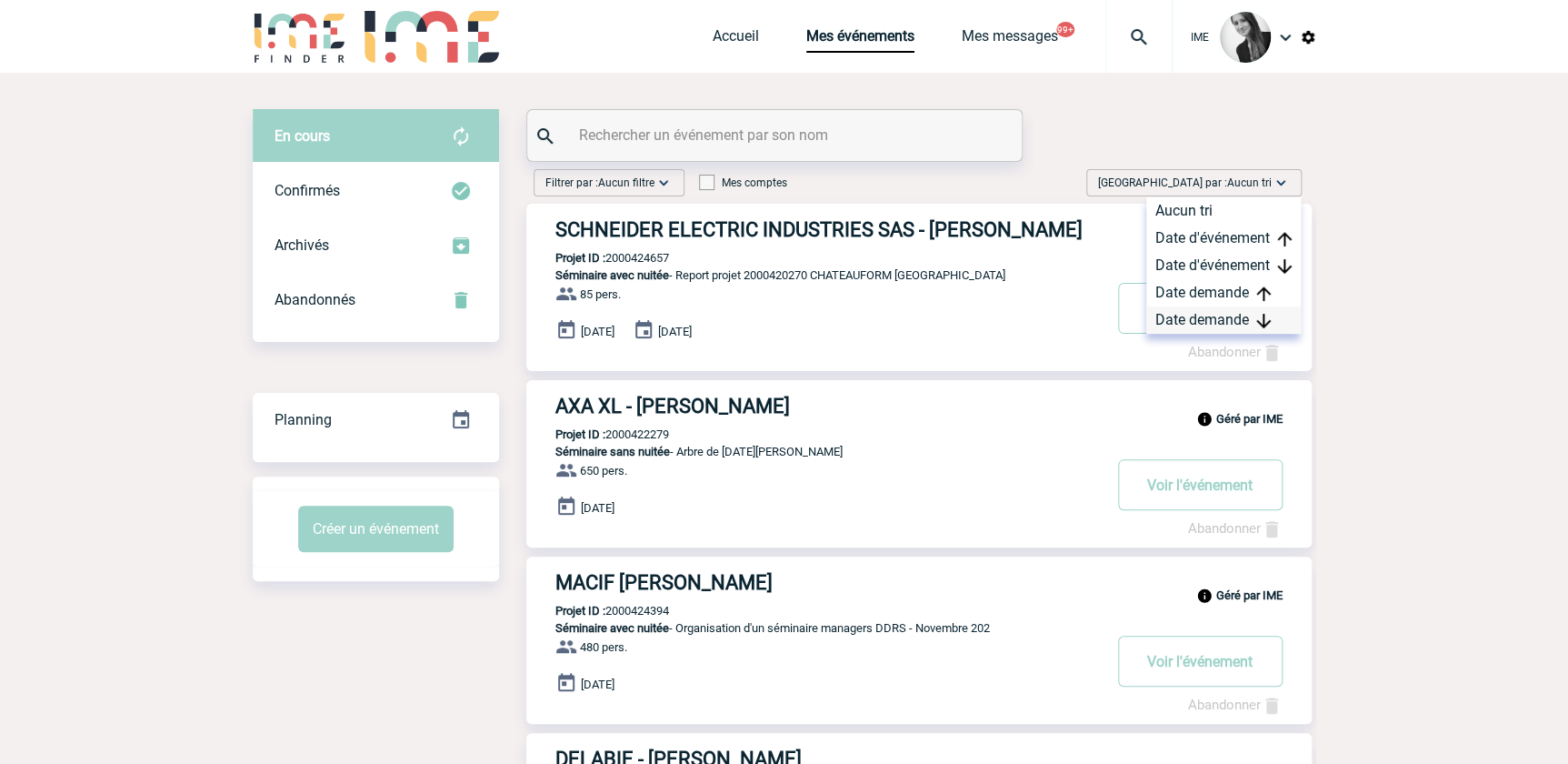
click at [1212, 324] on div "Date demande" at bounding box center [1223, 320] width 154 height 27
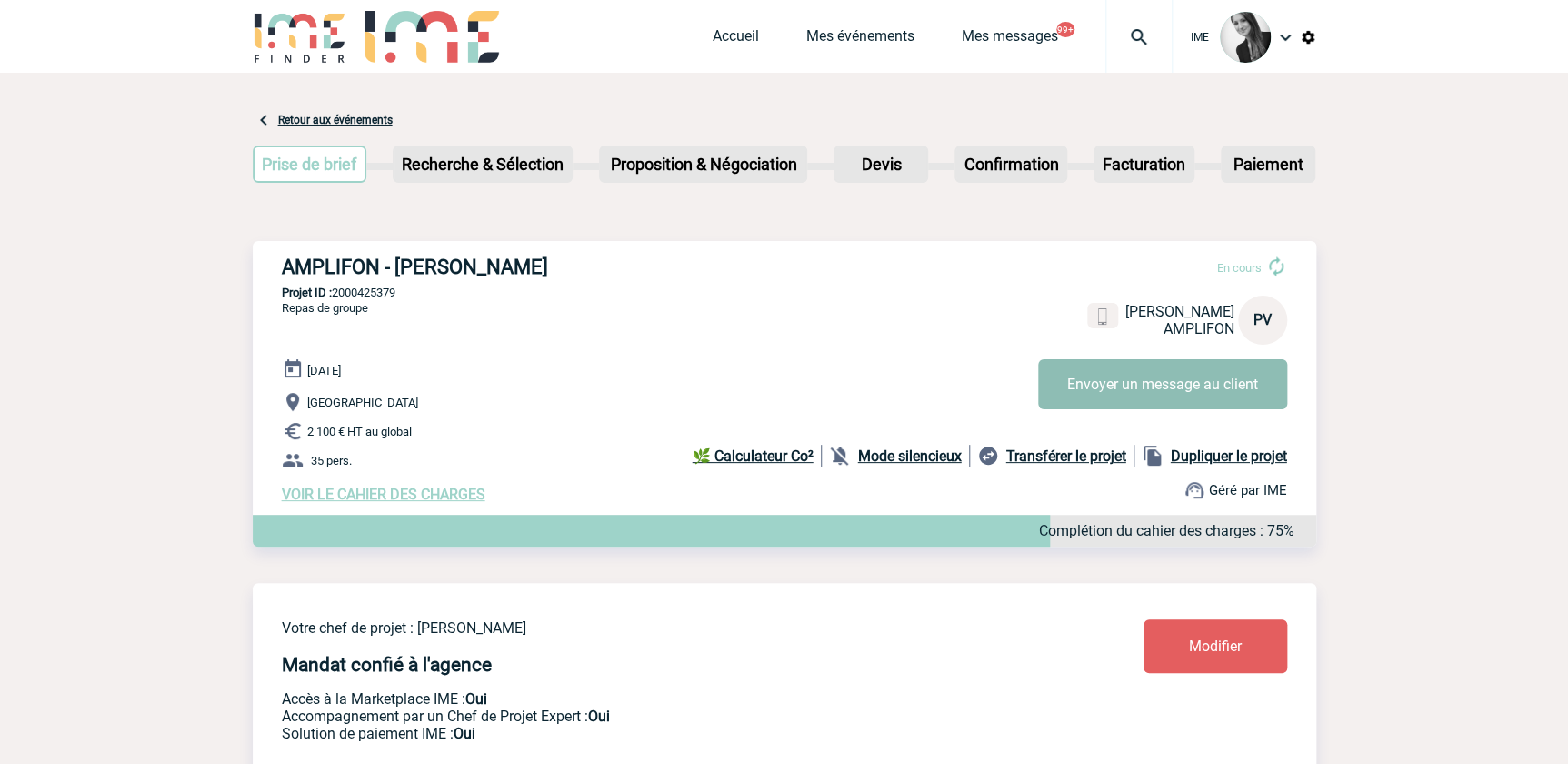
click at [1146, 383] on button "Envoyer un message au client" at bounding box center [1163, 384] width 249 height 50
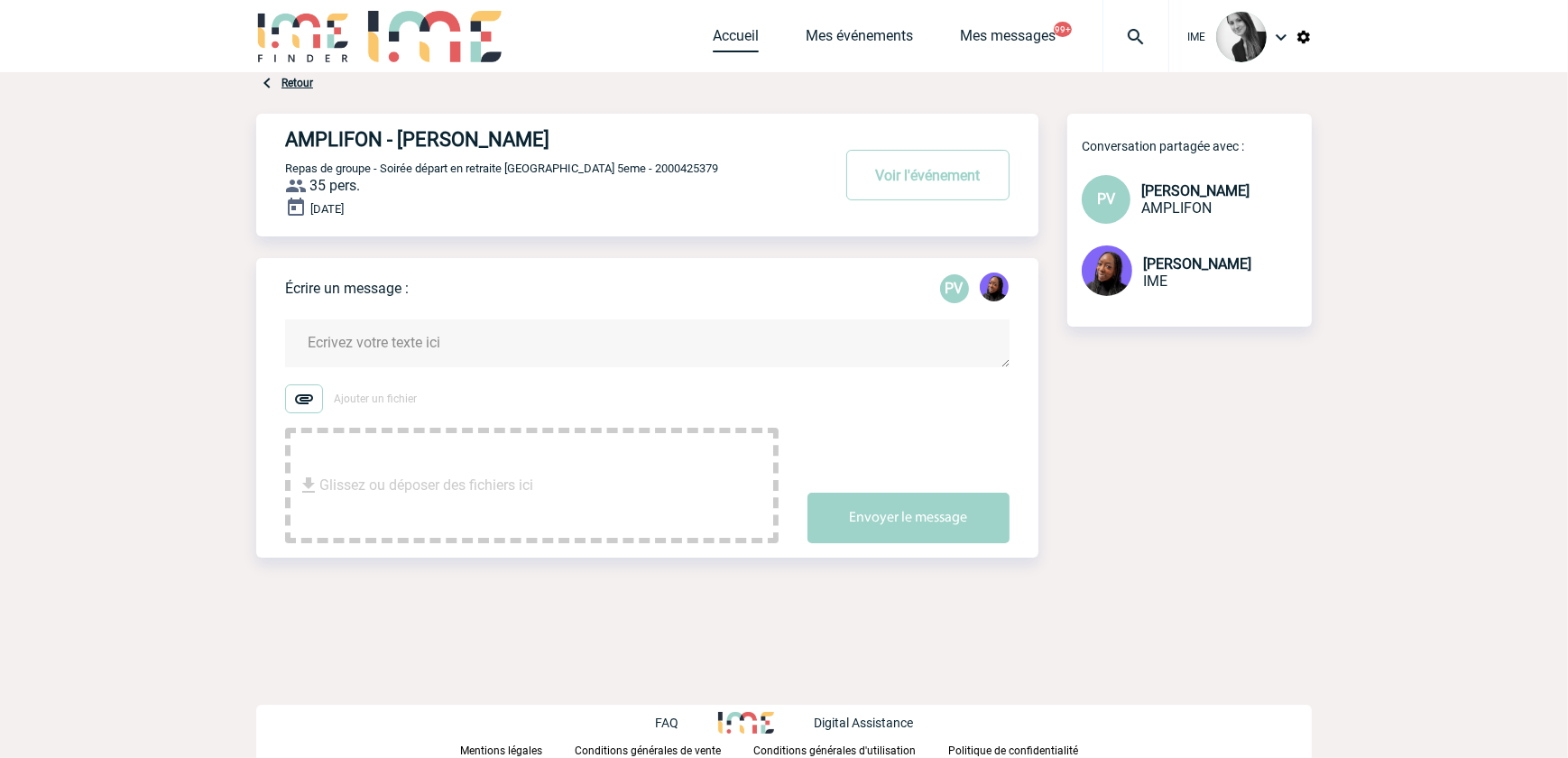
click at [737, 40] on link "Accueil" at bounding box center [735, 40] width 46 height 26
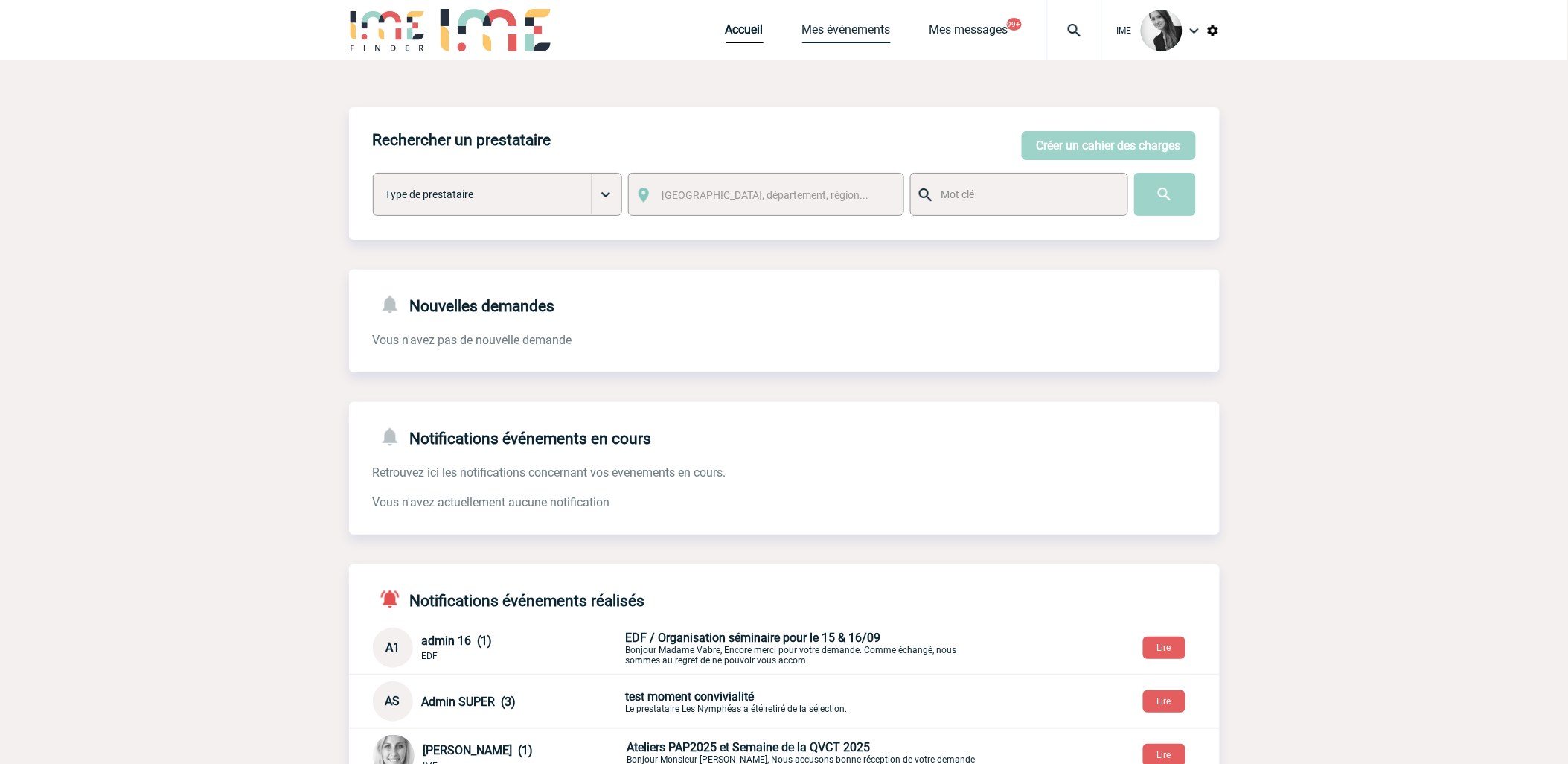
click at [859, 34] on link "Mes événements" at bounding box center [846, 33] width 89 height 21
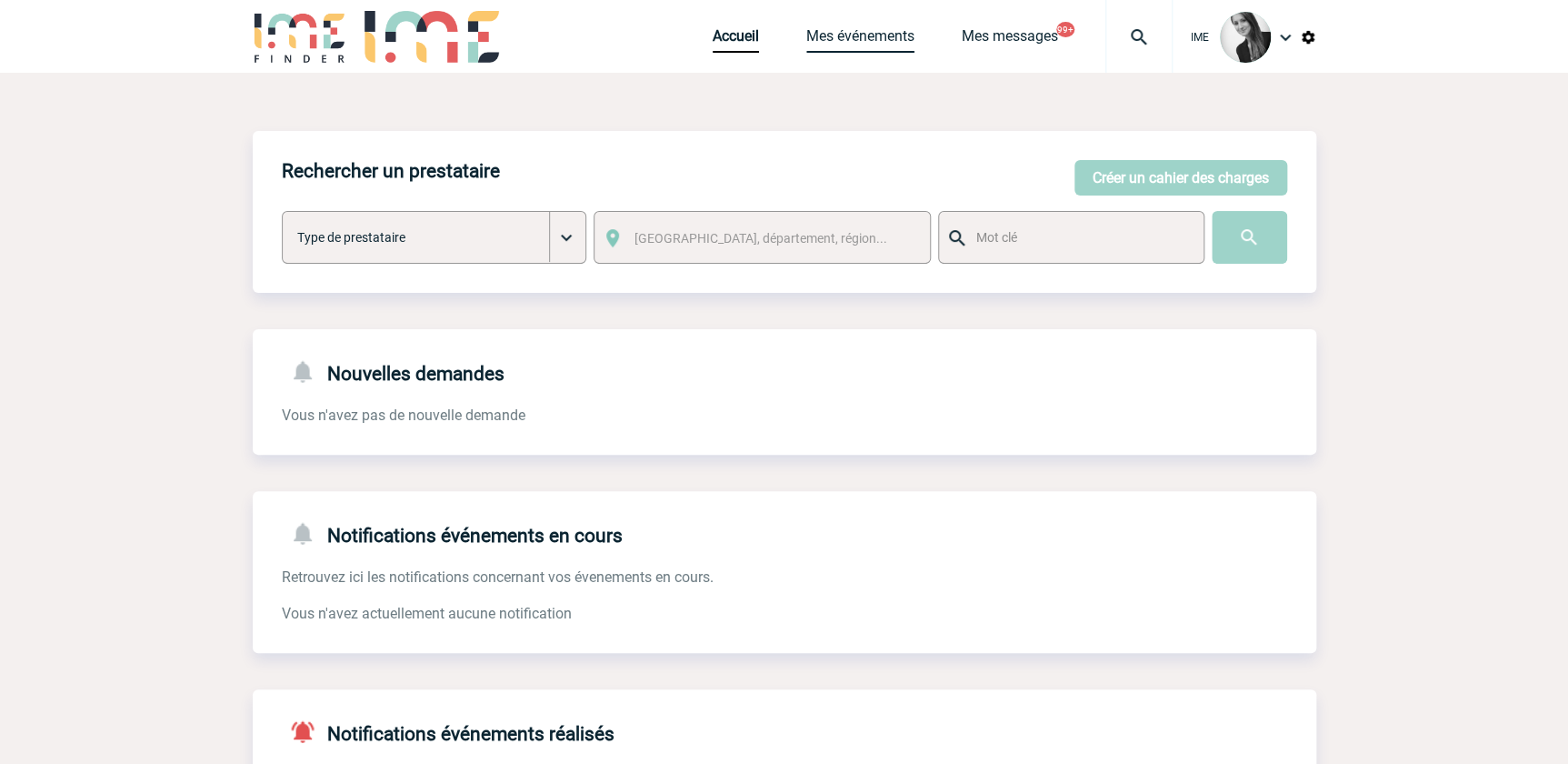
click at [870, 46] on link "Mes événements" at bounding box center [860, 40] width 109 height 26
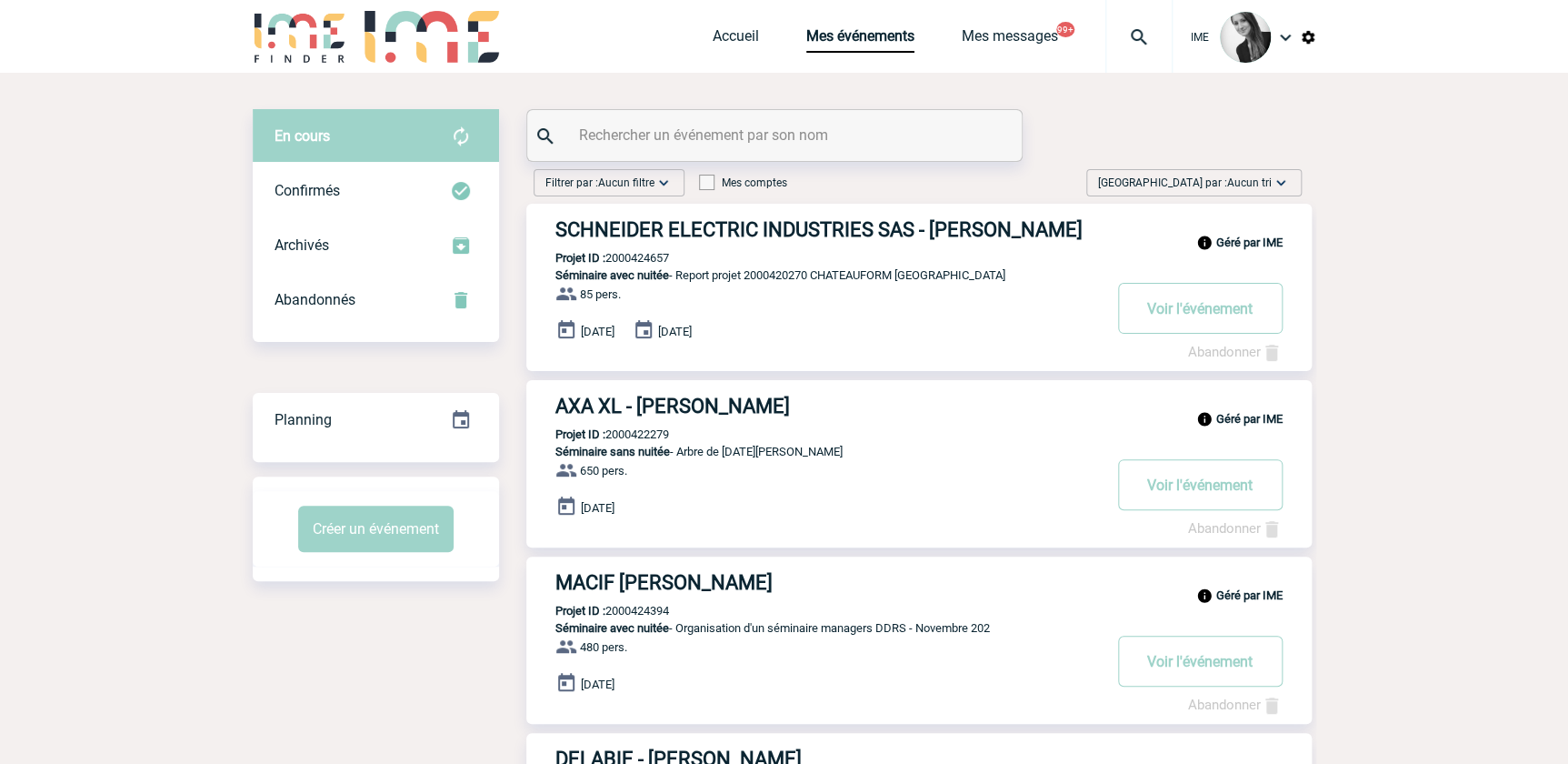
drag, startPoint x: 1283, startPoint y: 184, endPoint x: 1278, endPoint y: 210, distance: 26.5
click at [1283, 184] on img at bounding box center [1280, 182] width 18 height 18
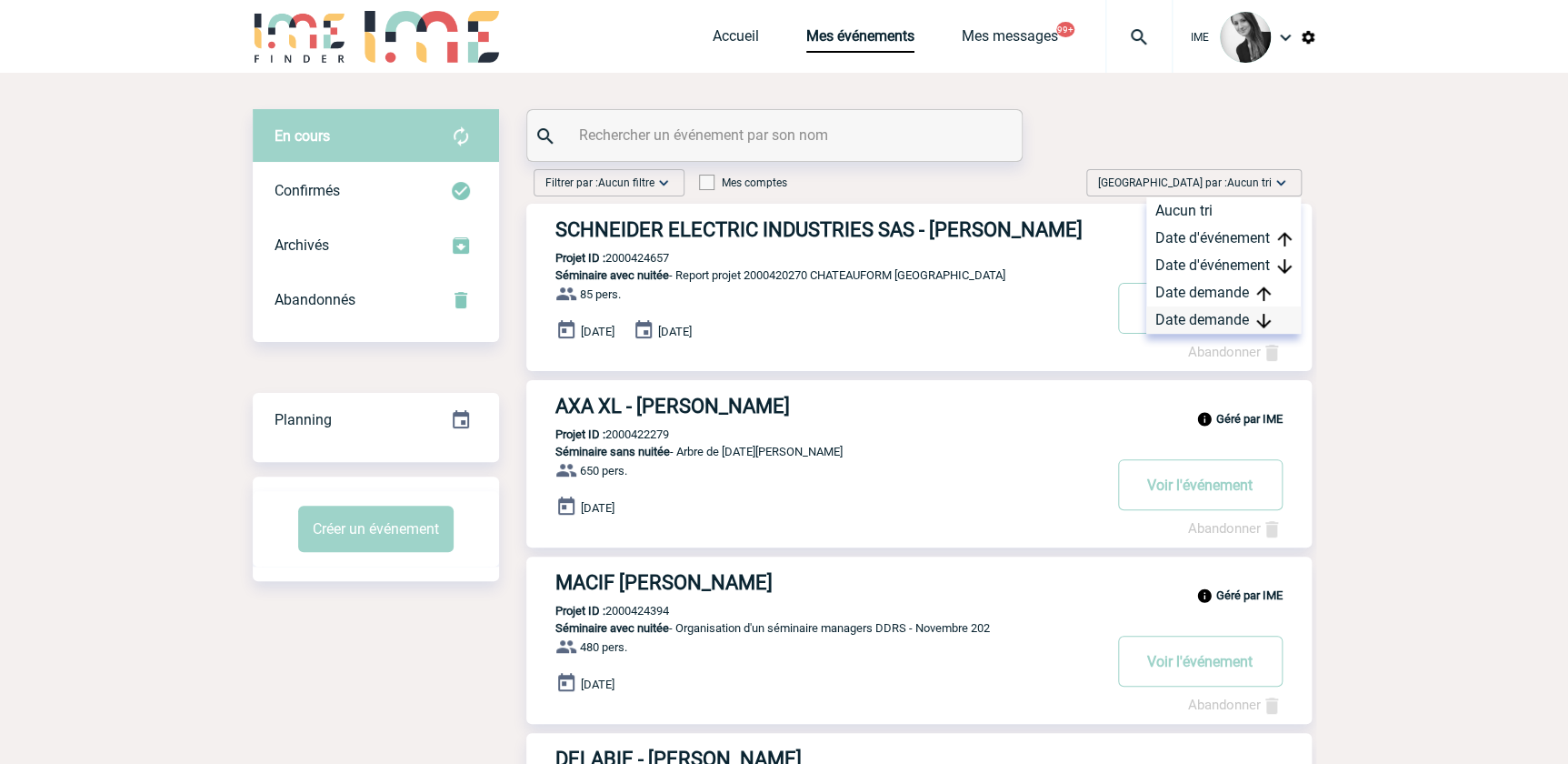
click at [1233, 319] on div "Date demande" at bounding box center [1223, 320] width 154 height 27
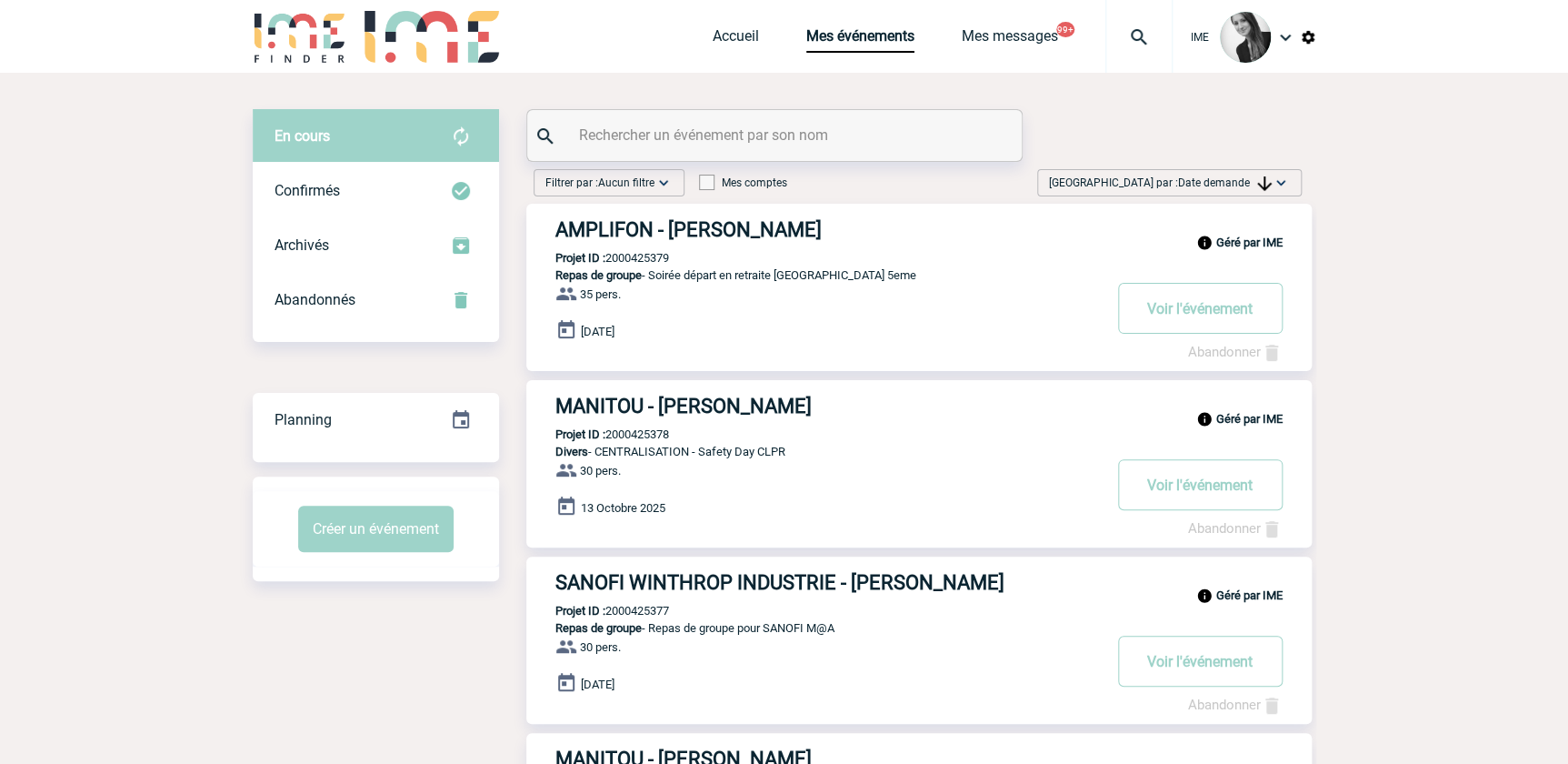
click at [1247, 186] on span "Date demande" at bounding box center [1225, 182] width 94 height 13
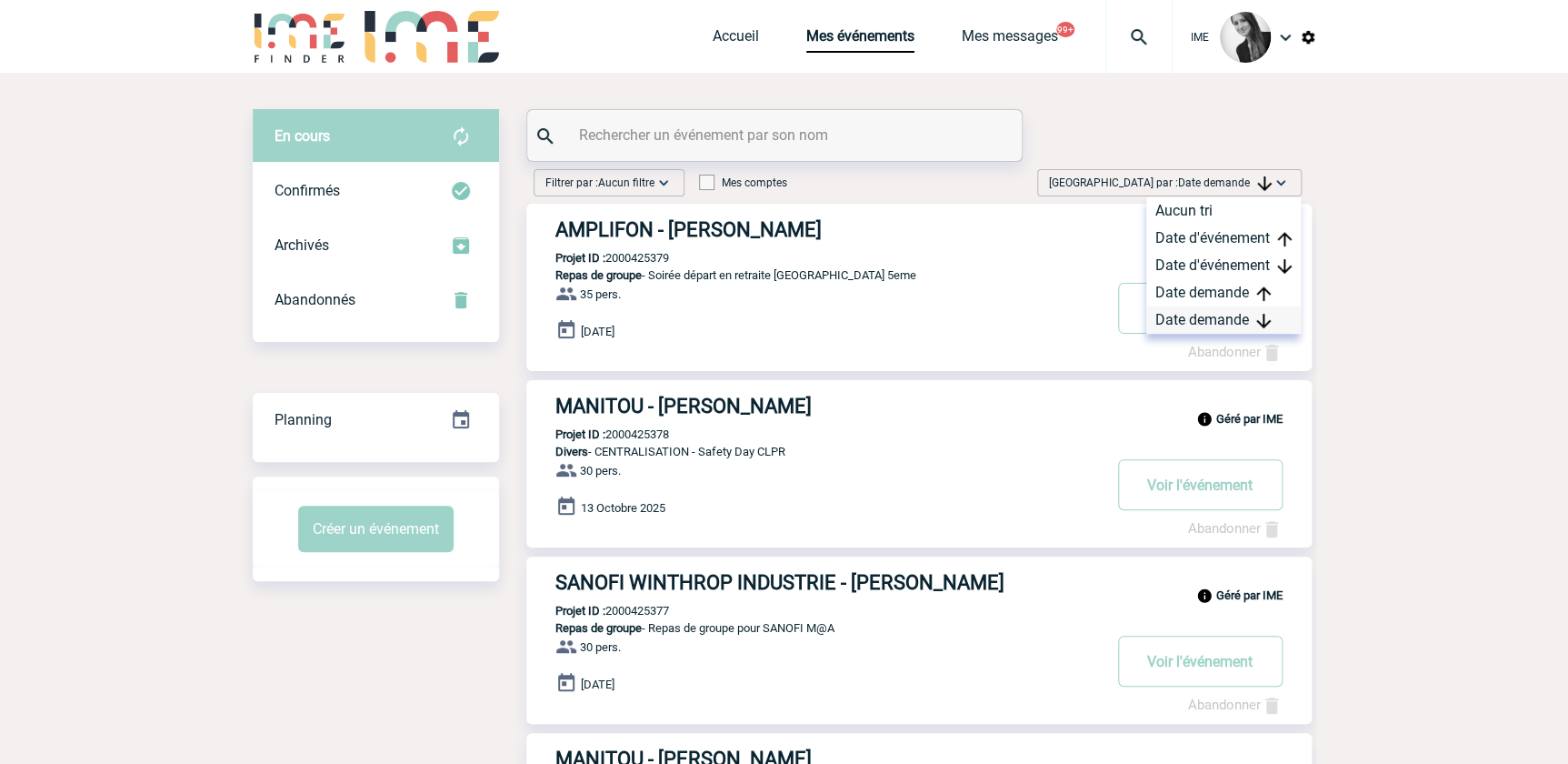
click at [1216, 319] on div "Date demande" at bounding box center [1223, 320] width 154 height 27
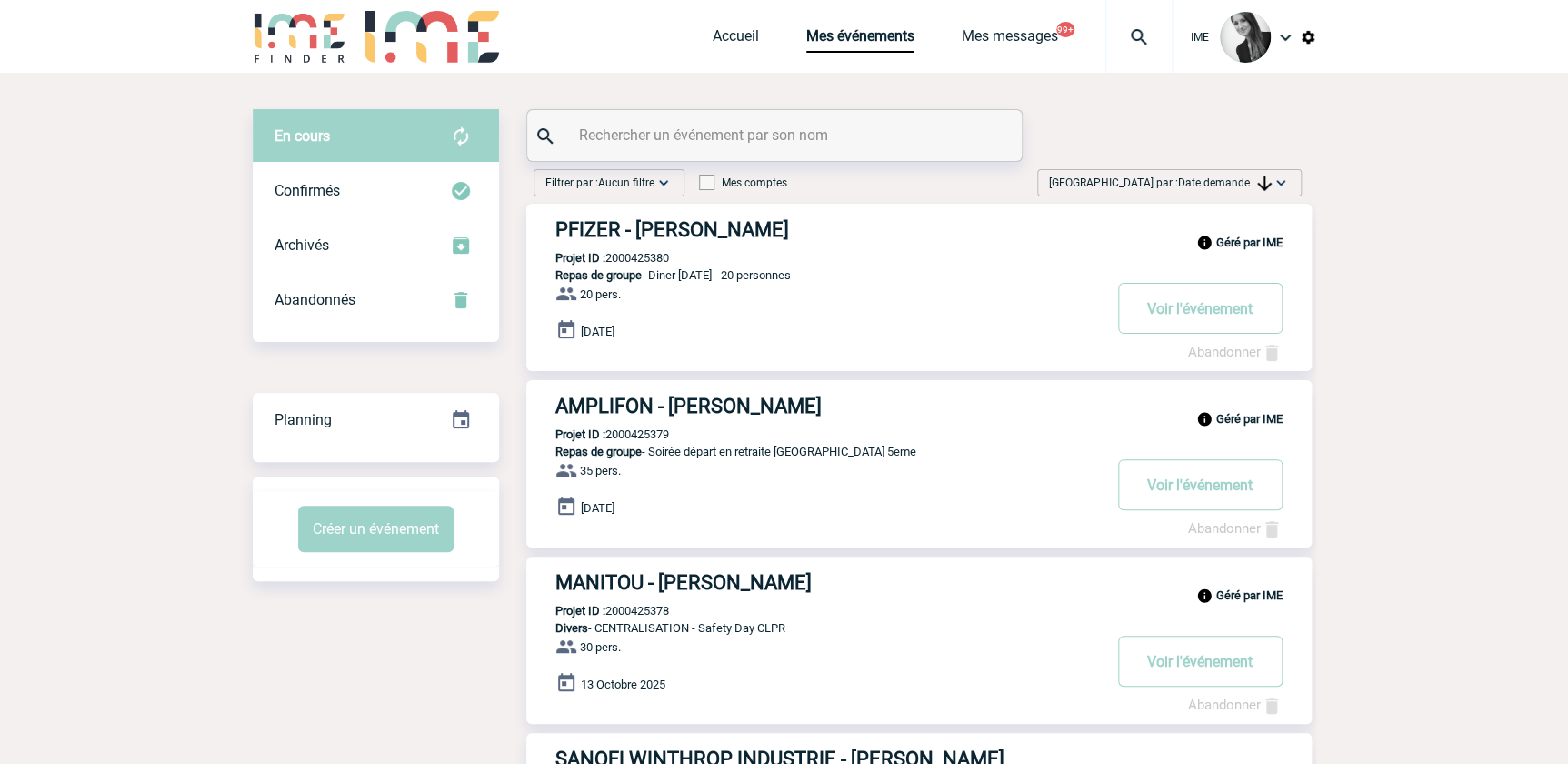
click at [1245, 191] on span "[GEOGRAPHIC_DATA] par : Date demande" at bounding box center [1161, 182] width 223 height 18
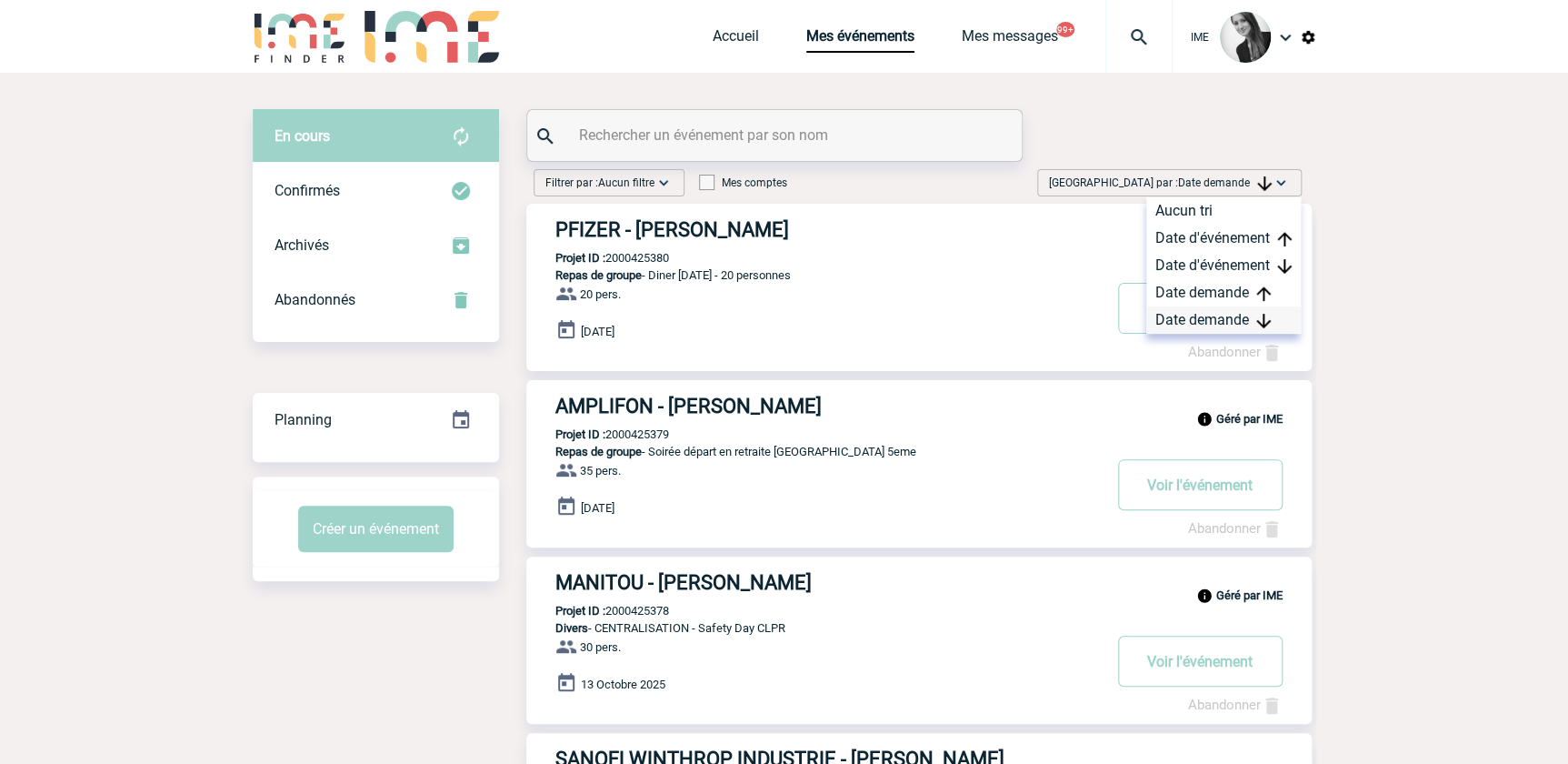
click at [1217, 309] on div "Date demande" at bounding box center [1223, 320] width 154 height 27
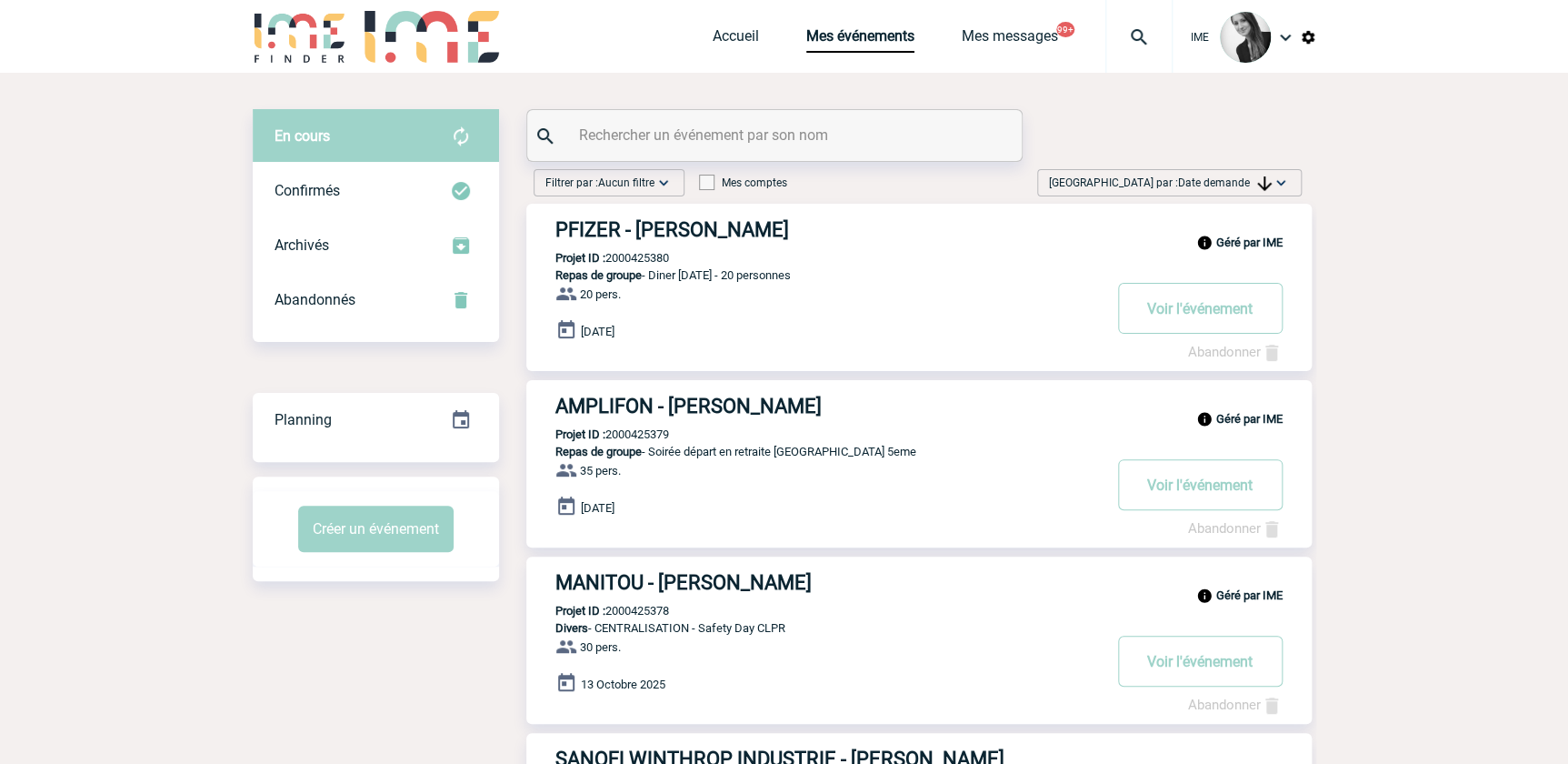
click at [1201, 182] on span "Date demande" at bounding box center [1225, 182] width 94 height 13
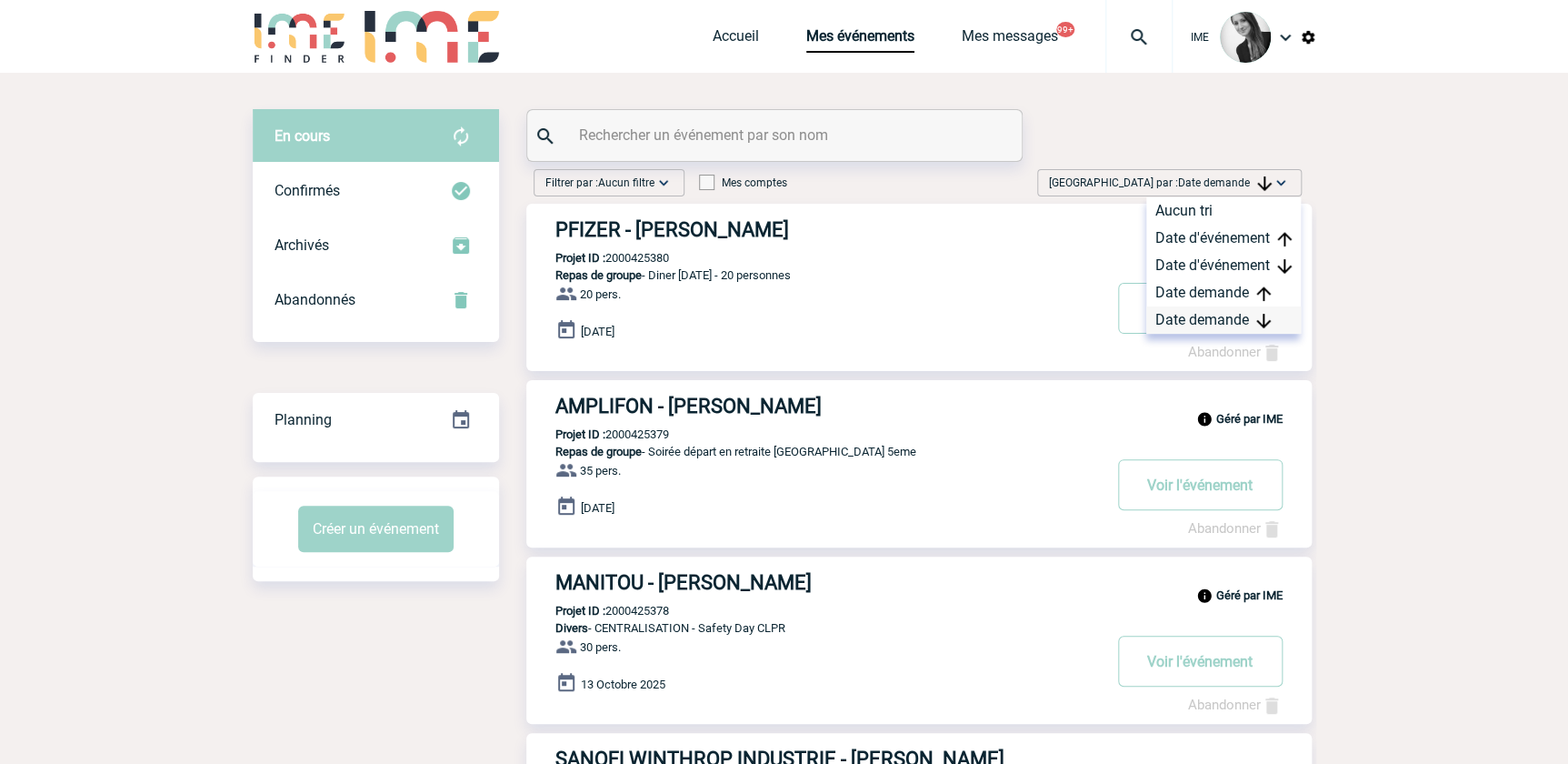
click at [1205, 318] on div "Date demande" at bounding box center [1223, 320] width 154 height 27
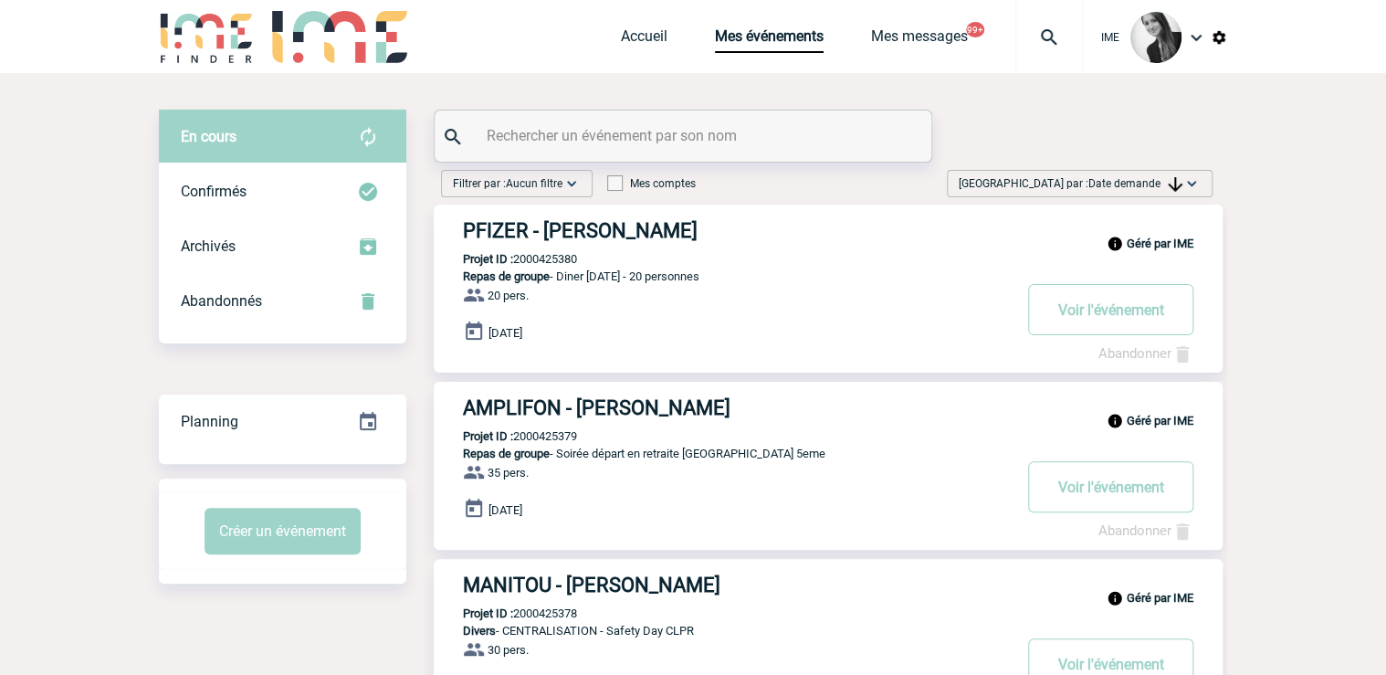
drag, startPoint x: 1130, startPoint y: 179, endPoint x: 1132, endPoint y: 219, distance: 40.2
click at [1130, 179] on span "Date demande" at bounding box center [1135, 183] width 94 height 13
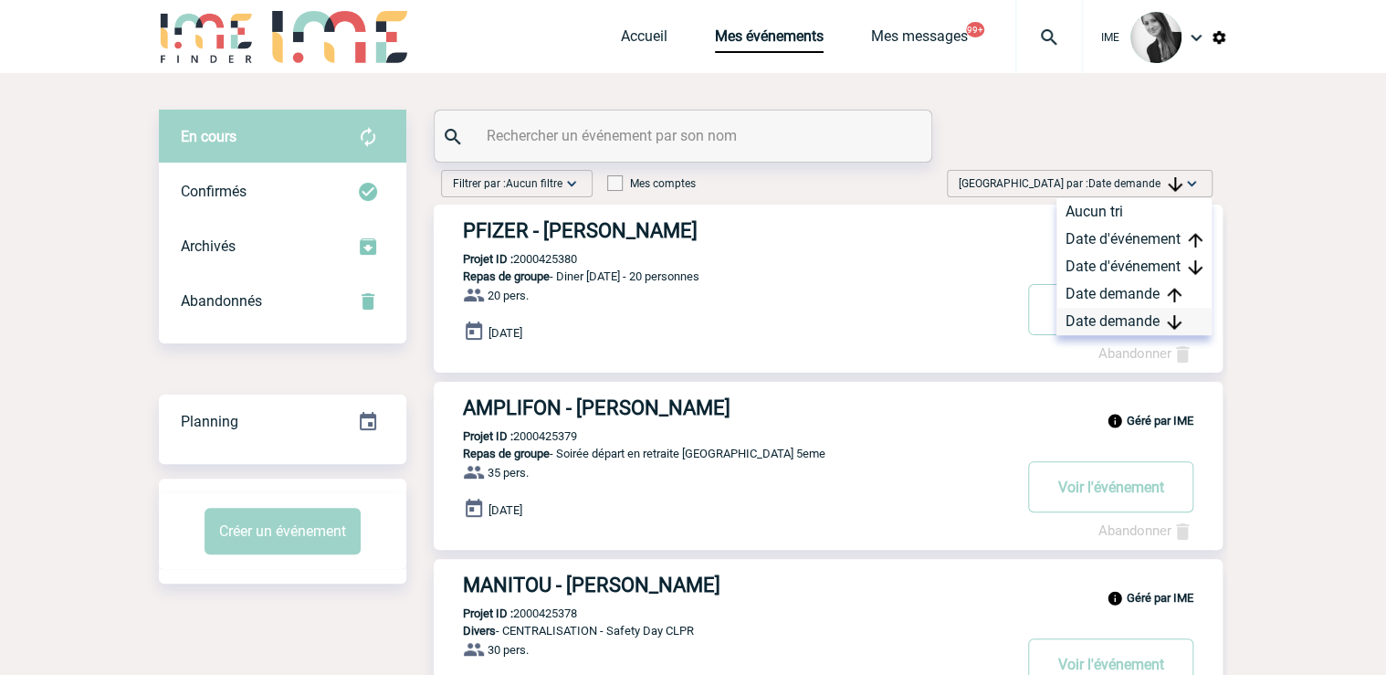
click at [1106, 319] on div "Date demande" at bounding box center [1133, 321] width 155 height 27
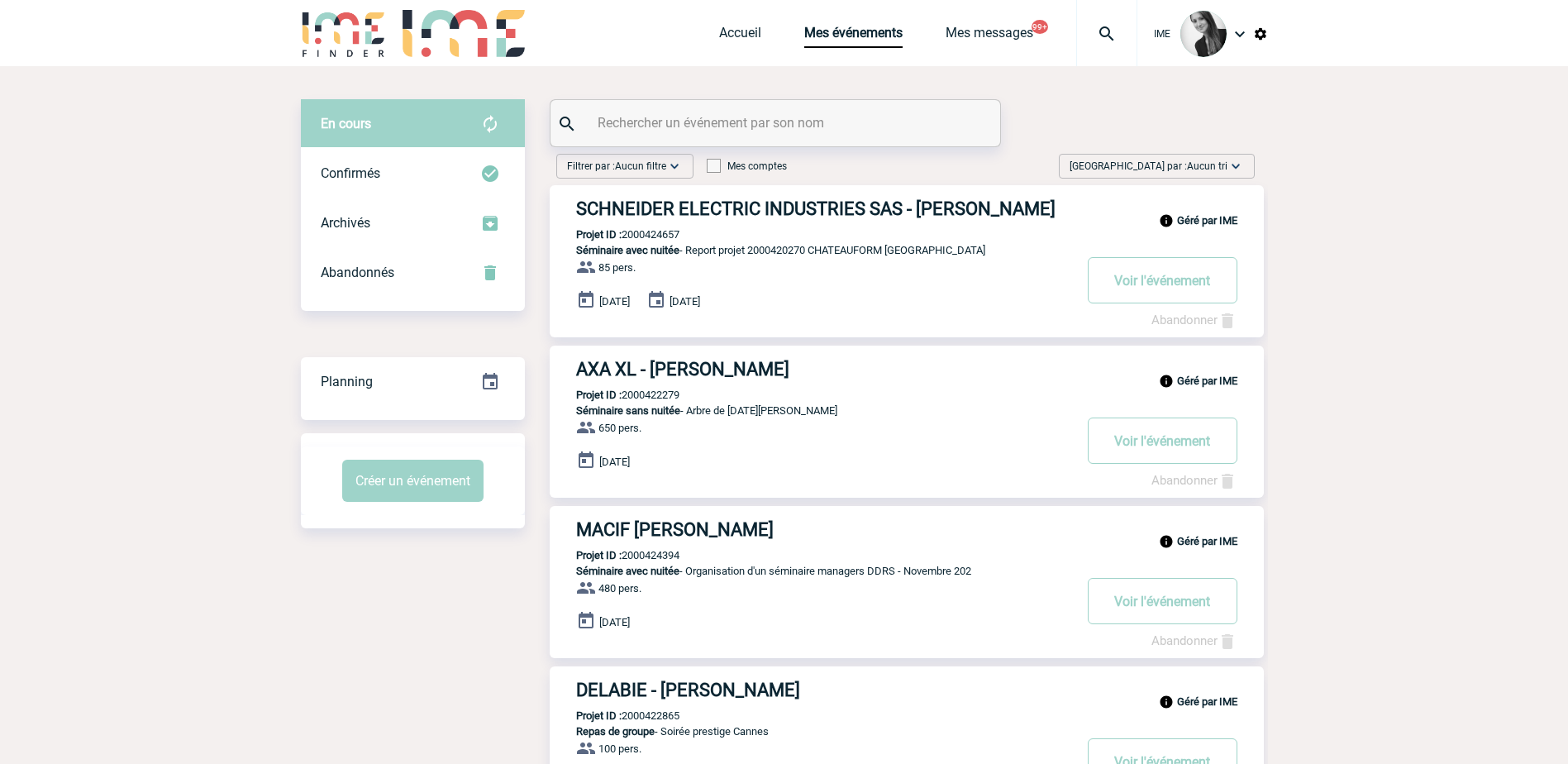
drag, startPoint x: 1214, startPoint y: 174, endPoint x: 1209, endPoint y: 201, distance: 27.5
click at [1214, 174] on span "[GEOGRAPHIC_DATA] par : Aucun tri" at bounding box center [1148, 166] width 158 height 16
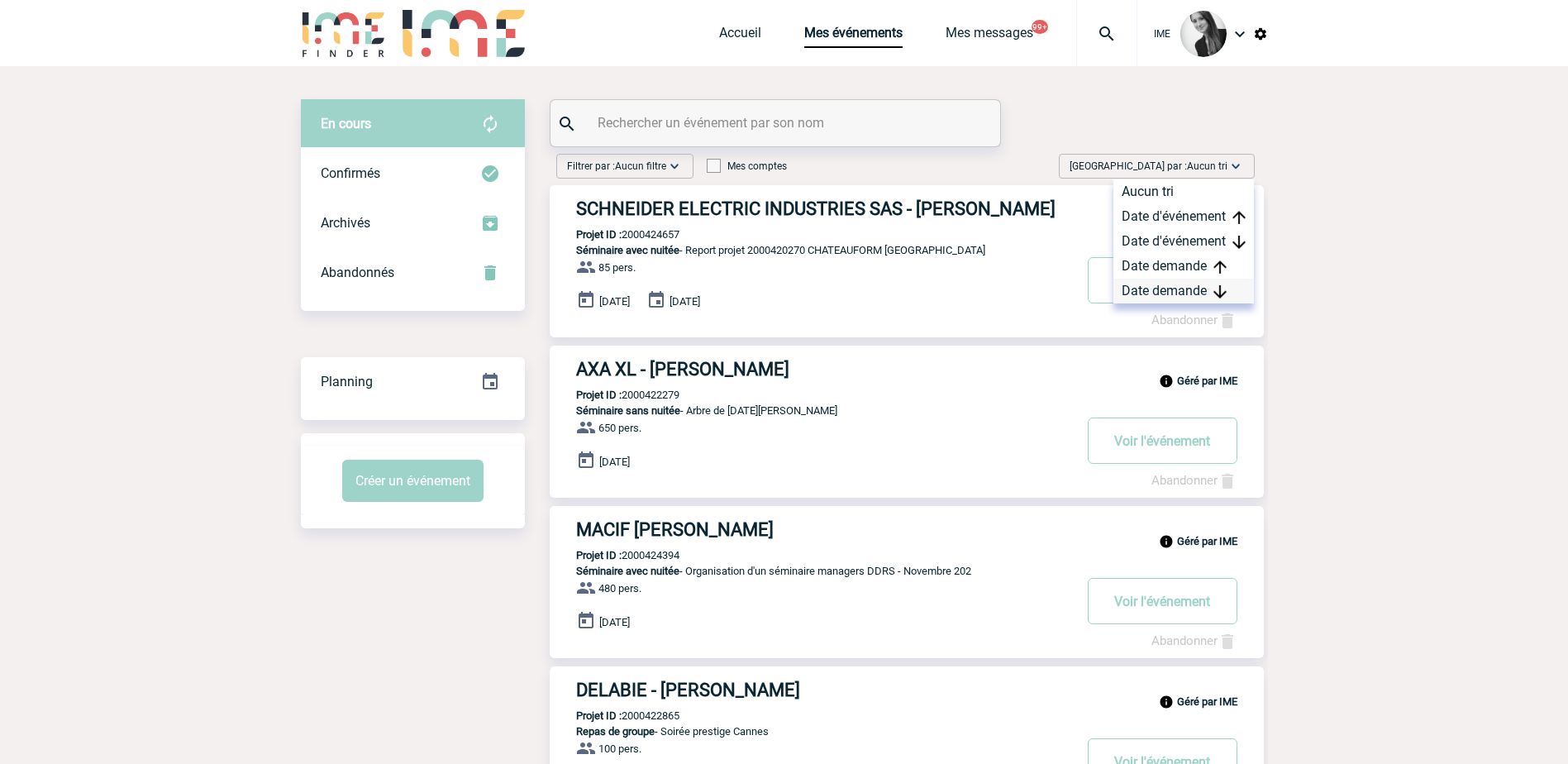
click at [1180, 290] on div "Date demande" at bounding box center [1183, 291] width 140 height 24
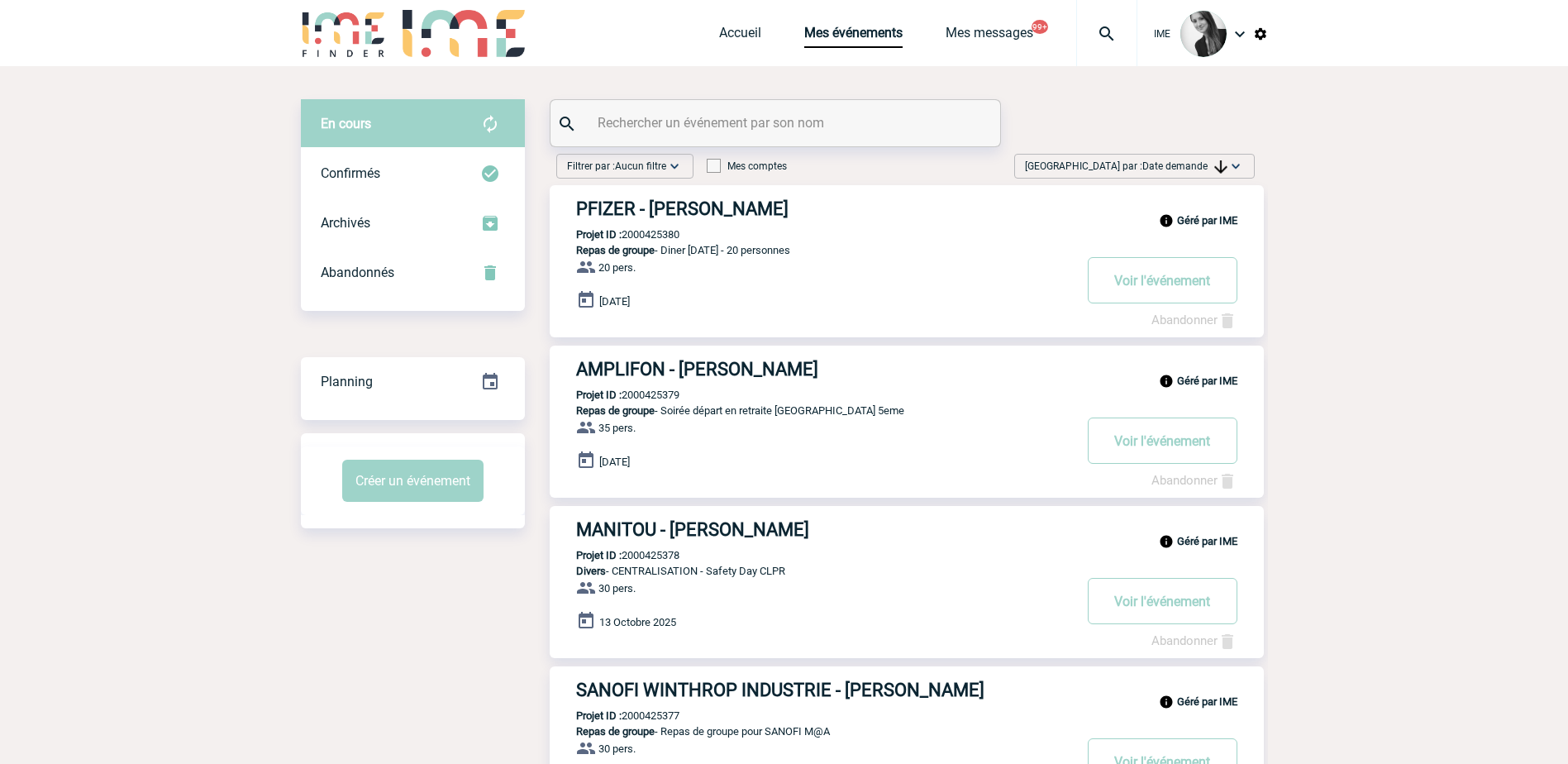
click at [1166, 169] on span "Date demande" at bounding box center [1185, 166] width 85 height 12
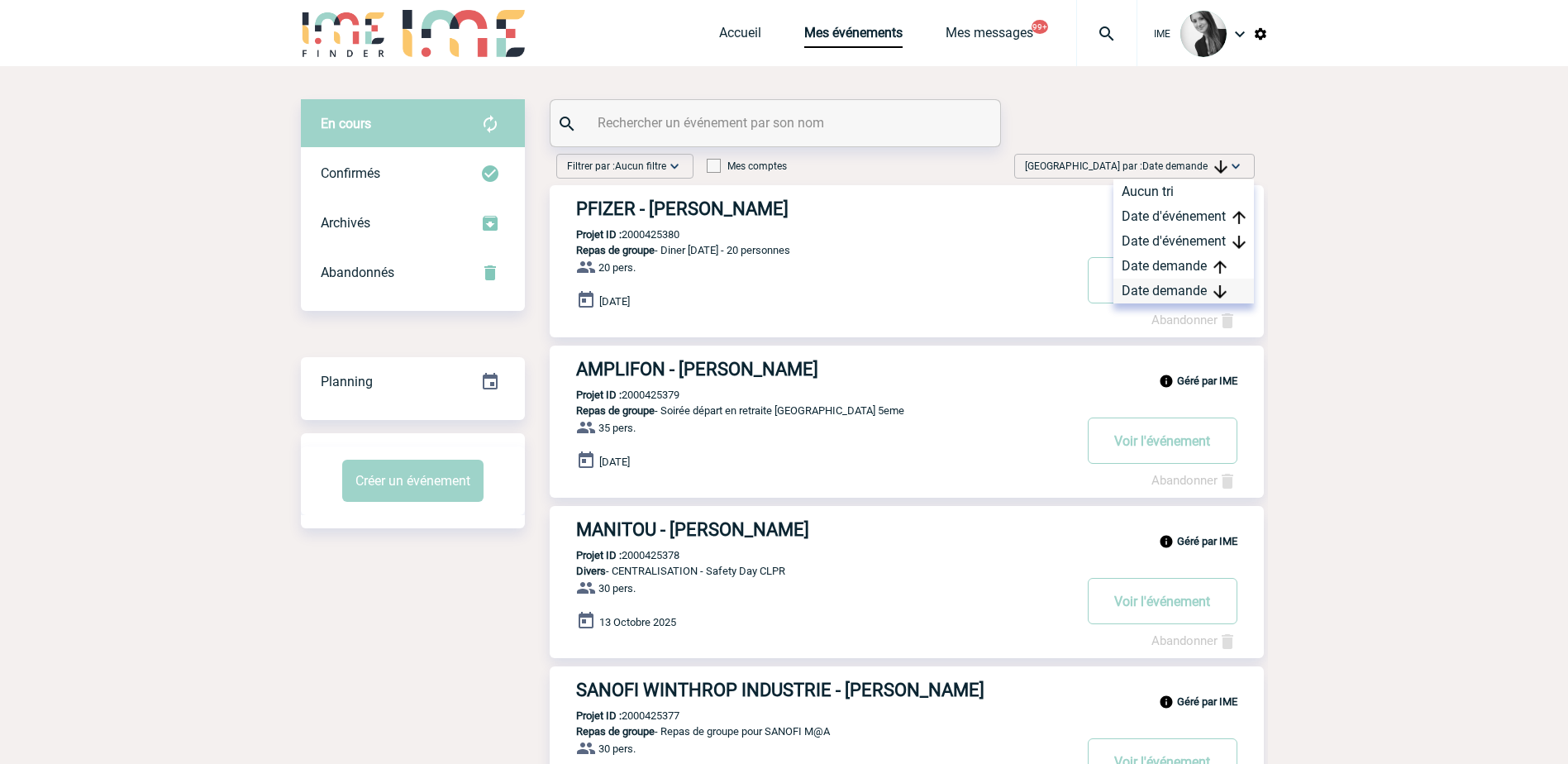
click at [1144, 298] on div "Date demande" at bounding box center [1183, 291] width 140 height 24
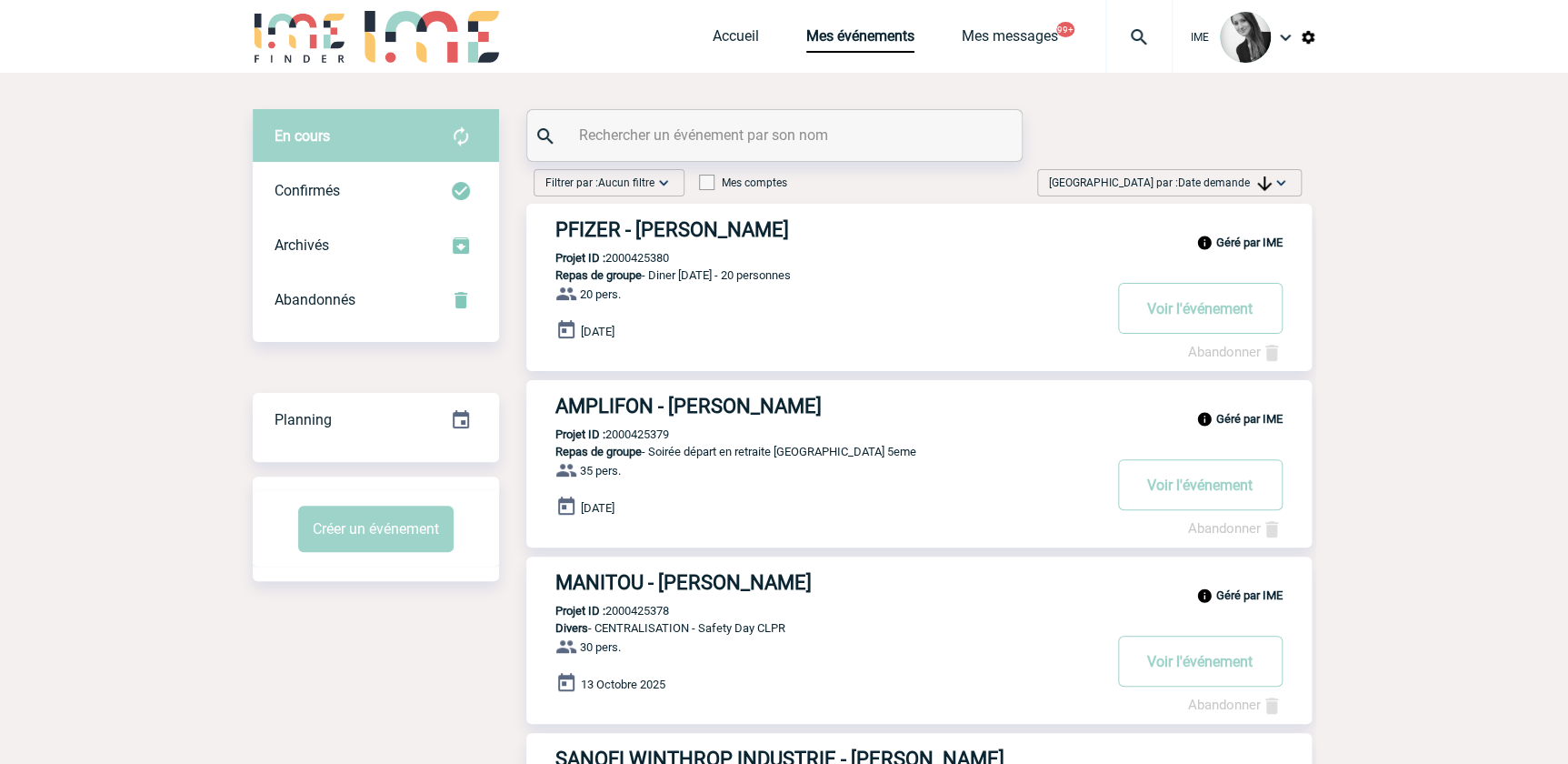
drag, startPoint x: 1191, startPoint y: 173, endPoint x: 1198, endPoint y: 194, distance: 22.1
click at [1192, 173] on span "[GEOGRAPHIC_DATA] par : Date demande" at bounding box center [1161, 182] width 223 height 18
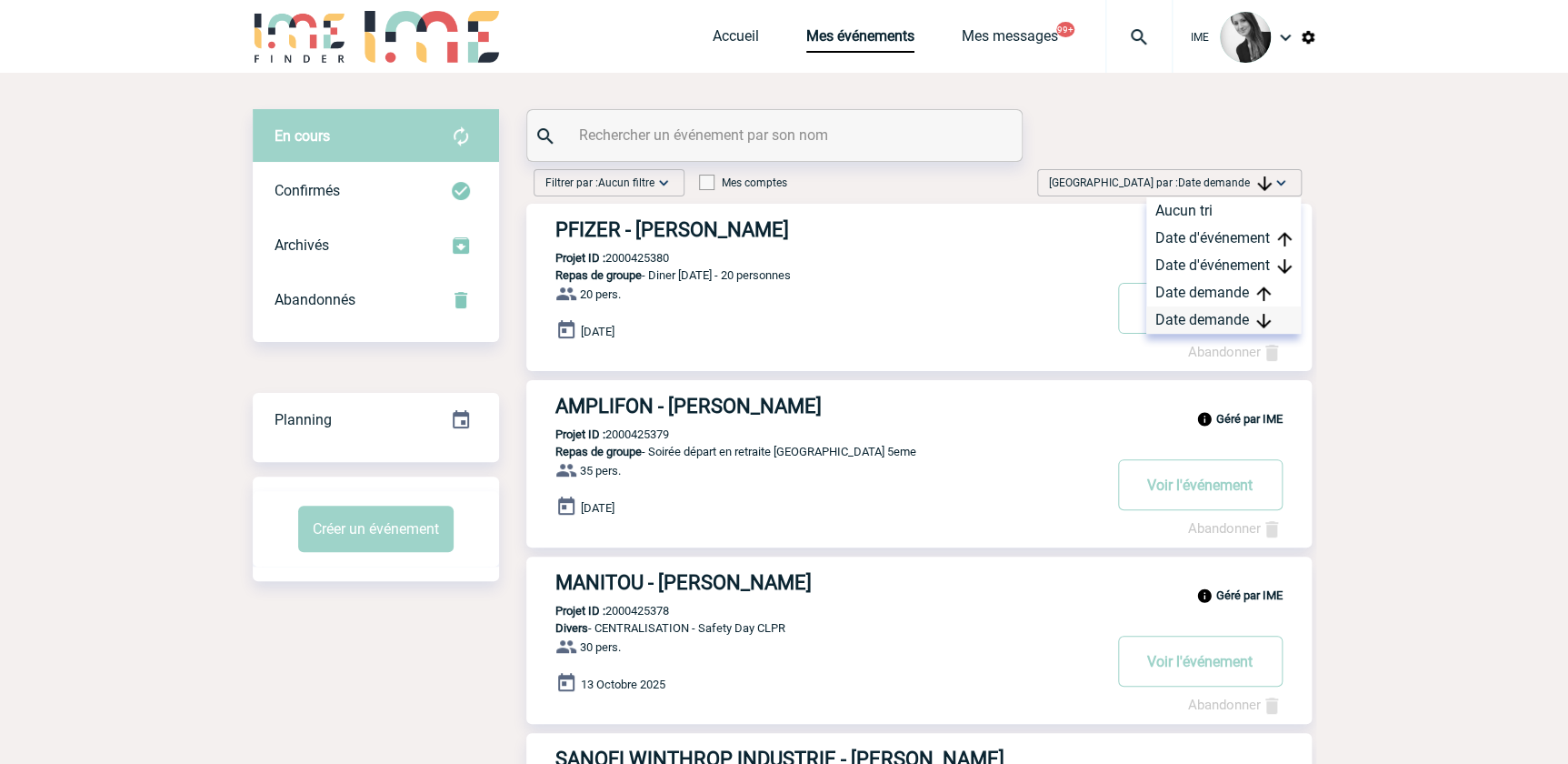
click at [1191, 318] on div "Date demande" at bounding box center [1223, 320] width 154 height 27
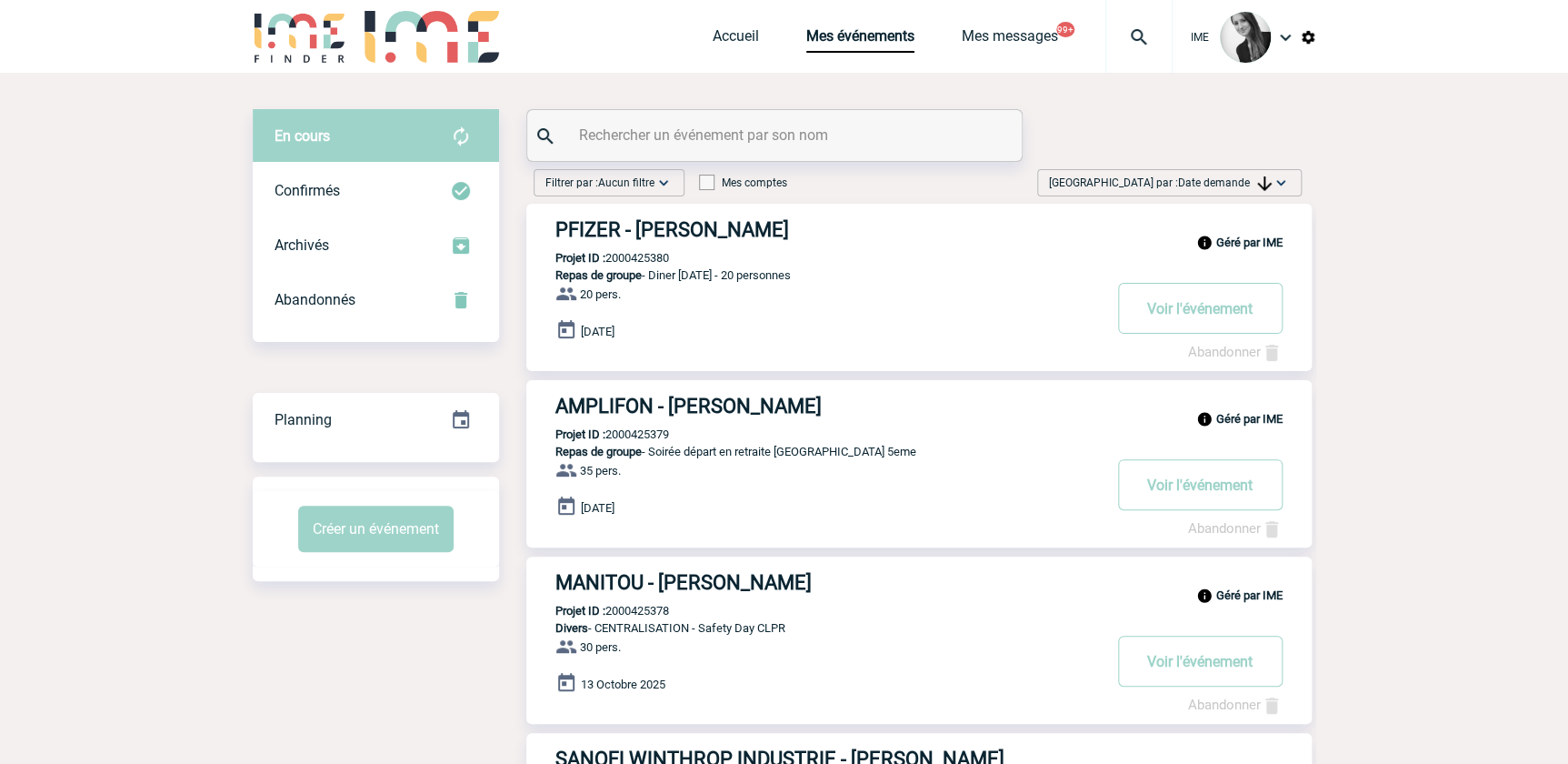
click at [1246, 173] on span "[GEOGRAPHIC_DATA] par : Date demande" at bounding box center [1161, 182] width 223 height 18
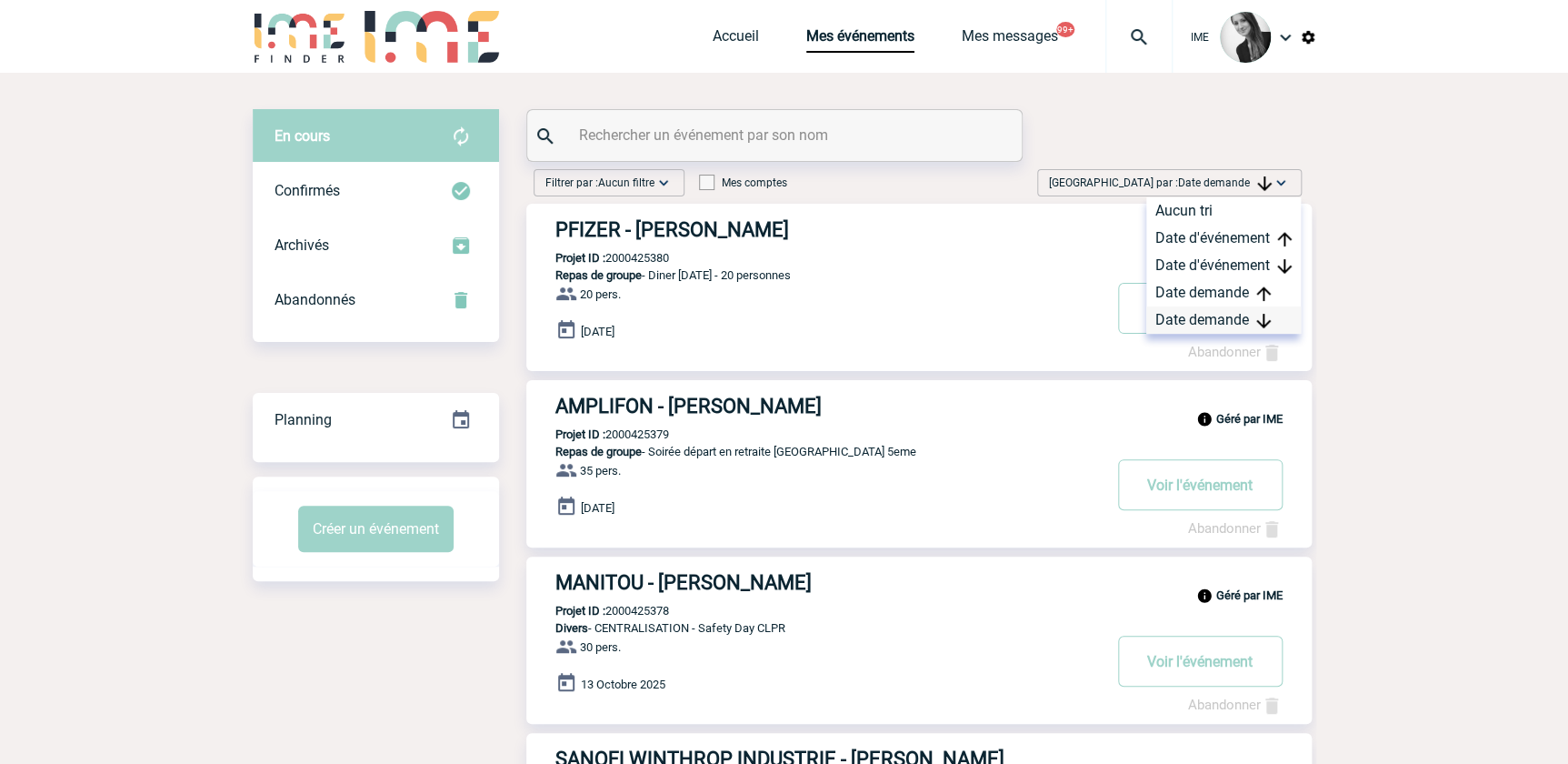
click at [1205, 323] on div "Date demande" at bounding box center [1223, 320] width 154 height 27
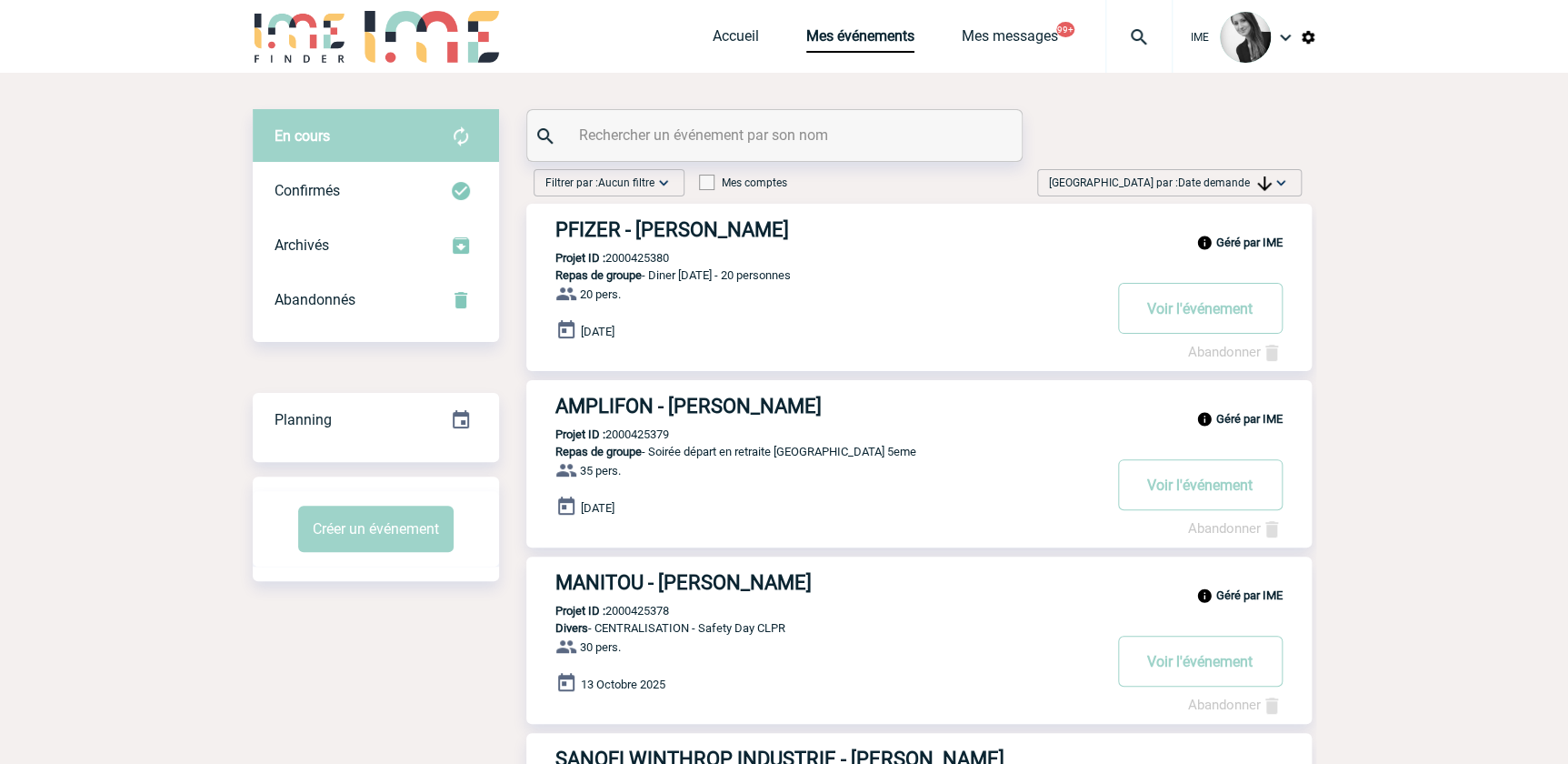
drag, startPoint x: 1232, startPoint y: 173, endPoint x: 1254, endPoint y: 273, distance: 102.4
click at [1236, 177] on span "[GEOGRAPHIC_DATA] par : Date demande" at bounding box center [1161, 182] width 223 height 18
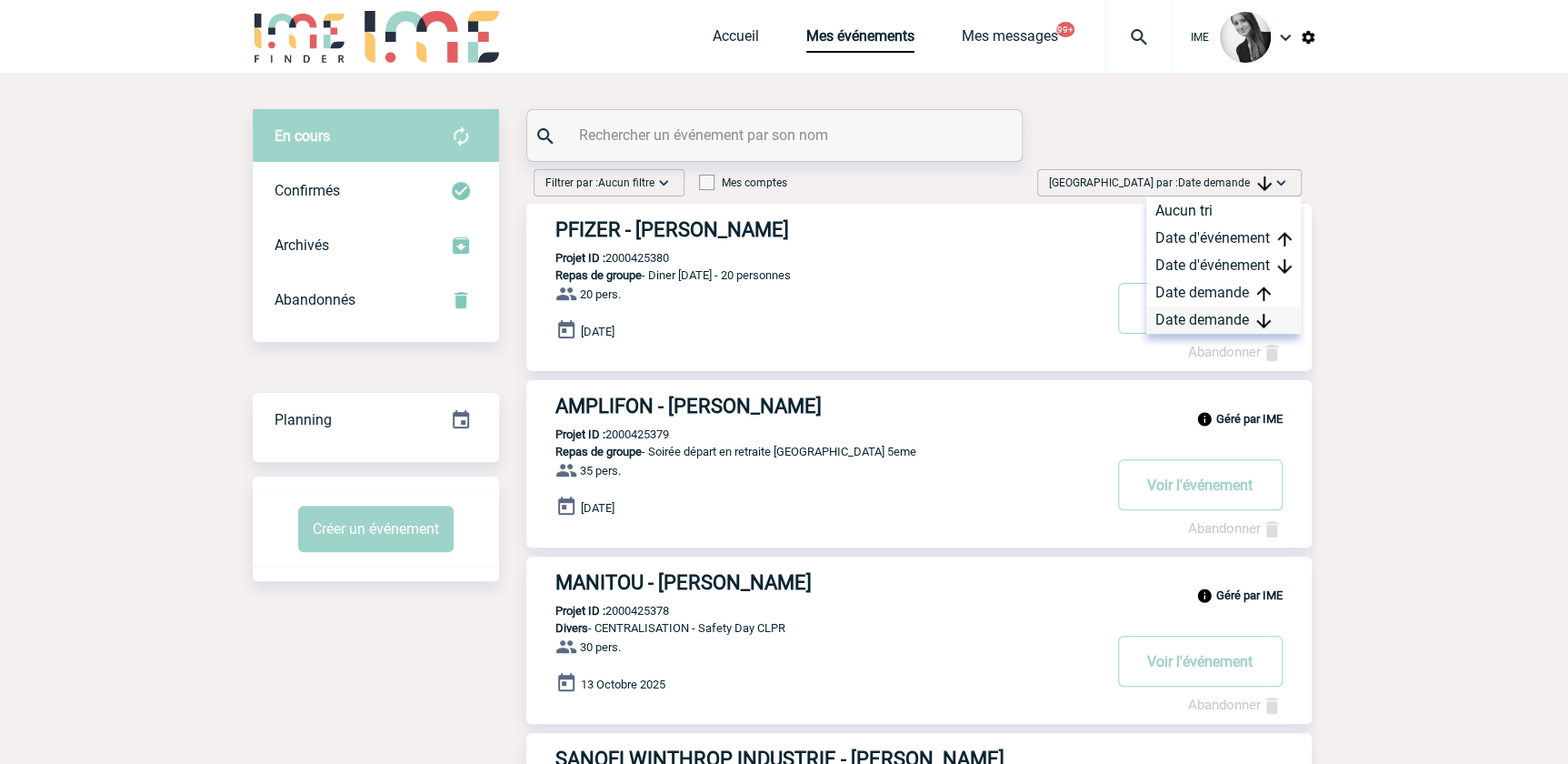
click at [1234, 320] on div "Date demande" at bounding box center [1223, 320] width 154 height 27
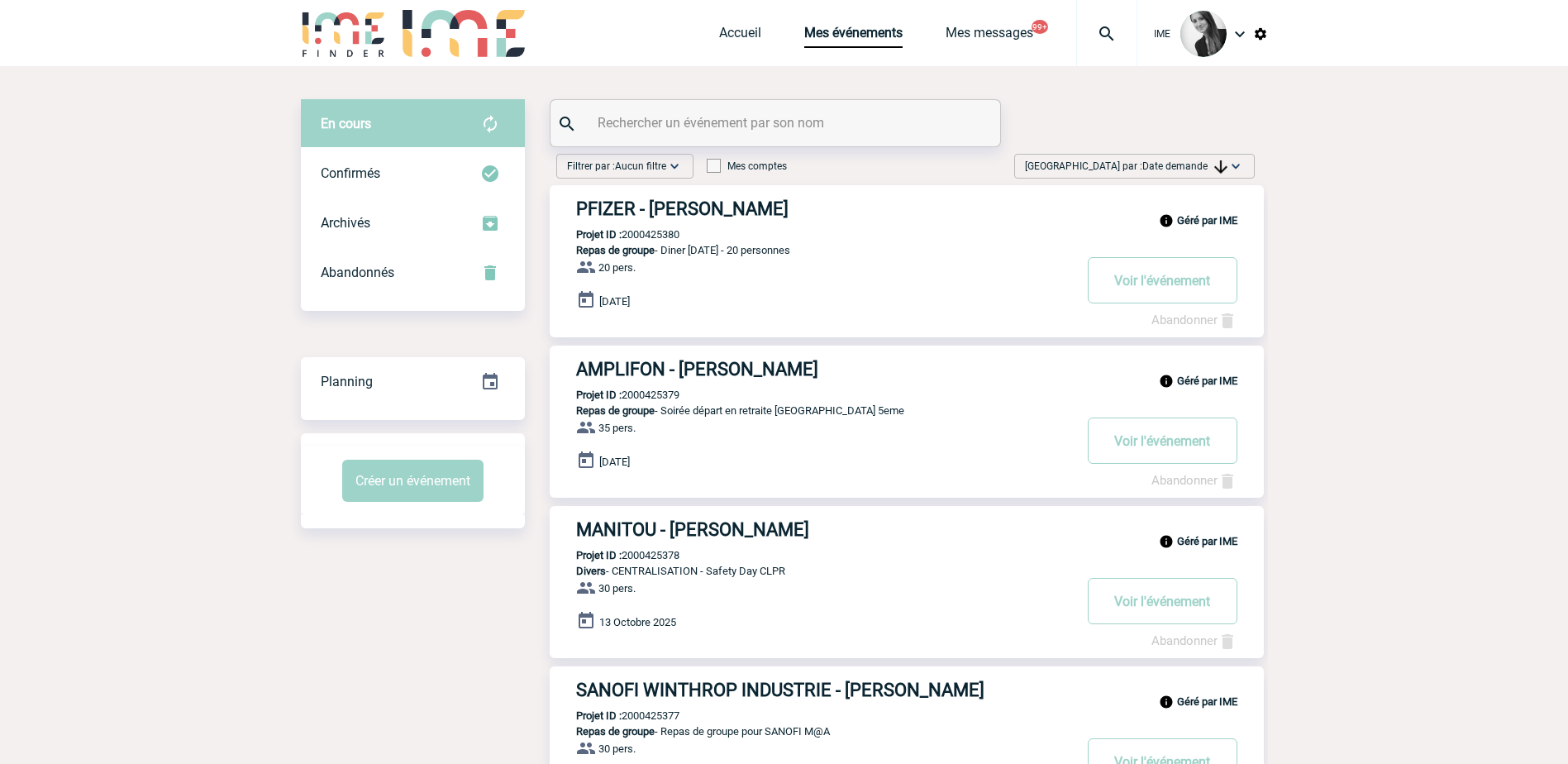
click at [1210, 160] on span "Date demande" at bounding box center [1185, 166] width 85 height 12
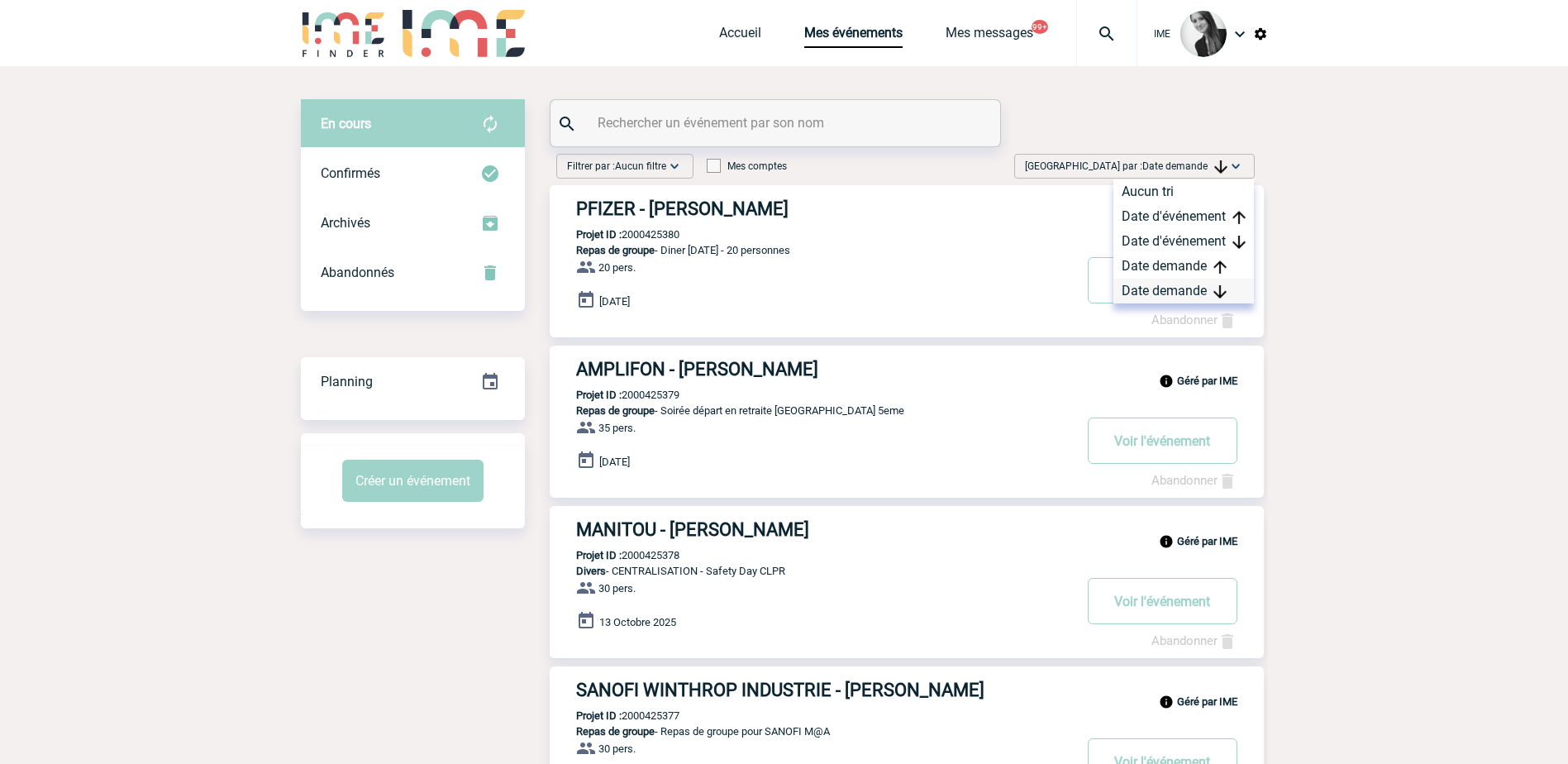
click at [1211, 287] on div "Date demande" at bounding box center [1183, 291] width 140 height 24
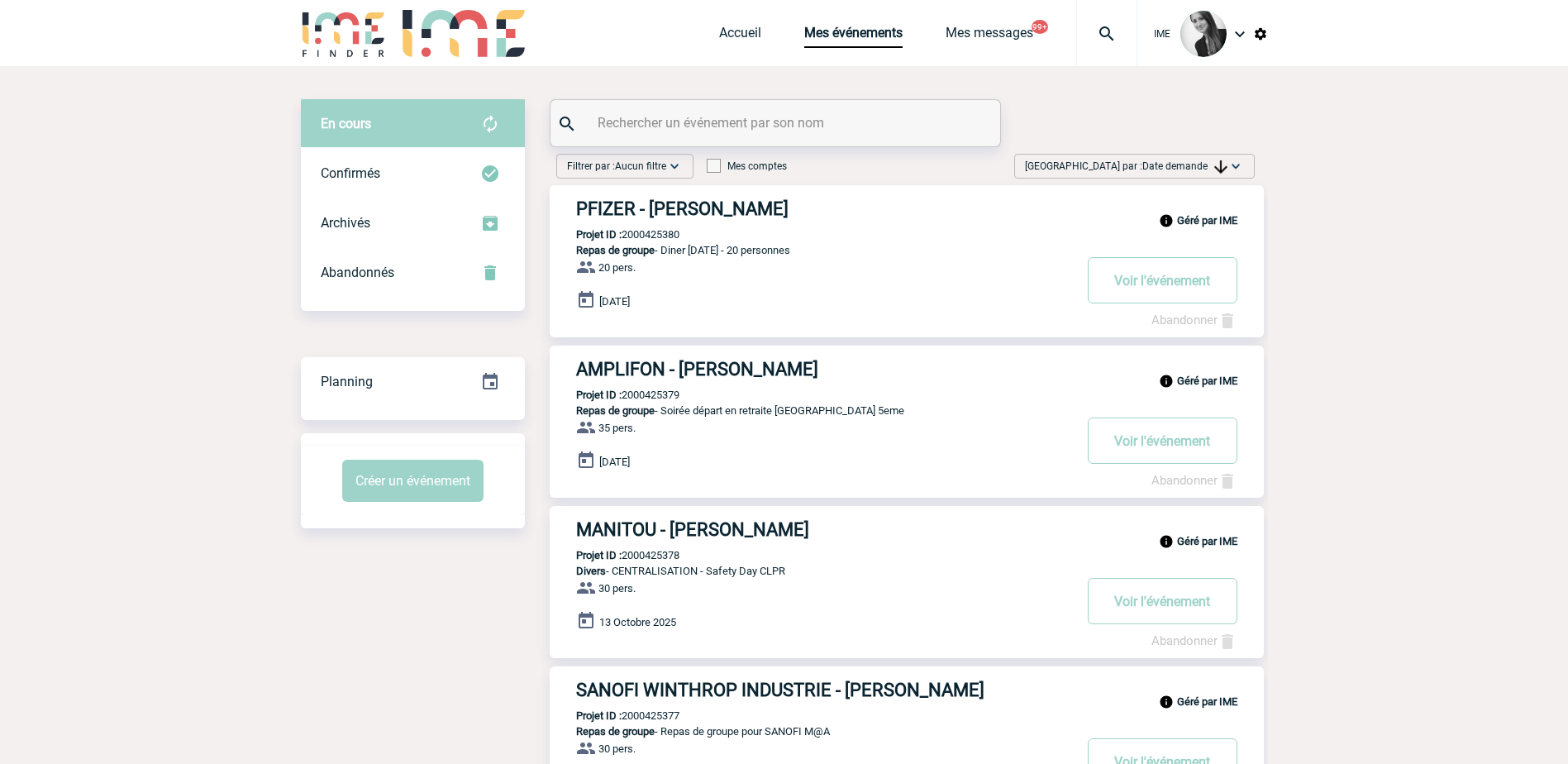
click at [1195, 166] on span "Date demande" at bounding box center [1185, 166] width 85 height 12
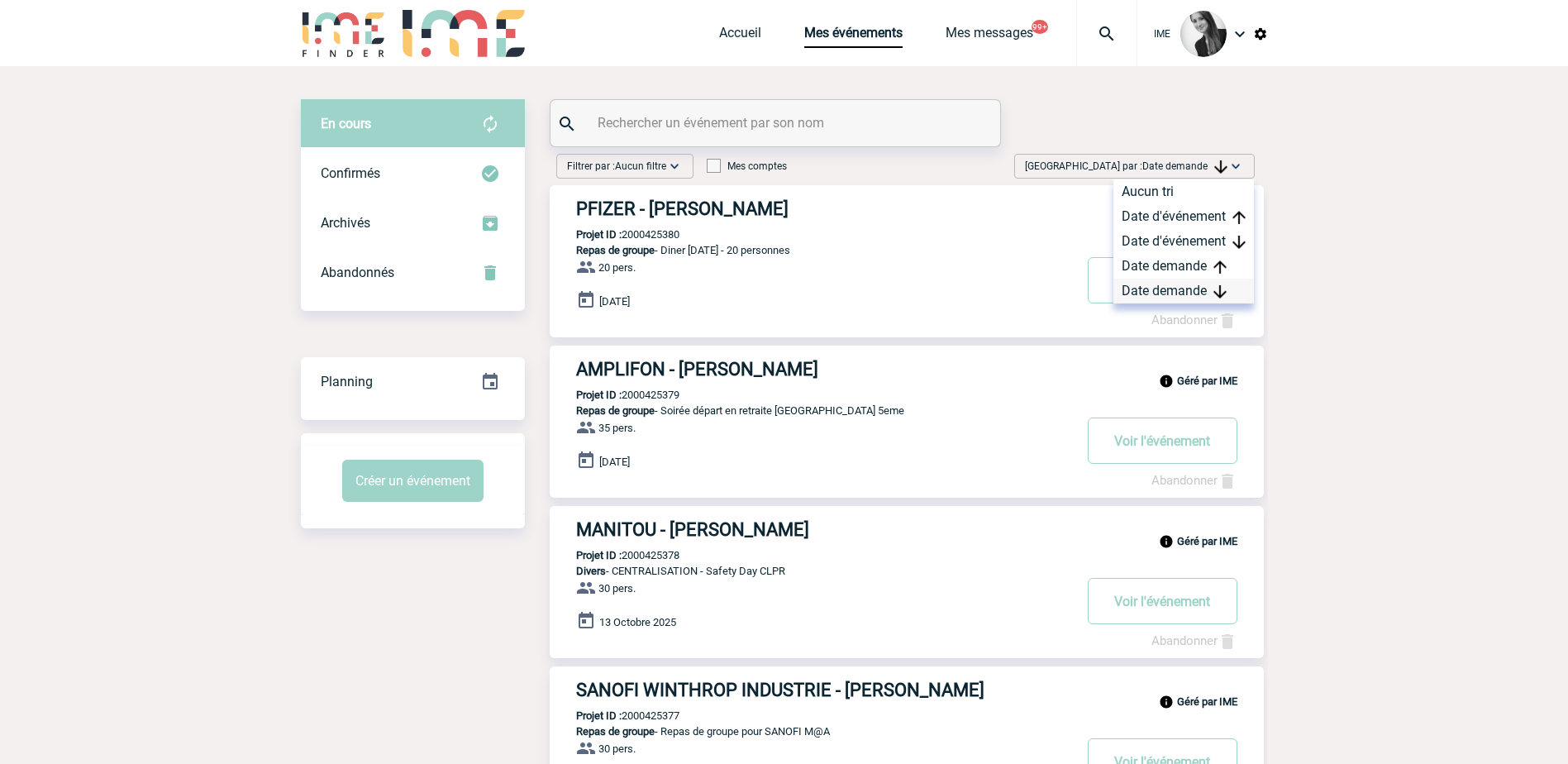
click at [1174, 301] on div "Date demande" at bounding box center [1183, 291] width 140 height 24
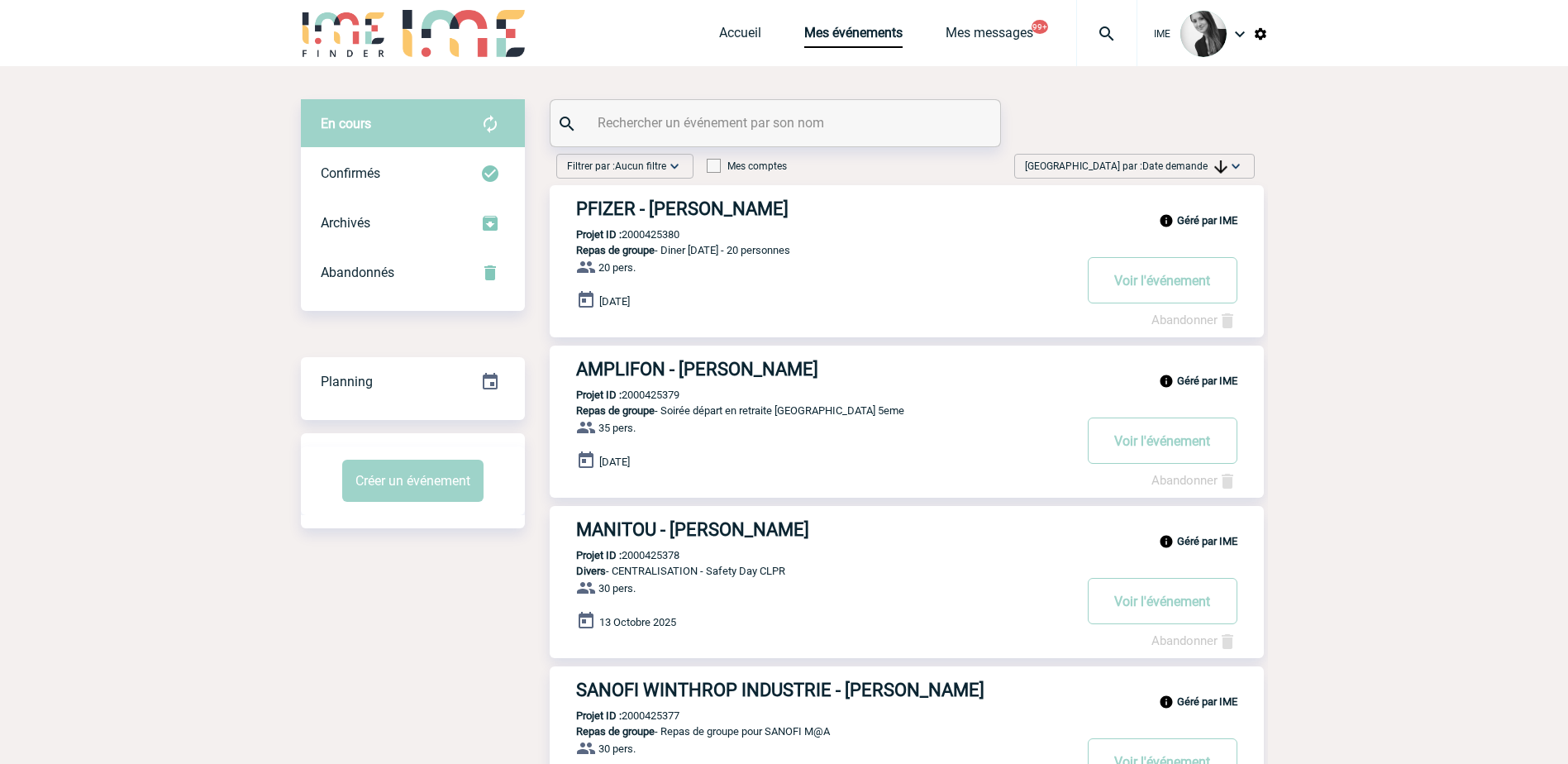
click at [1210, 164] on span "Date demande" at bounding box center [1185, 166] width 85 height 12
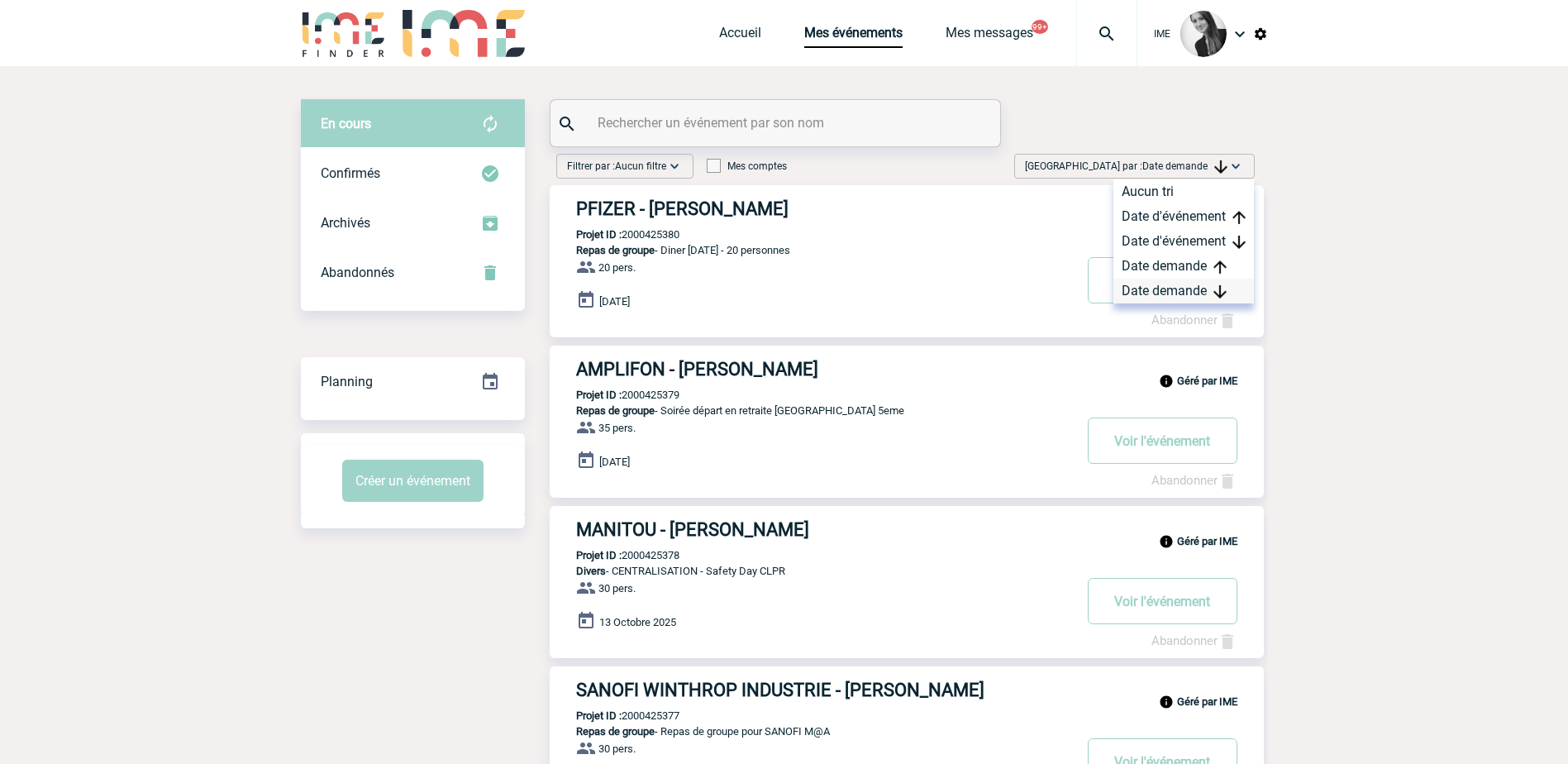
click at [1175, 285] on div "Date demande" at bounding box center [1183, 291] width 140 height 24
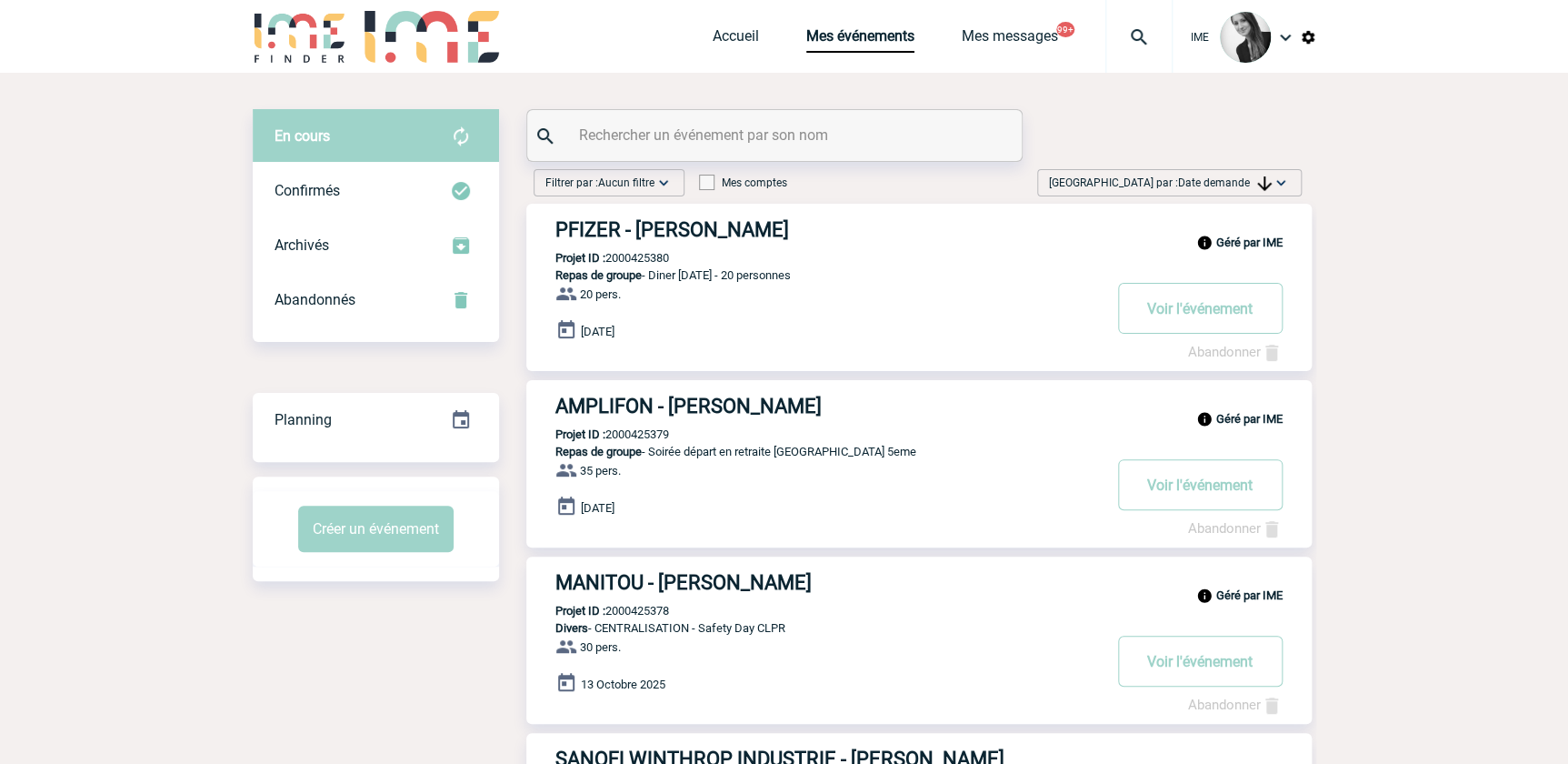
click at [1223, 177] on span "Date demande" at bounding box center [1225, 182] width 94 height 13
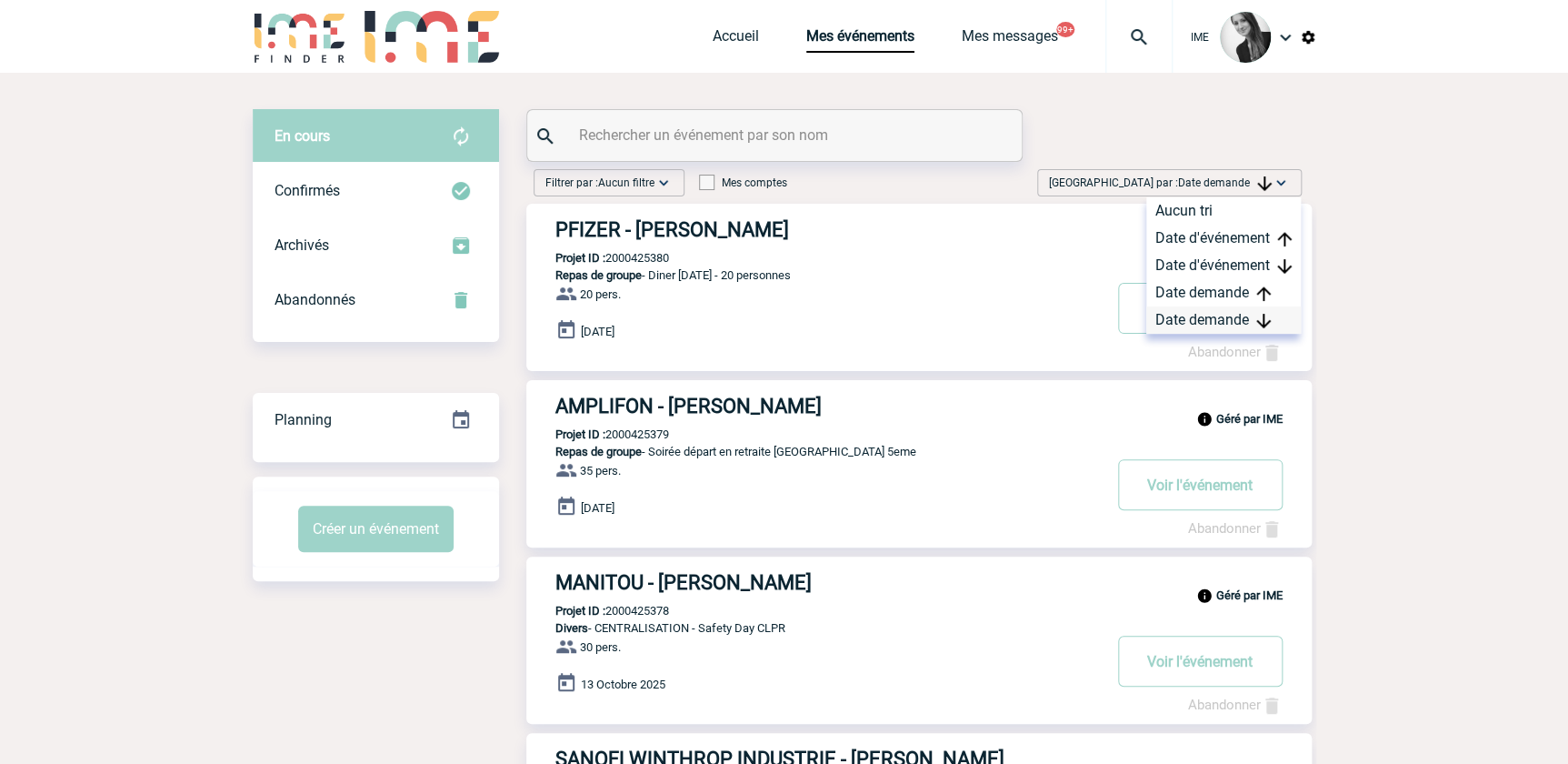
click at [1209, 317] on div "Date demande" at bounding box center [1223, 320] width 154 height 27
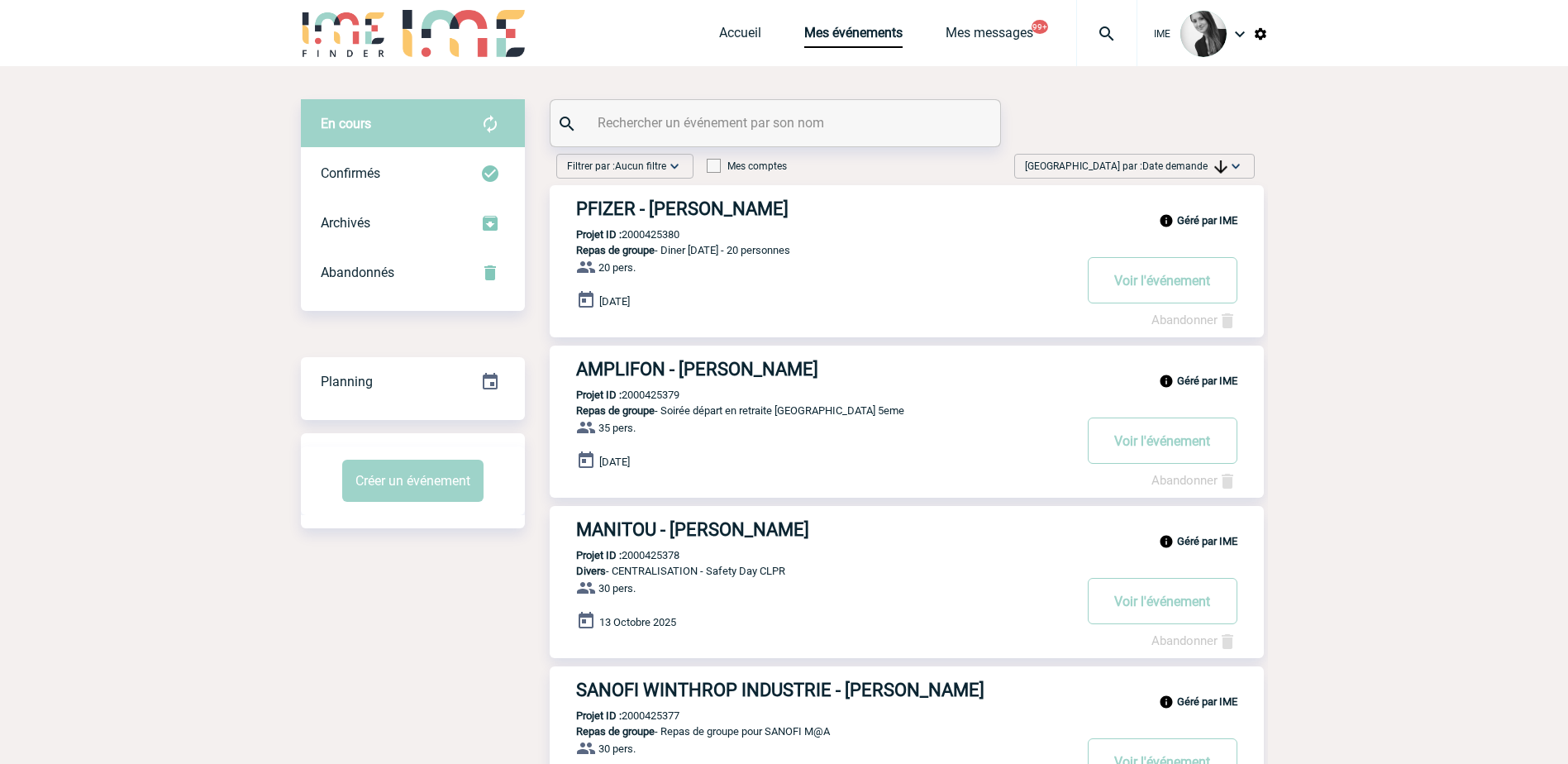
click at [1208, 159] on span "[GEOGRAPHIC_DATA] par : Date demande" at bounding box center [1126, 166] width 203 height 16
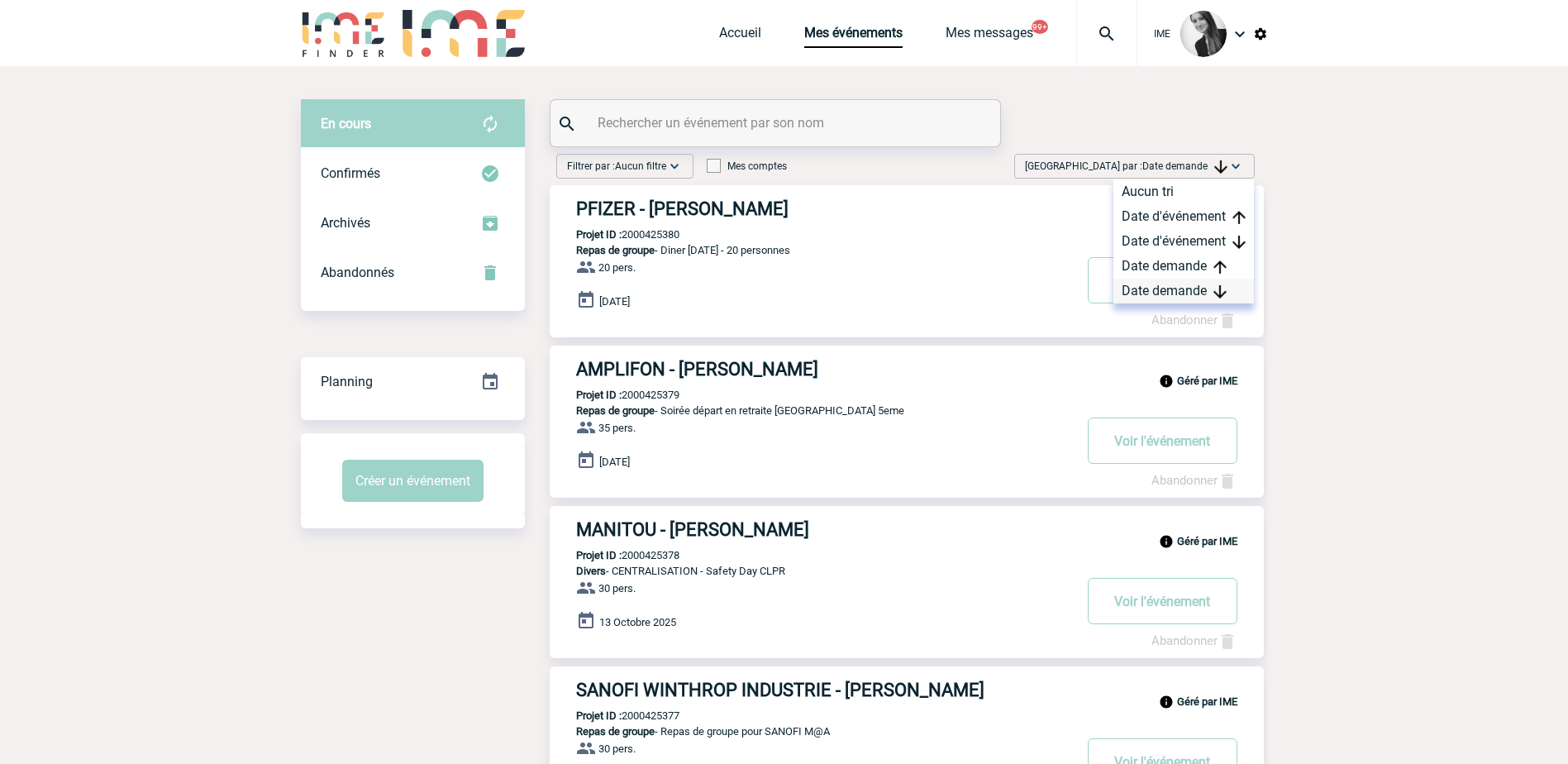
click at [1169, 291] on div "Date demande" at bounding box center [1183, 291] width 140 height 24
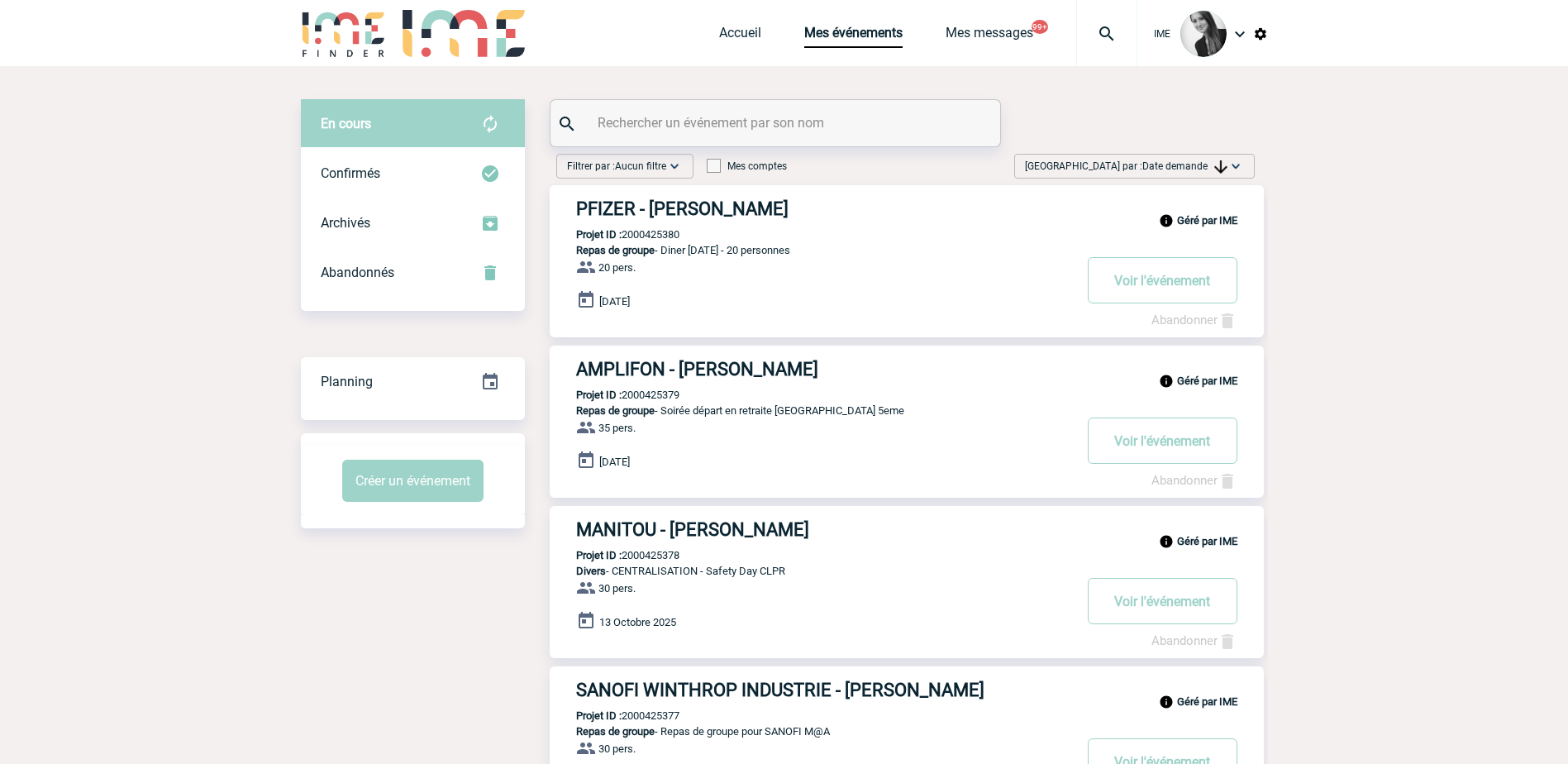
click at [1197, 169] on span "Date demande" at bounding box center [1185, 166] width 85 height 12
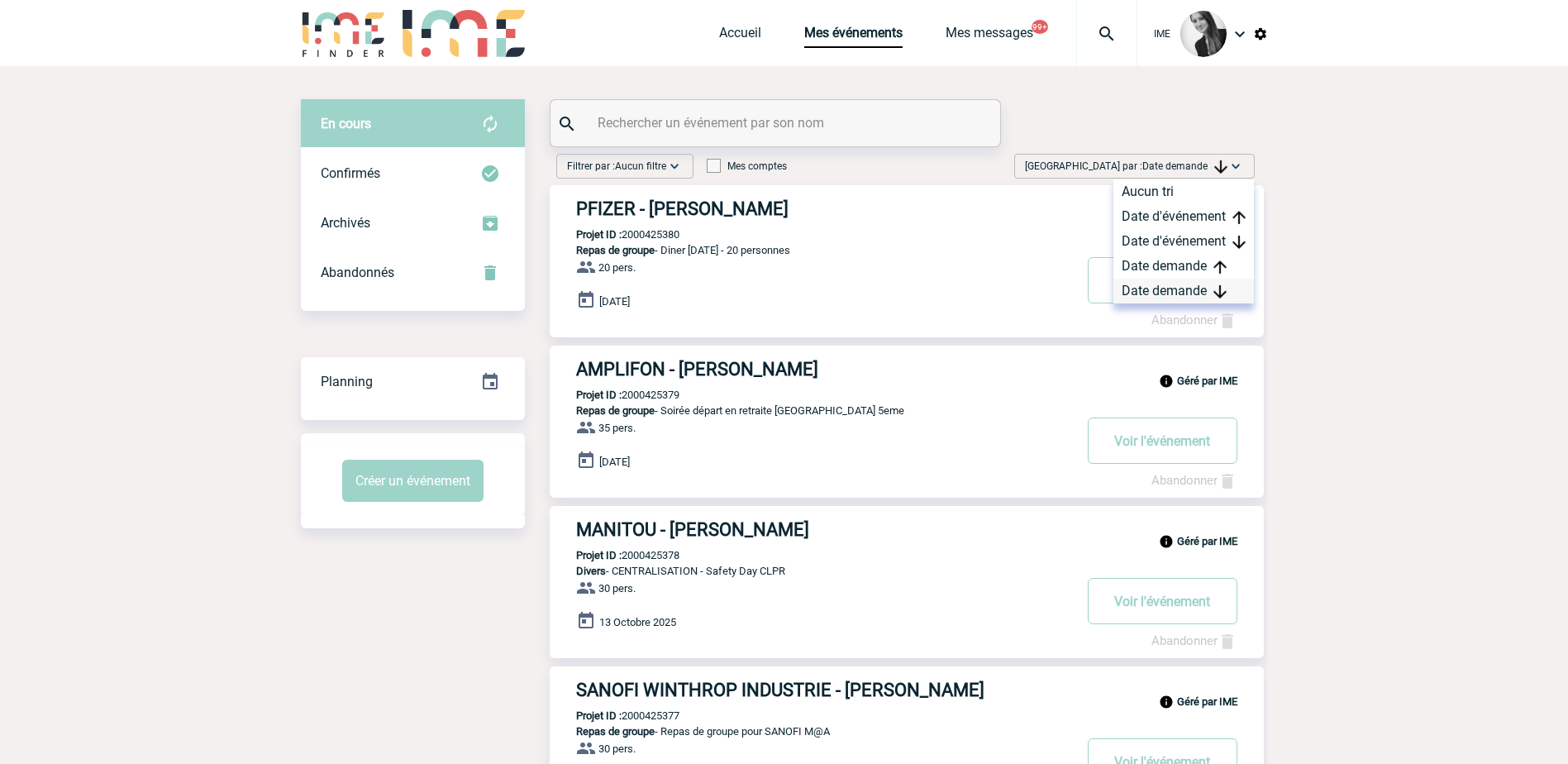
click at [1172, 289] on div "Date demande" at bounding box center [1183, 291] width 140 height 24
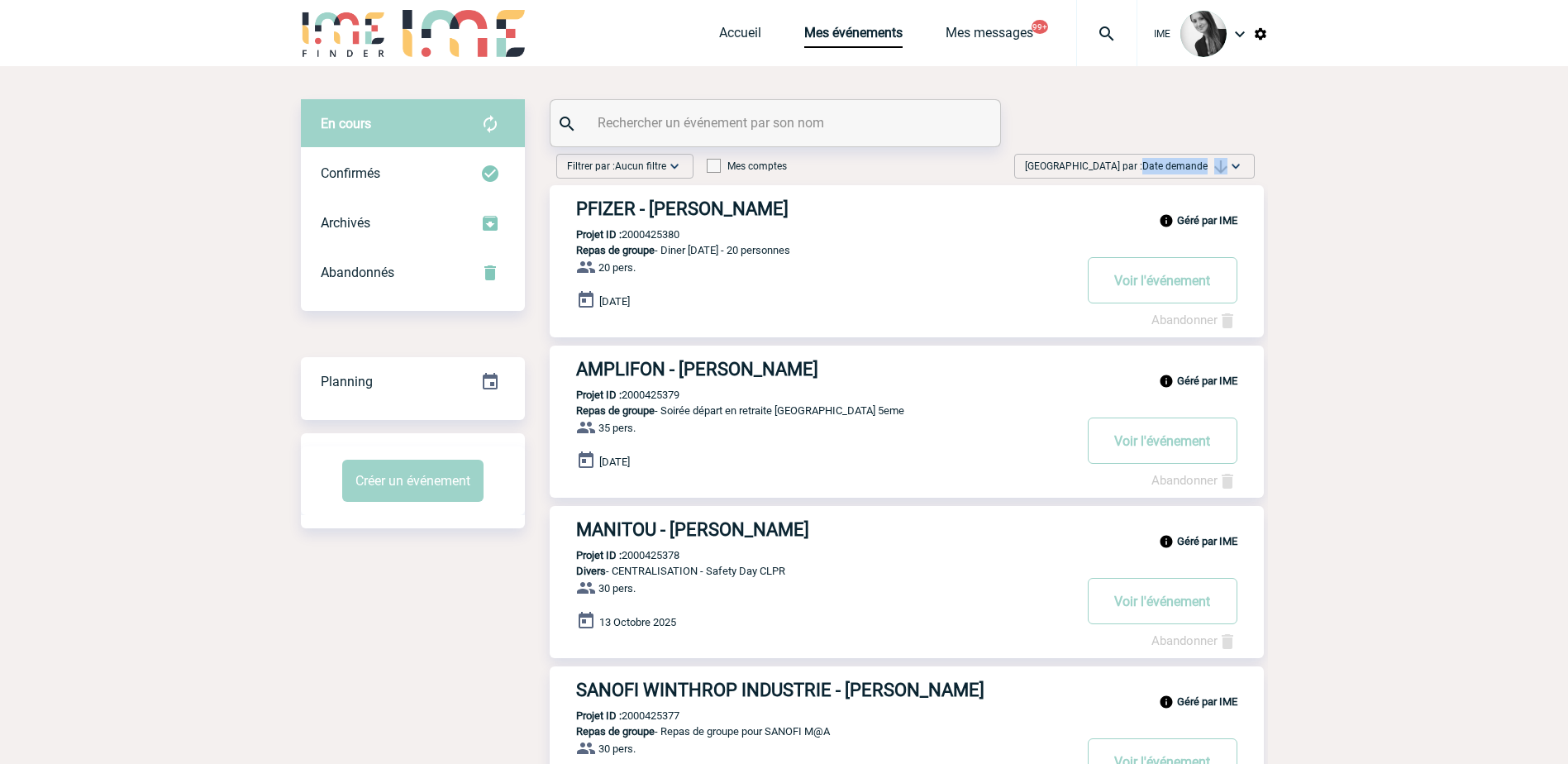
click at [1220, 157] on div "Trier par : Date demande Aucun tri Date d'événement Date d'événement Date deman…" at bounding box center [1134, 166] width 241 height 24
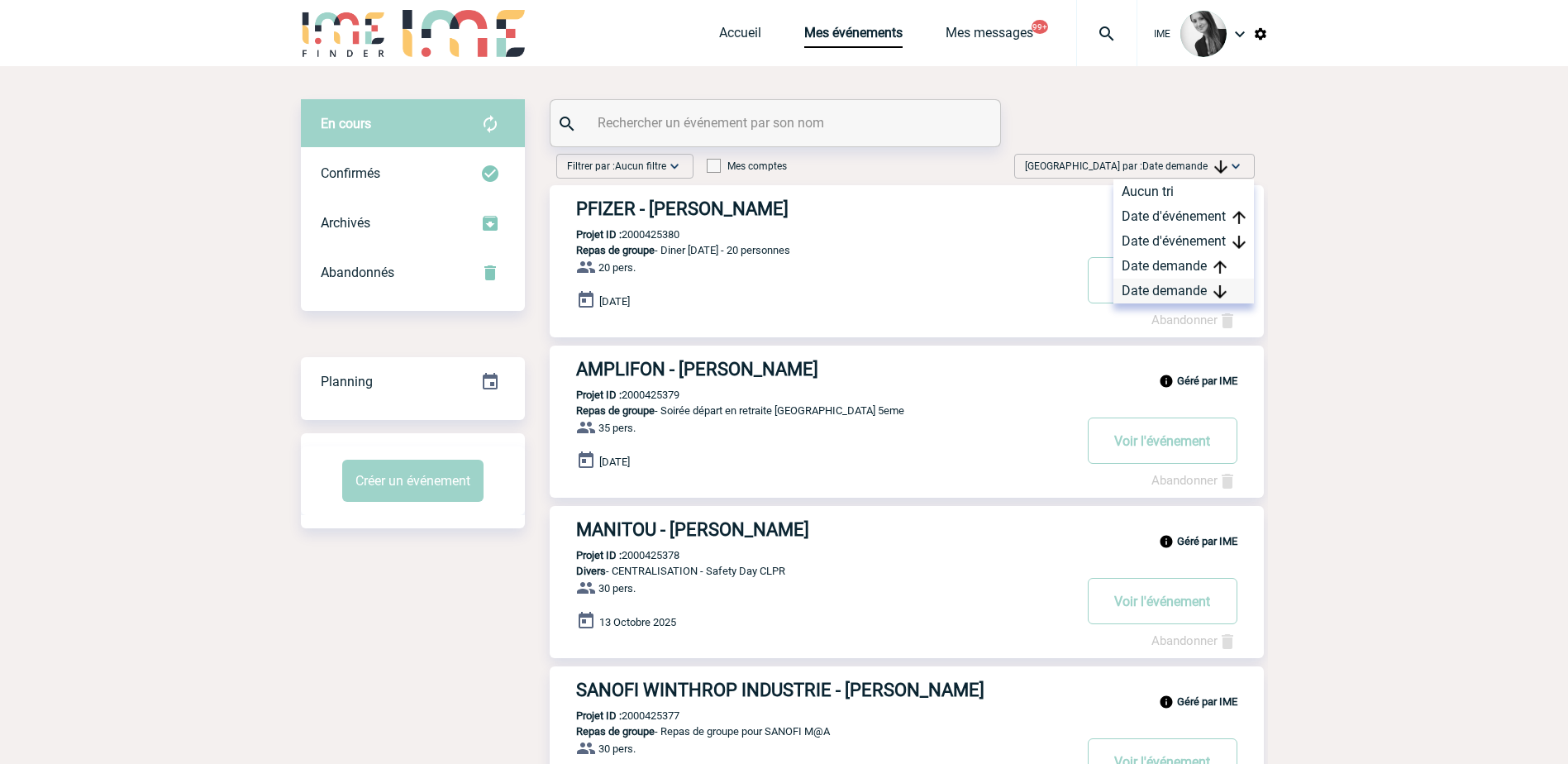
click at [1178, 290] on div "Date demande" at bounding box center [1183, 291] width 140 height 24
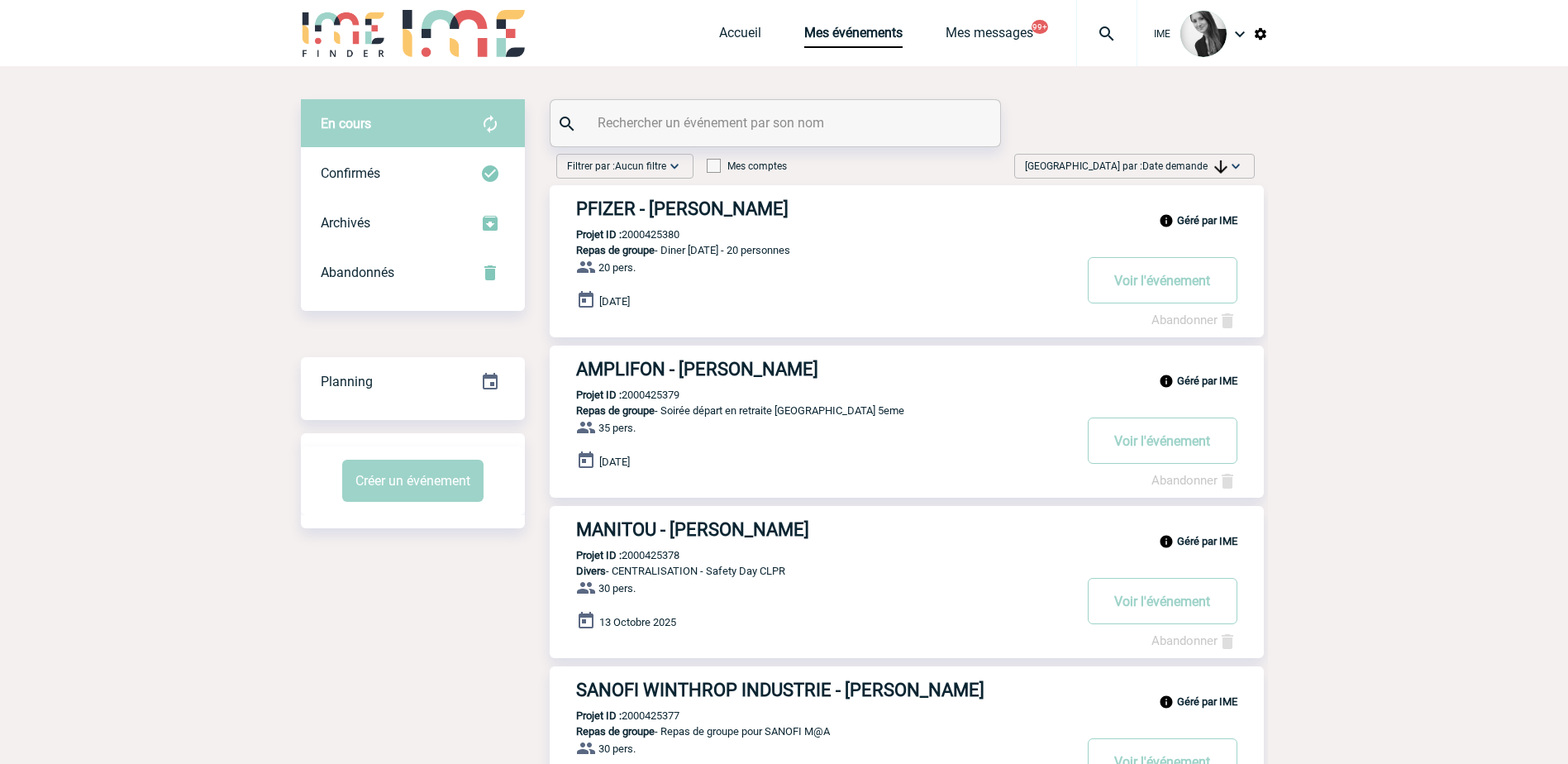
drag, startPoint x: 1159, startPoint y: 166, endPoint x: 1162, endPoint y: 189, distance: 23.2
click at [1159, 166] on span "Date demande" at bounding box center [1185, 166] width 85 height 12
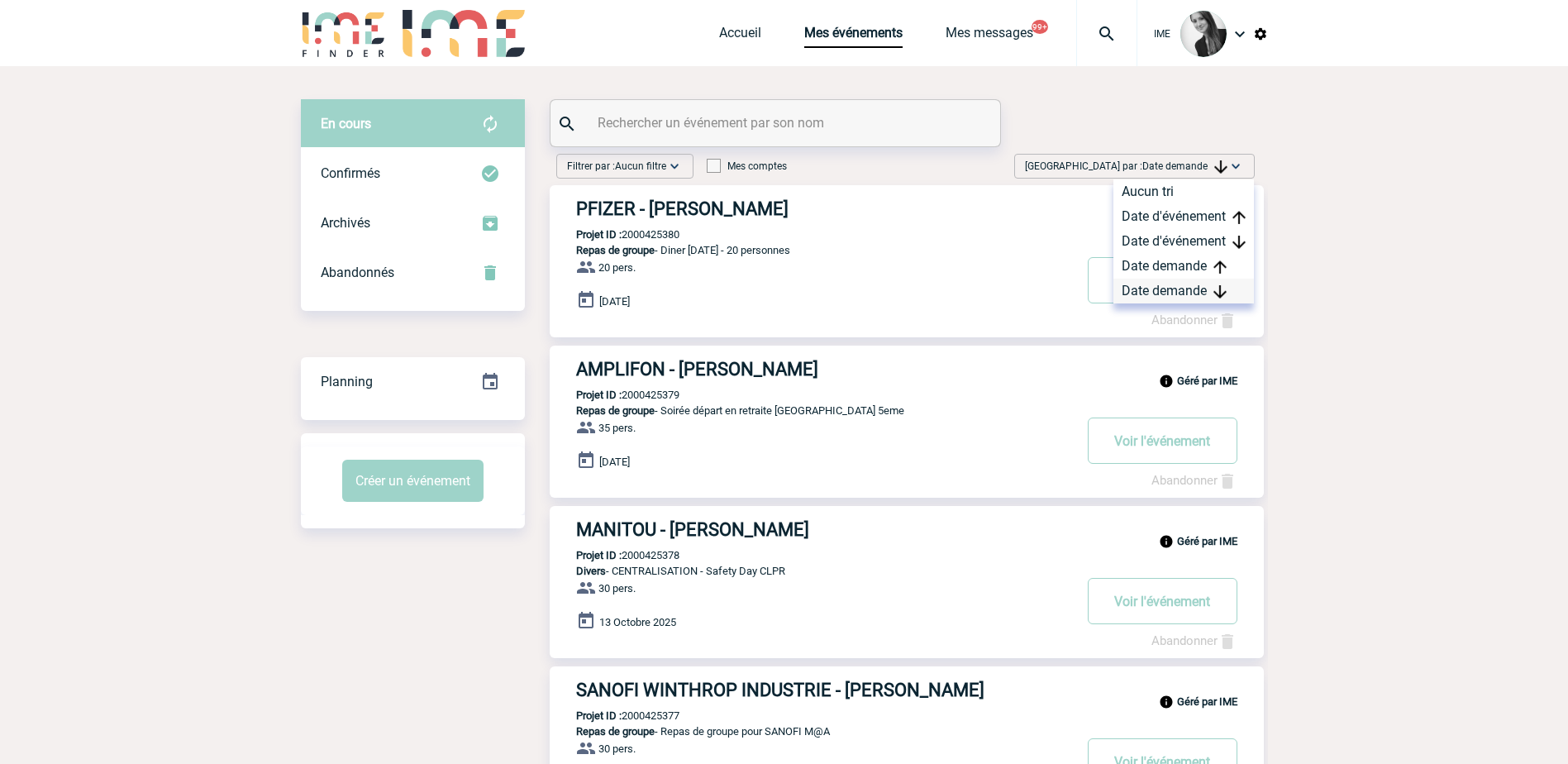
click at [1171, 287] on div "Date demande" at bounding box center [1183, 291] width 140 height 24
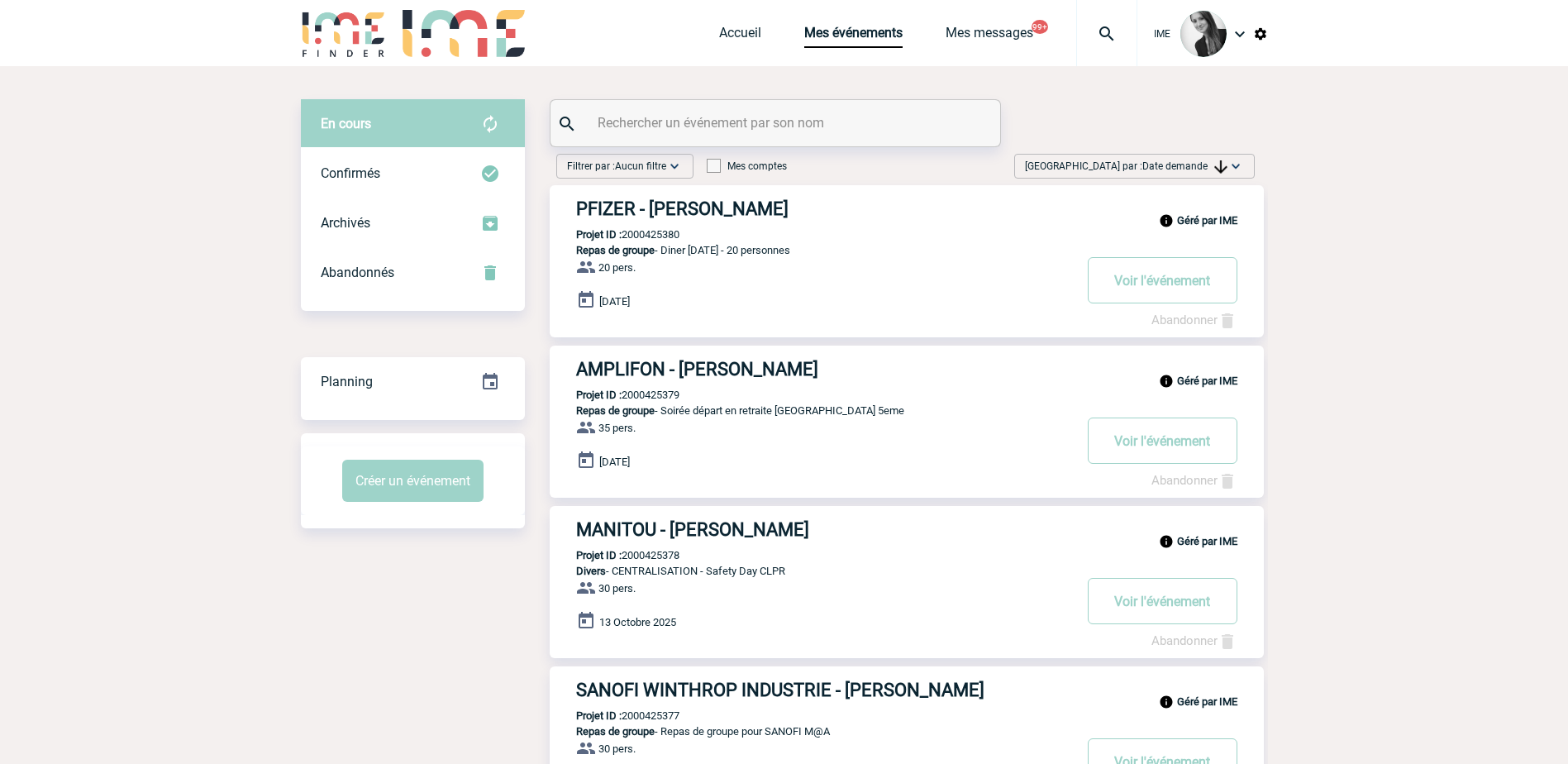
click at [1212, 159] on span "[GEOGRAPHIC_DATA] par : Date demande" at bounding box center [1126, 166] width 203 height 16
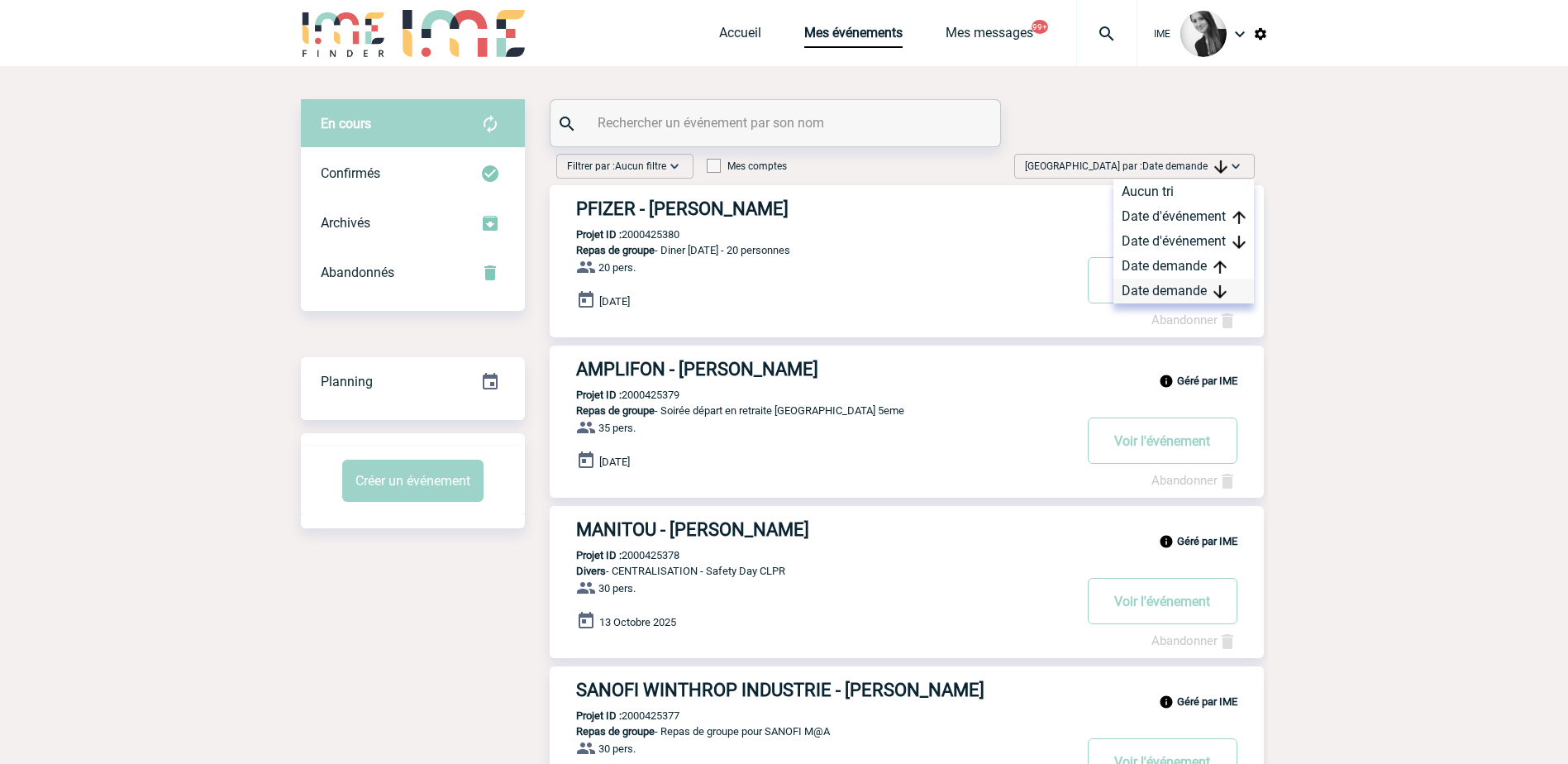
click at [1178, 299] on div "Date demande" at bounding box center [1183, 291] width 140 height 24
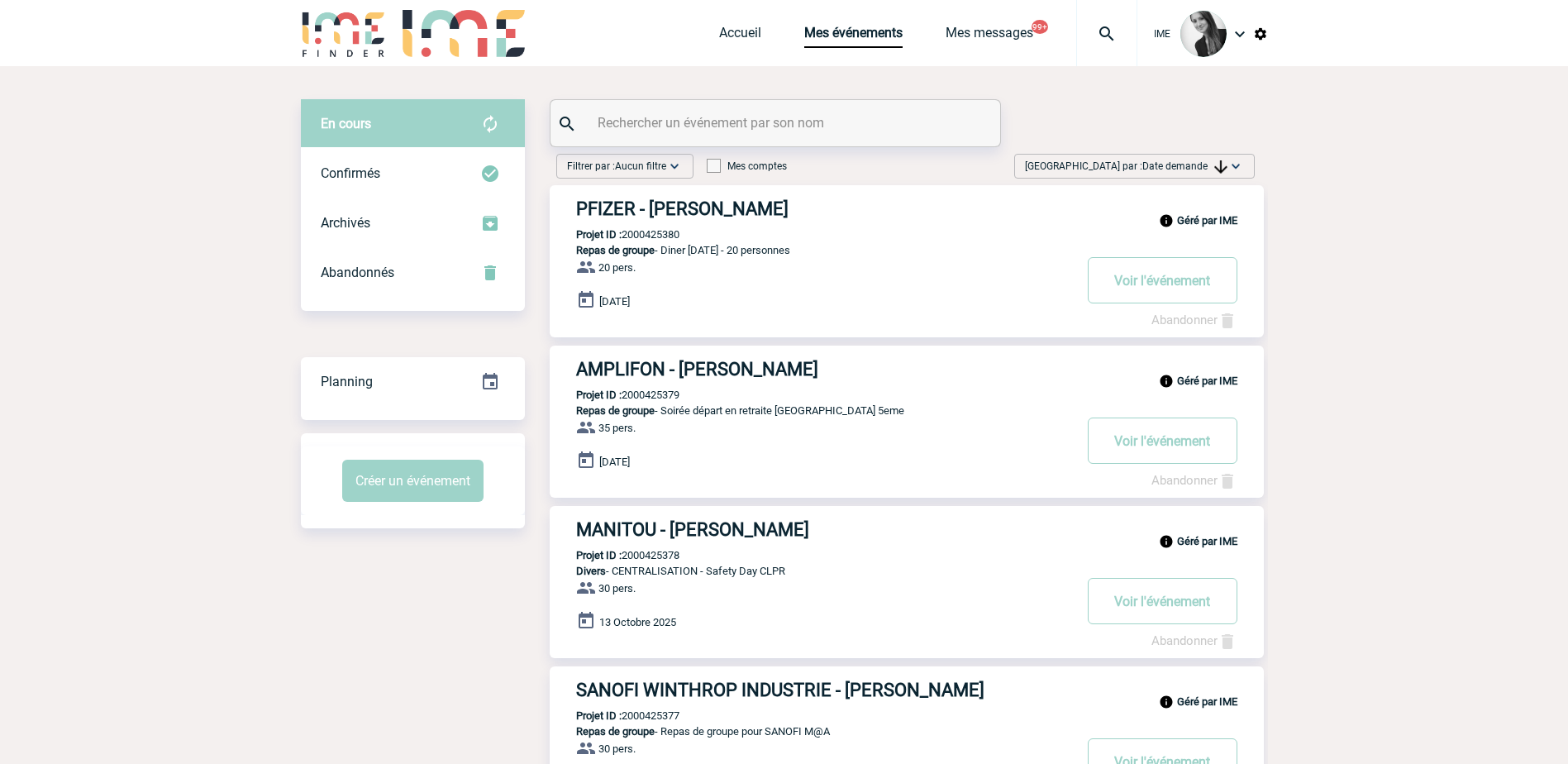
drag, startPoint x: 1182, startPoint y: 166, endPoint x: 1178, endPoint y: 227, distance: 61.1
click at [1182, 166] on span "Date demande" at bounding box center [1185, 166] width 85 height 12
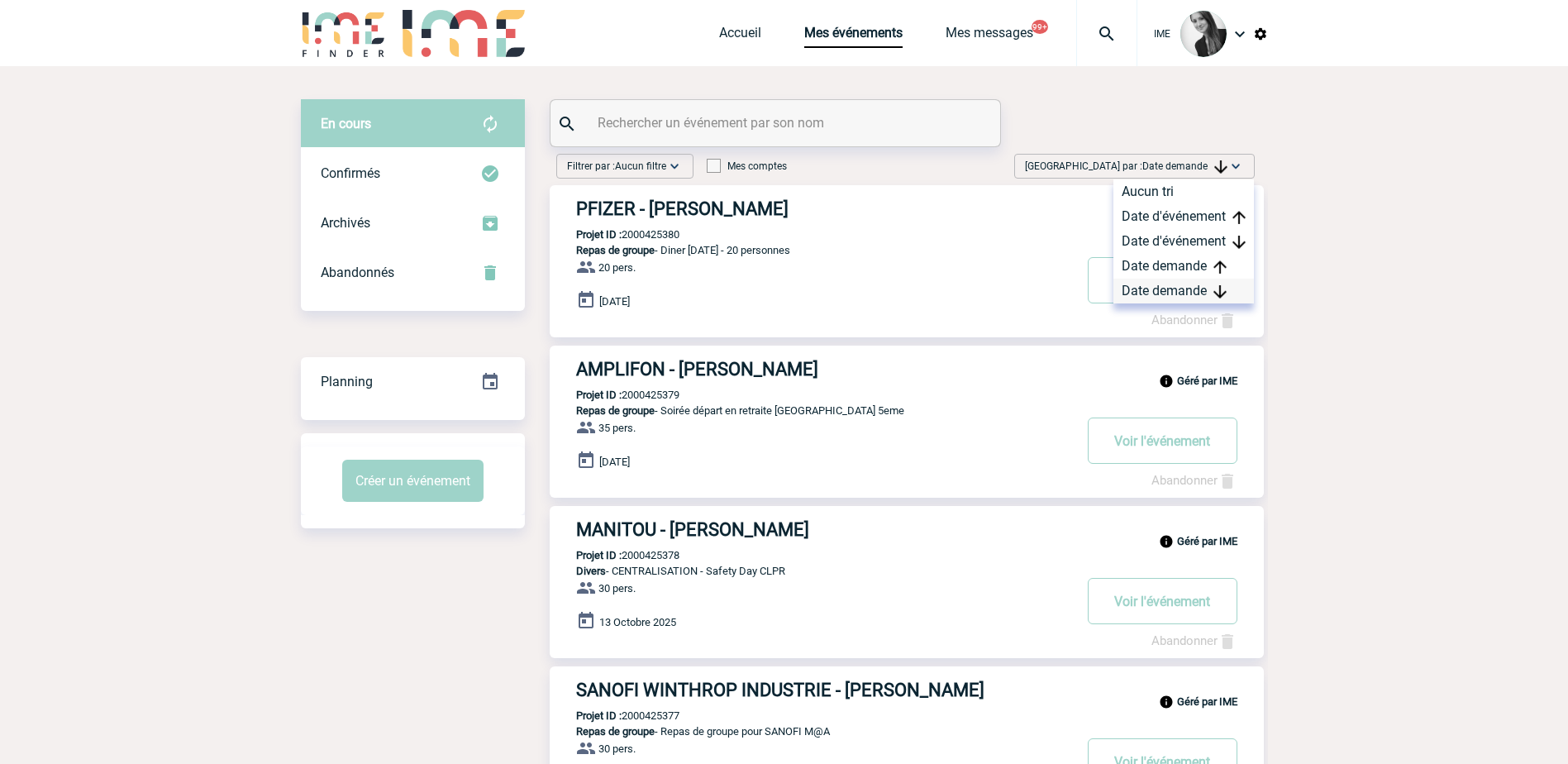
click at [1161, 282] on div "Date demande" at bounding box center [1183, 291] width 140 height 24
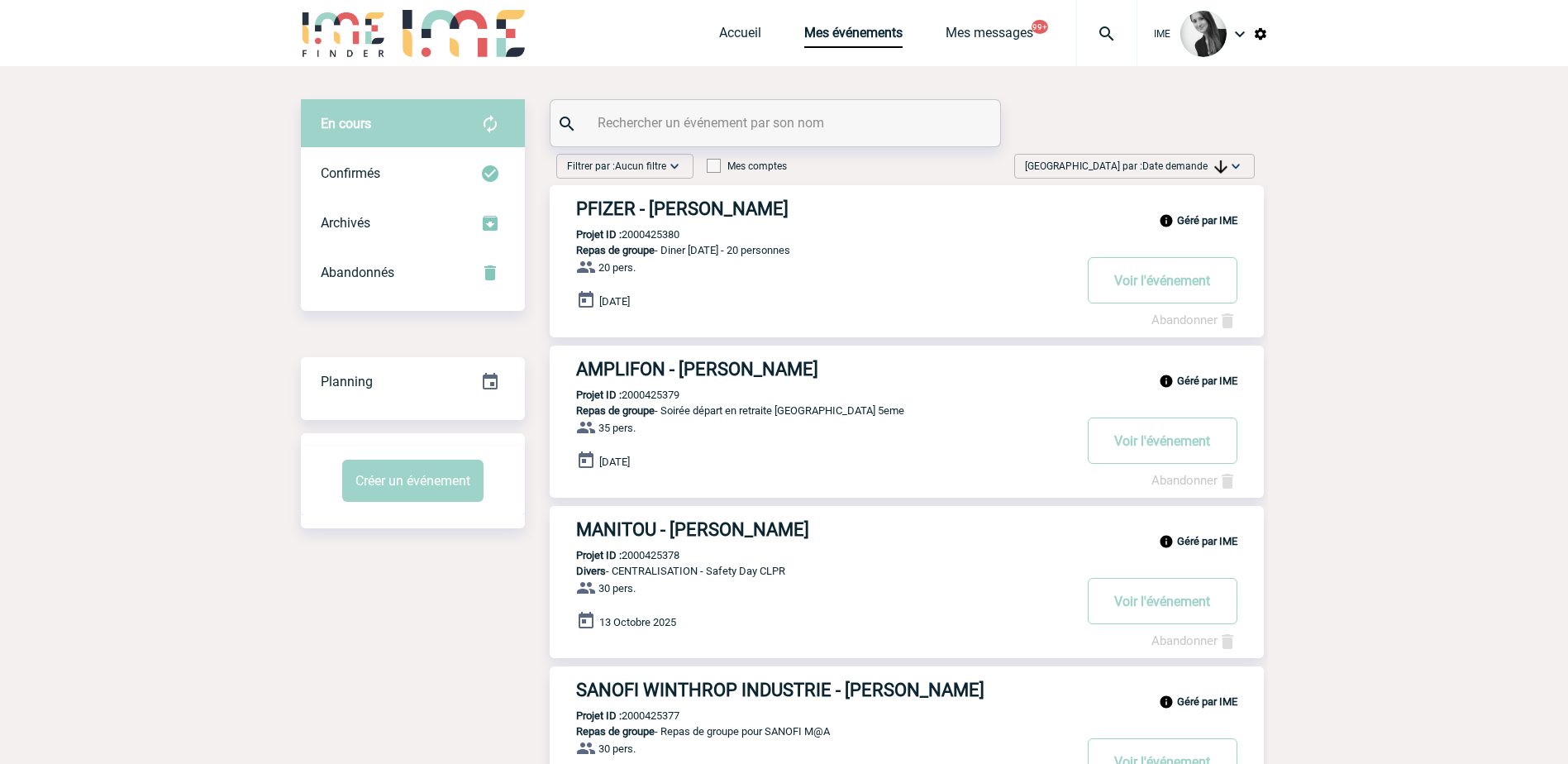
click at [1202, 157] on div "Trier par : Date demande Aucun tri Date d'événement Date d'événement Date deman…" at bounding box center [1134, 166] width 241 height 24
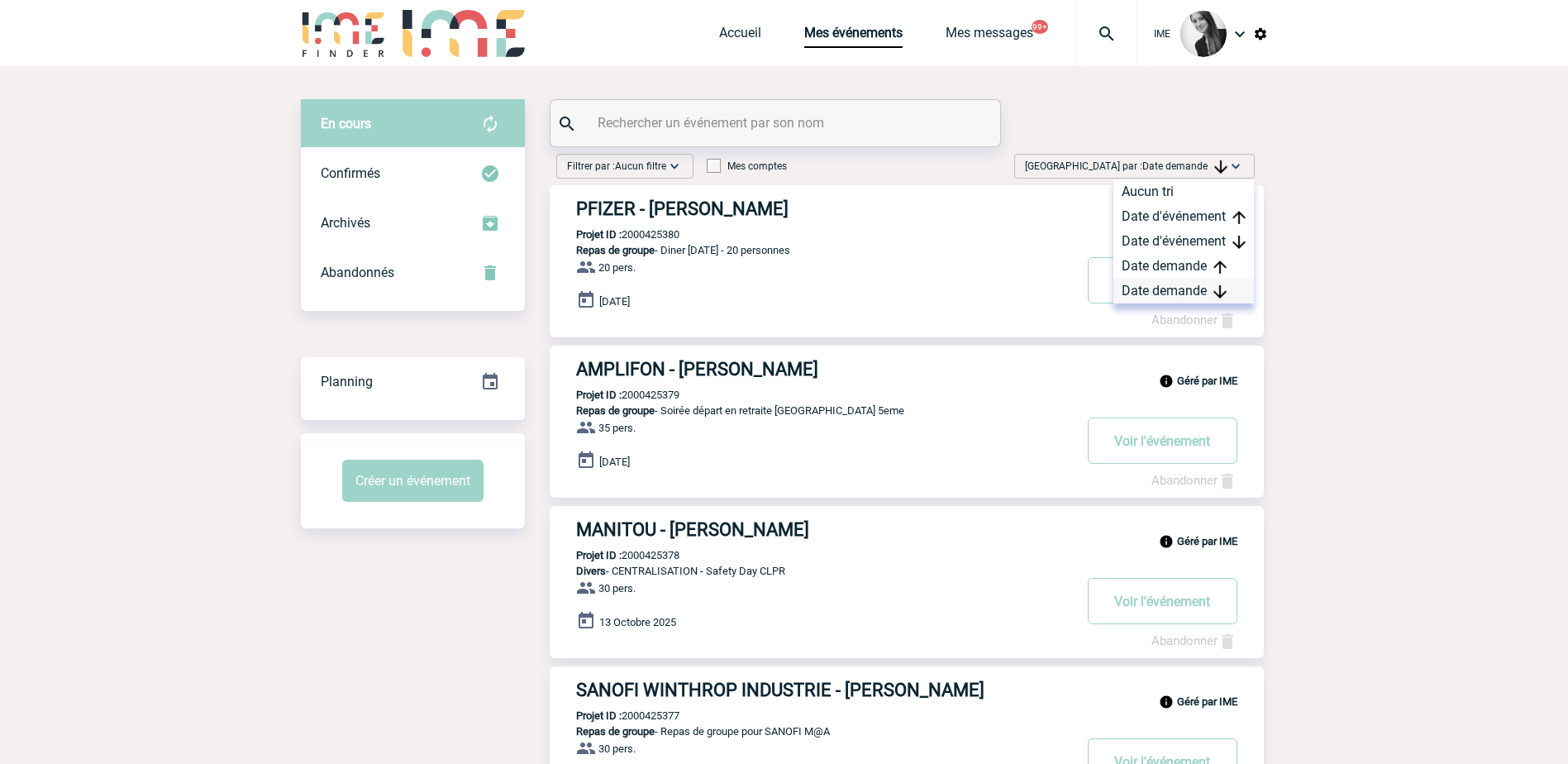
click at [1162, 299] on div "Date demande" at bounding box center [1183, 291] width 140 height 24
